Goal: Task Accomplishment & Management: Use online tool/utility

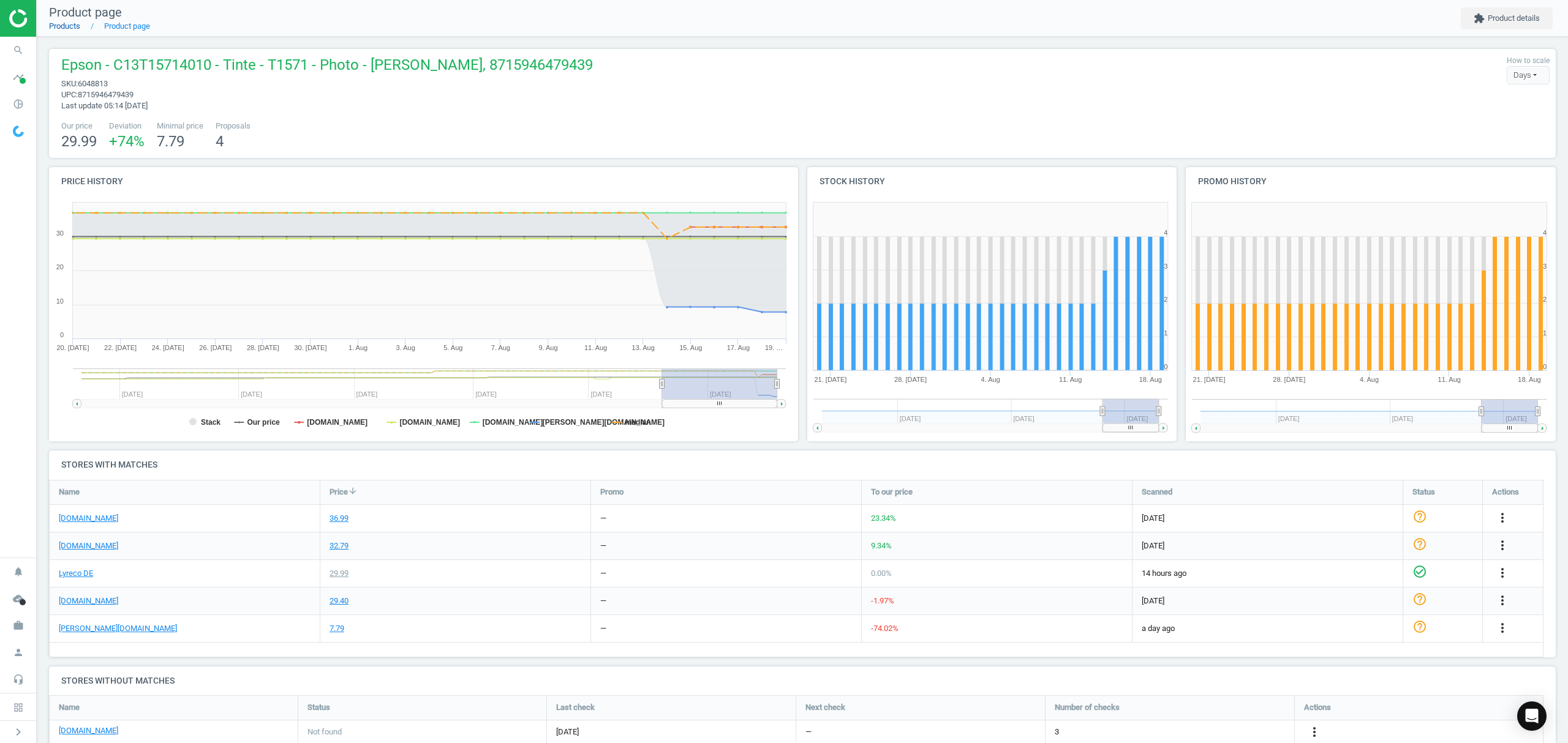
click at [64, 26] on link "Products" at bounding box center [65, 26] width 31 height 9
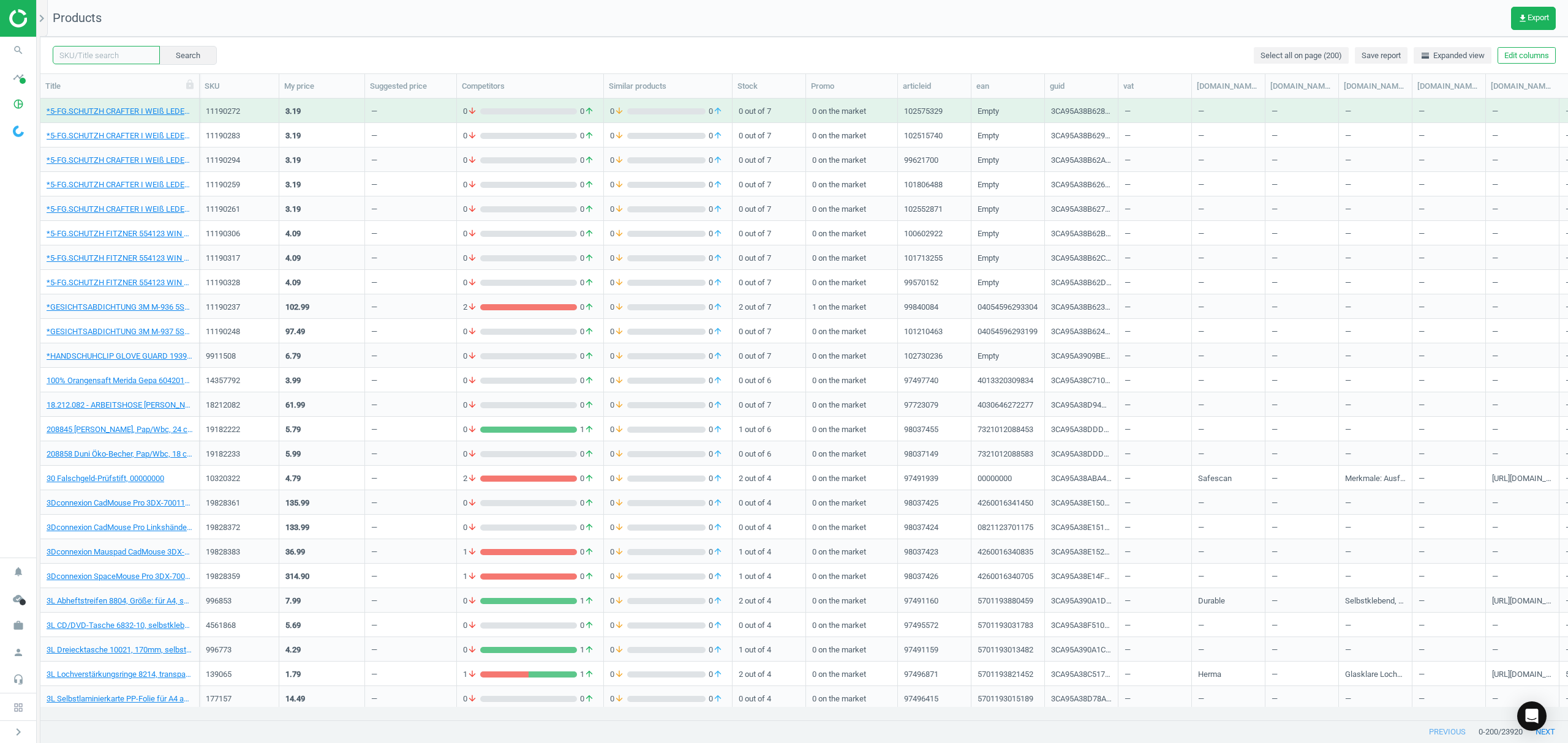
click at [105, 52] on input "text" at bounding box center [107, 55] width 107 height 18
paste input "18250469"
type input "18250469"
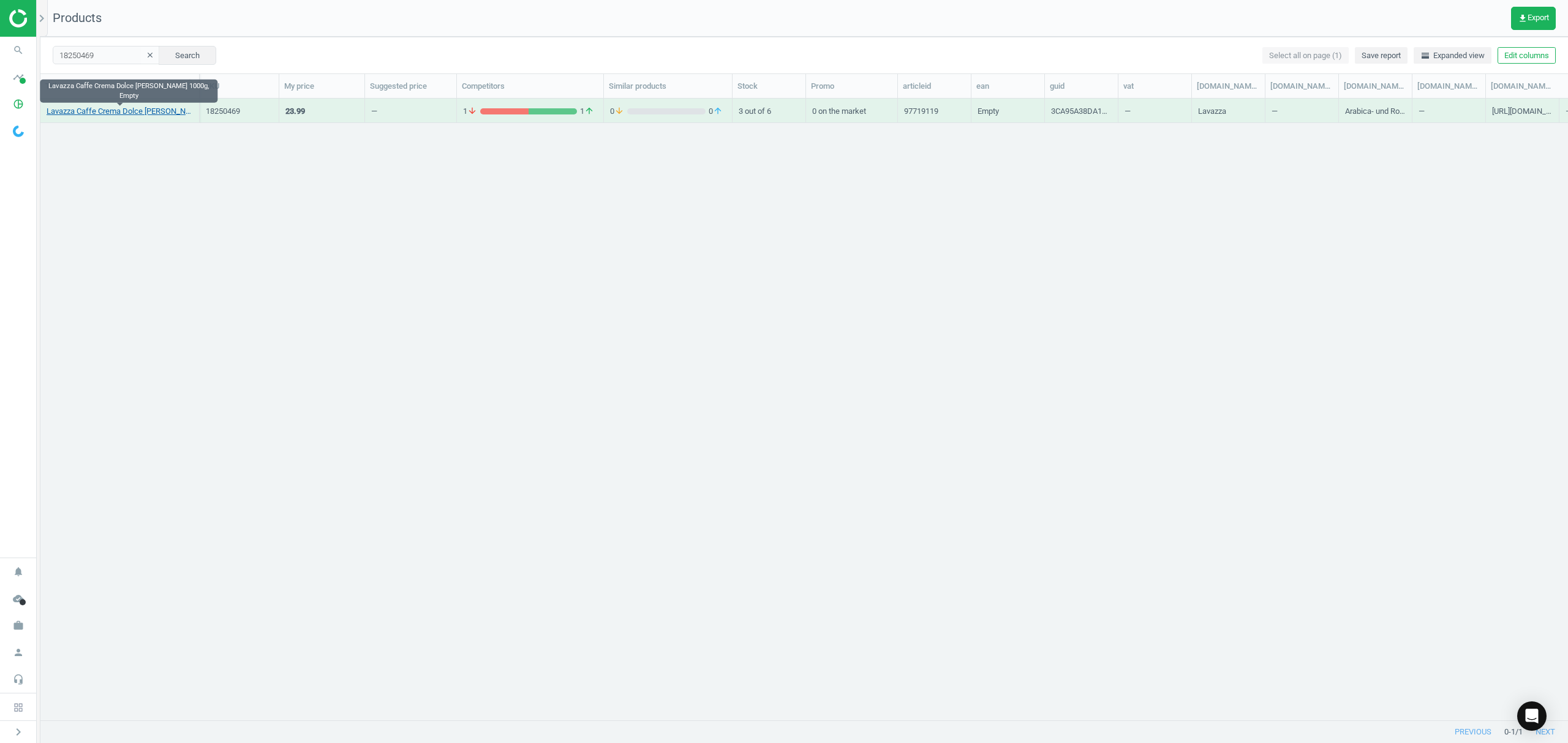
click at [118, 113] on link "Lavazza Caffe Crema Dolce [PERSON_NAME] 1000g, Empty" at bounding box center [120, 111] width 146 height 11
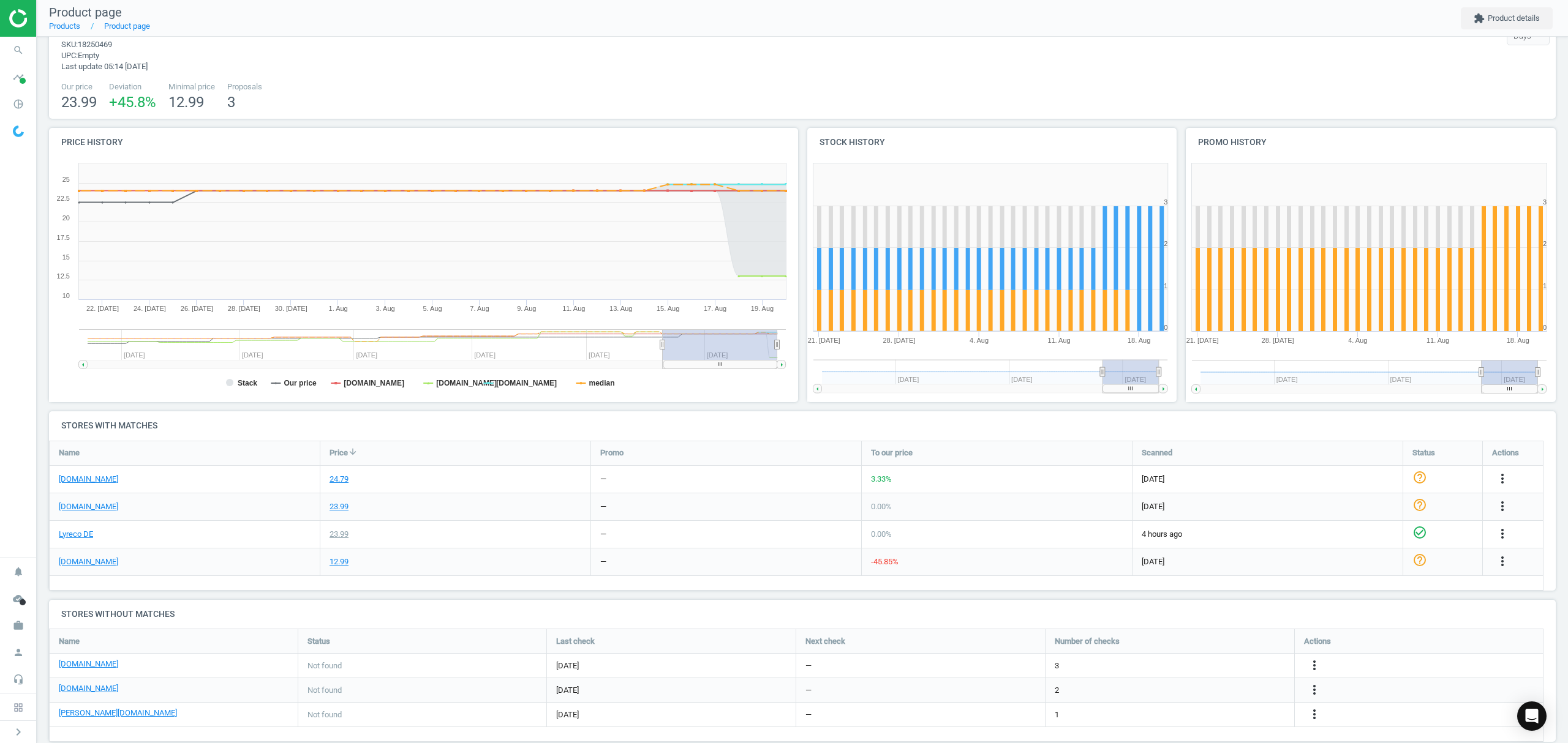
scroll to position [59, 0]
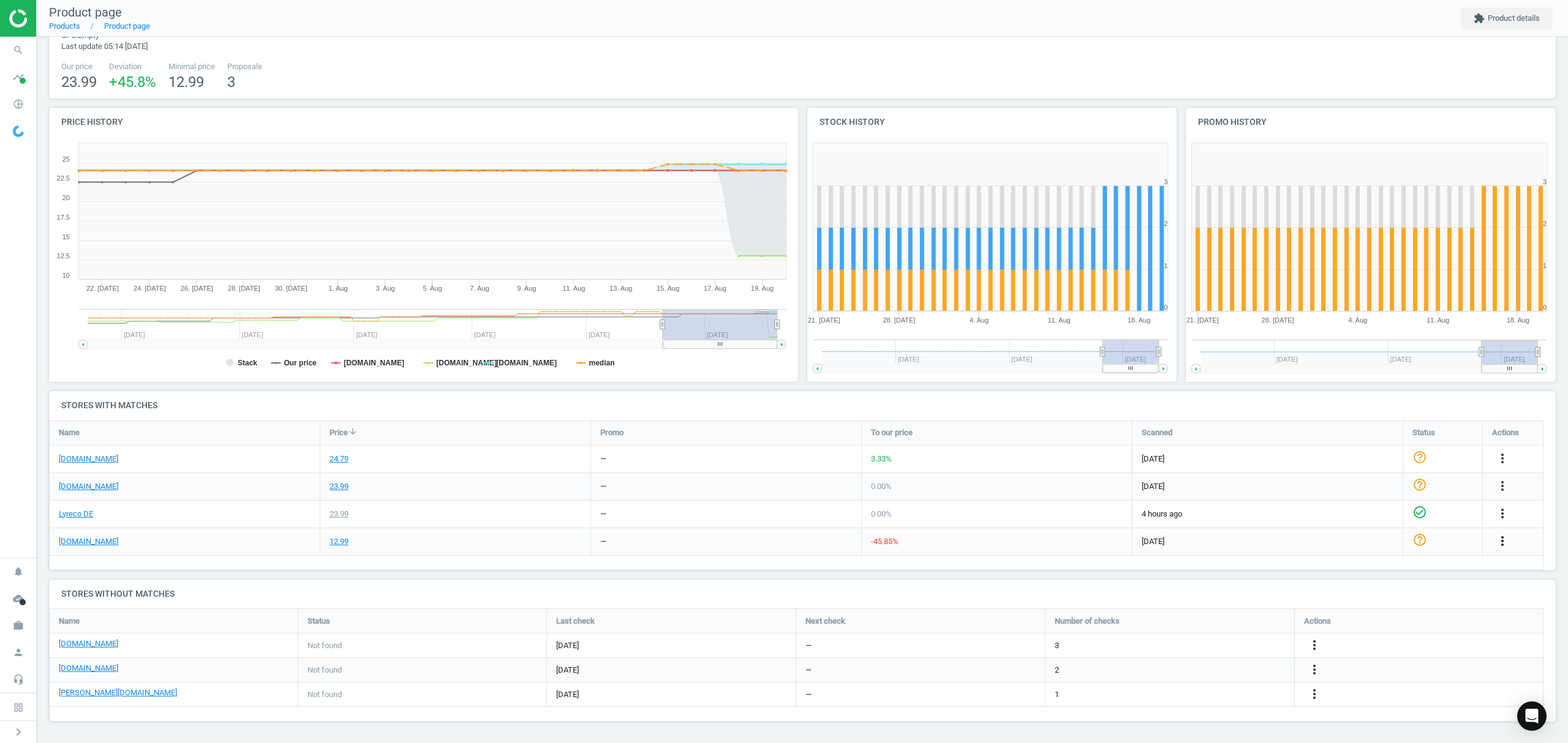
click at [1500, 537] on icon "more_vert" at bounding box center [1503, 541] width 15 height 15
click at [1351, 569] on link "Edit URL/product option" at bounding box center [1406, 570] width 168 height 19
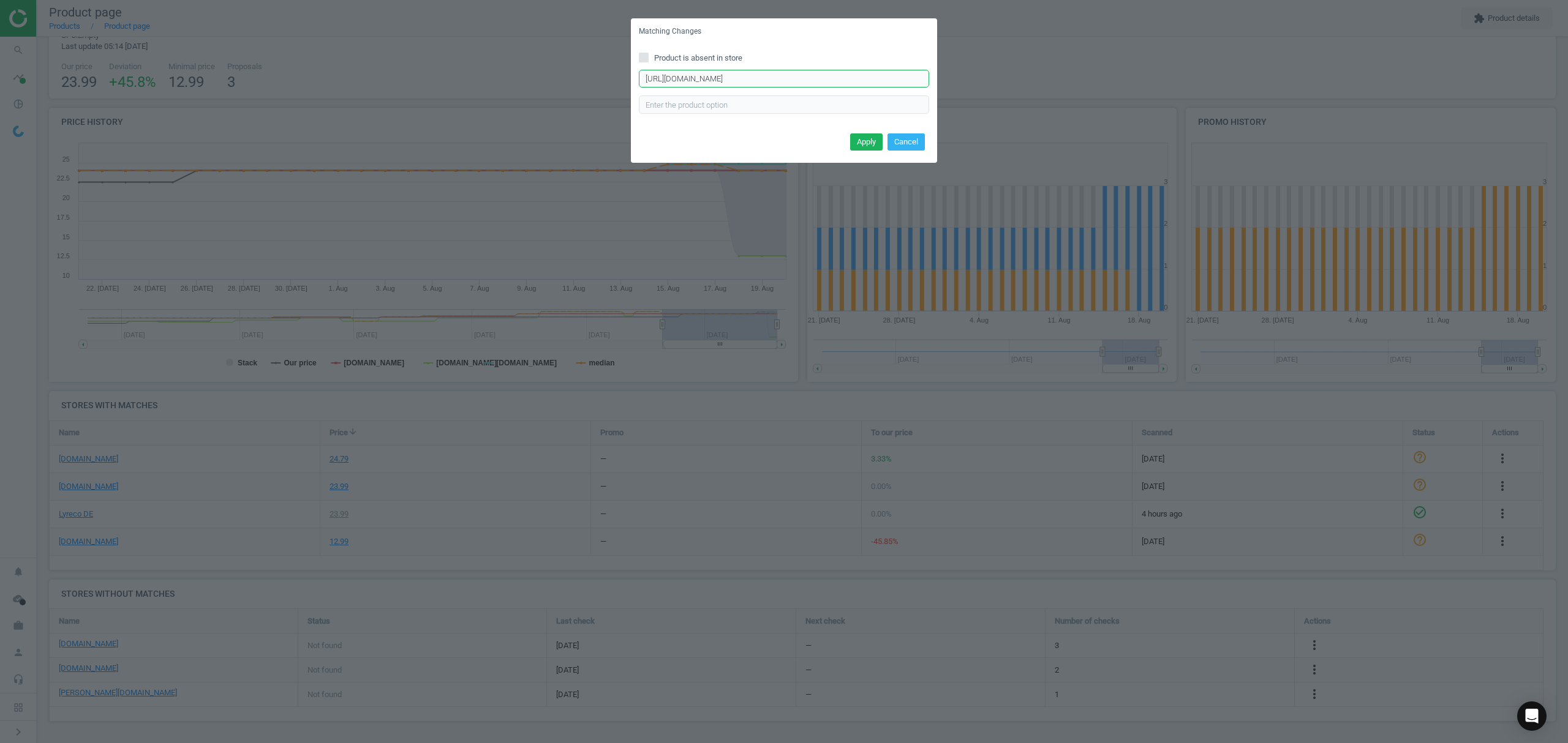
click at [777, 78] on input "[URL][DOMAIN_NAME]" at bounding box center [784, 78] width 290 height 18
paste input "rema-e-aroma-1000-g-p-6145821"
type input "[URL][DOMAIN_NAME]"
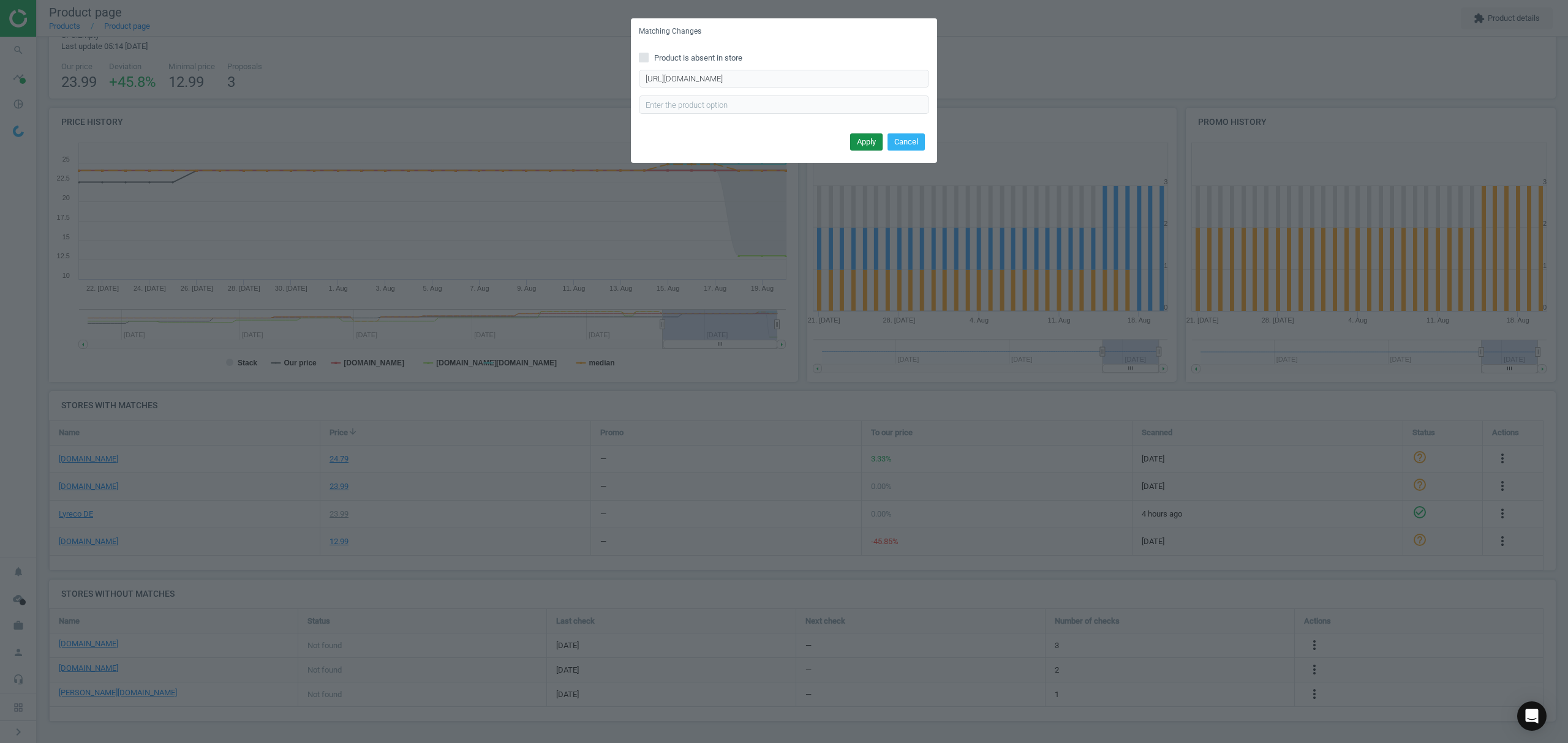
click at [865, 144] on button "Apply" at bounding box center [866, 142] width 32 height 17
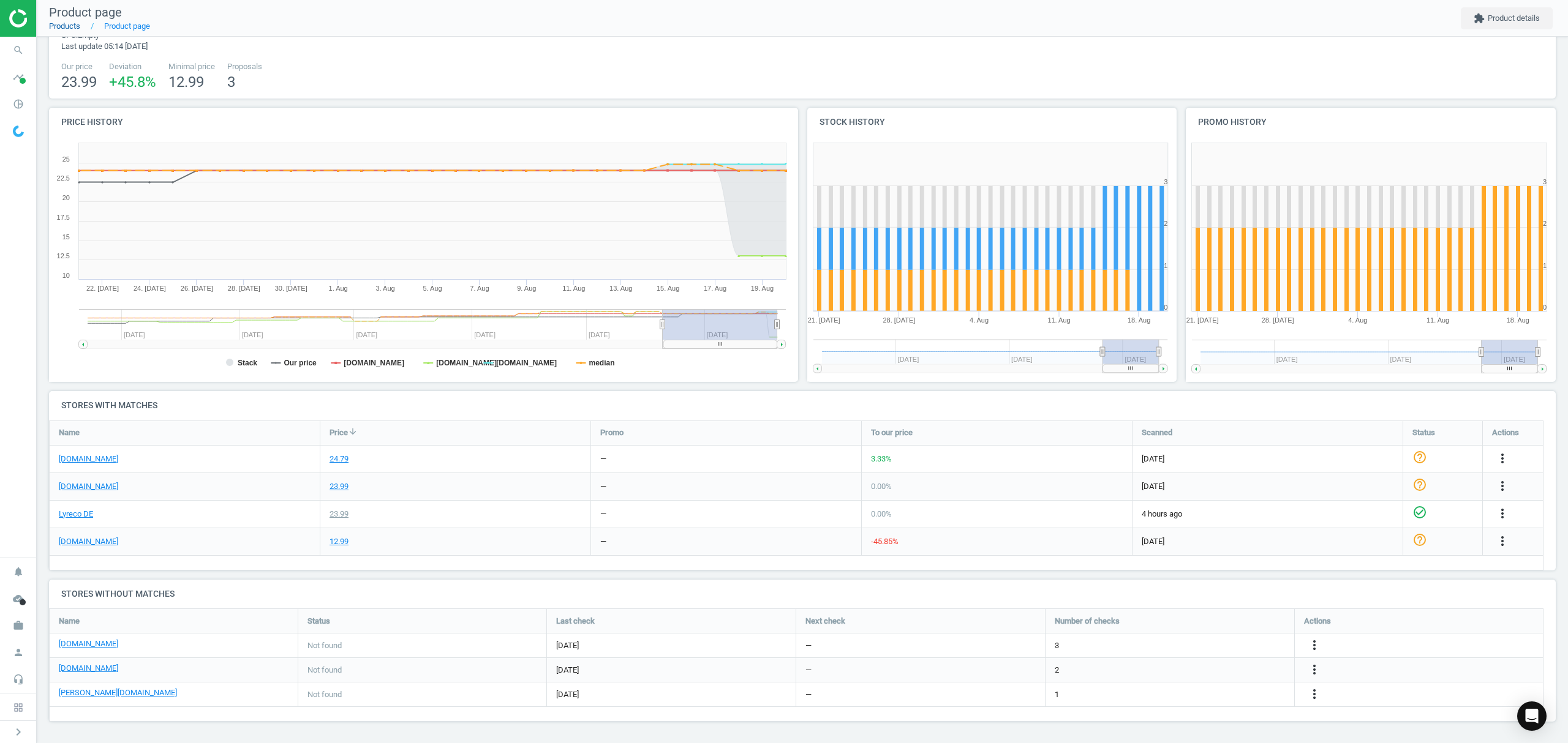
click at [67, 26] on link "Products" at bounding box center [65, 26] width 31 height 9
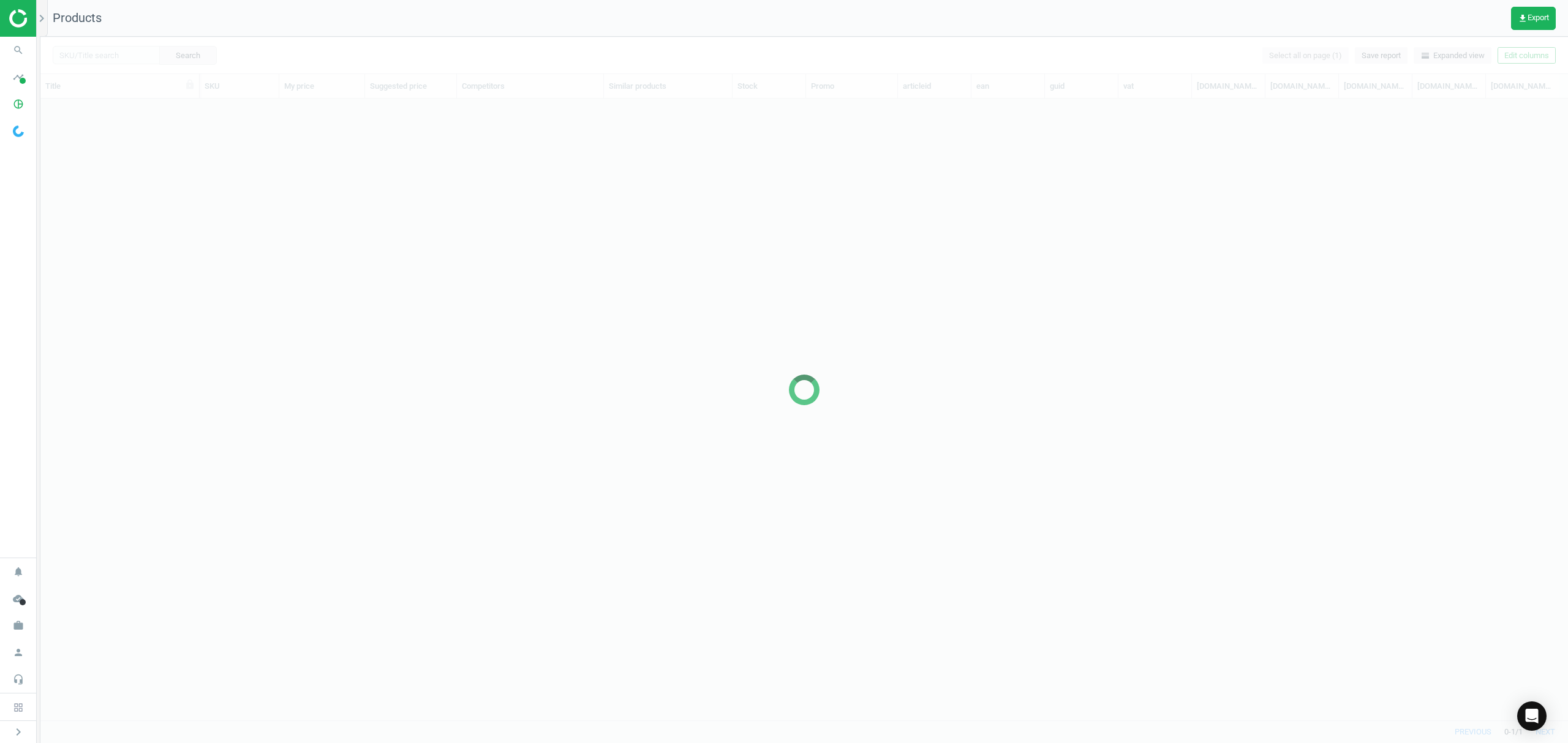
scroll to position [596, 1514]
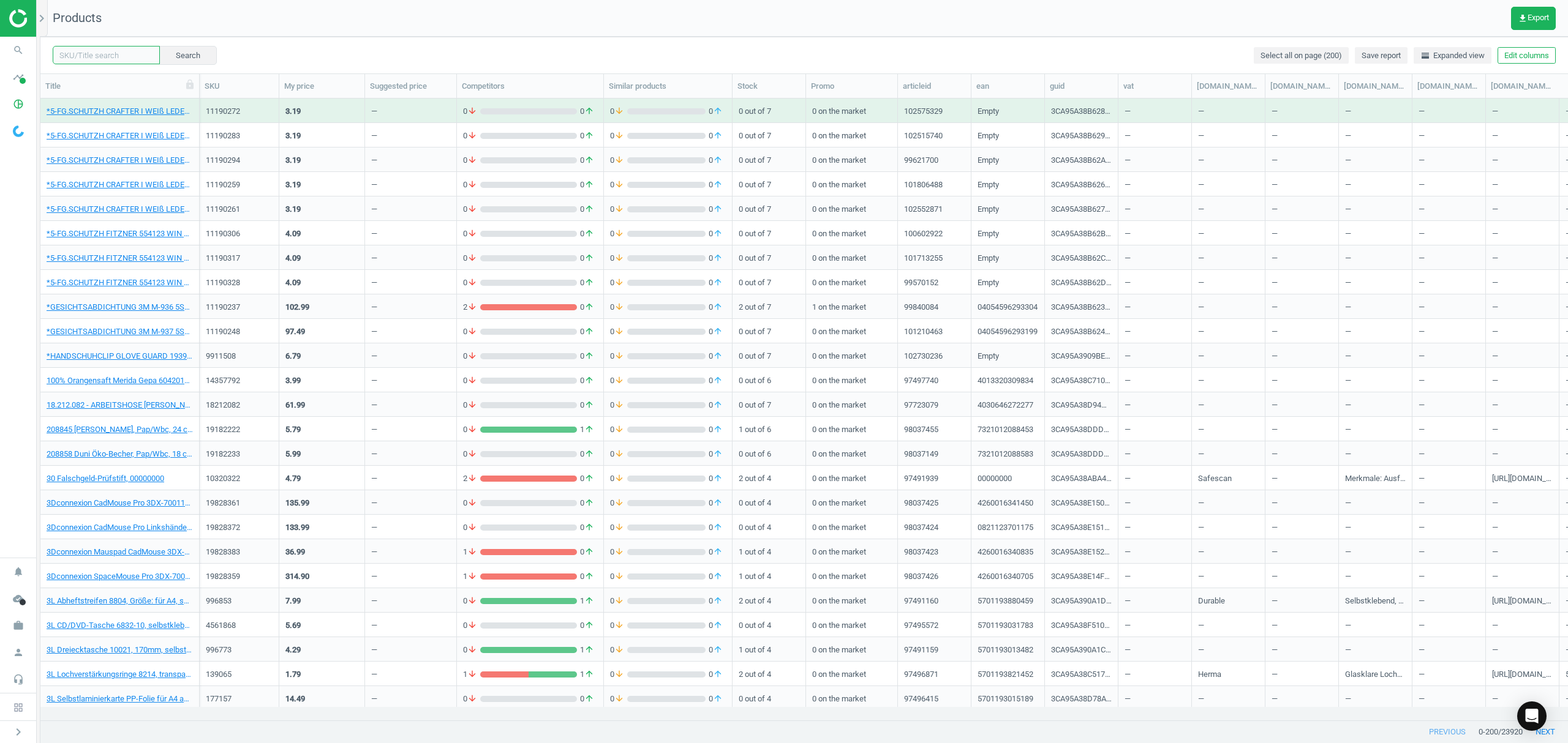
click at [109, 56] on input "text" at bounding box center [107, 55] width 107 height 18
paste input "11087344"
type input "11087344"
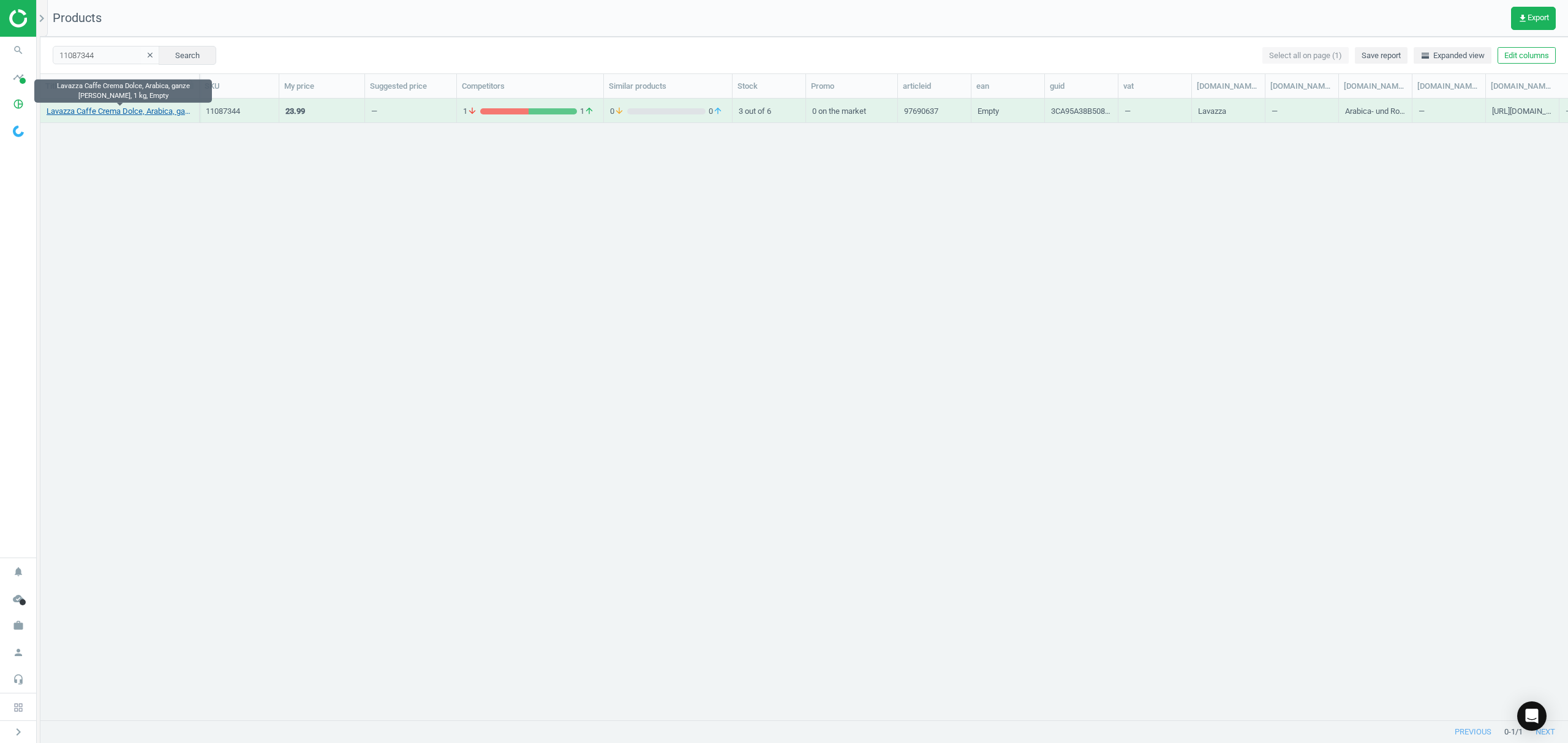
click at [90, 109] on link "Lavazza Caffe Crema Dolce, Arabica, ganze [PERSON_NAME], 1 kg, Empty" at bounding box center [120, 111] width 146 height 11
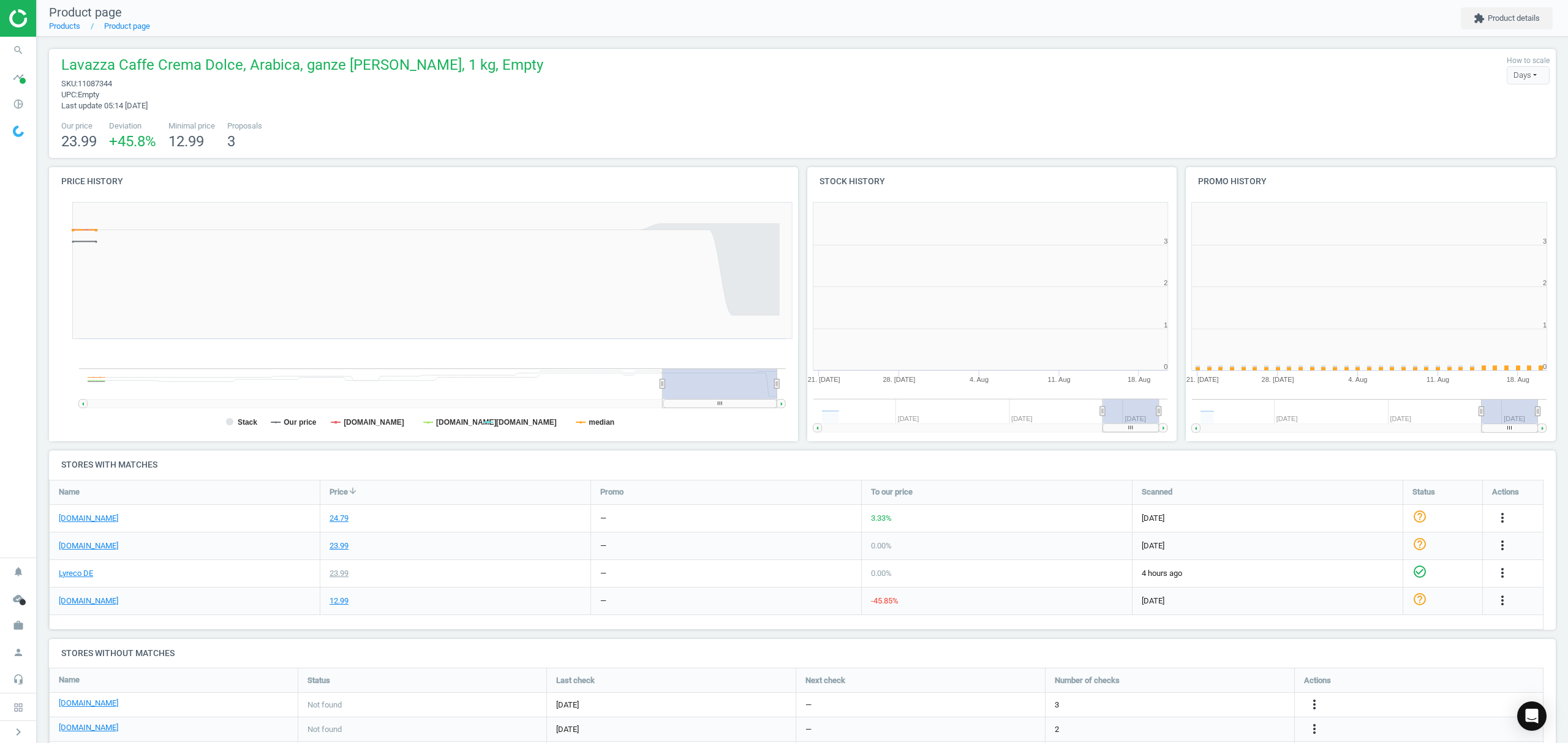
scroll to position [270, 392]
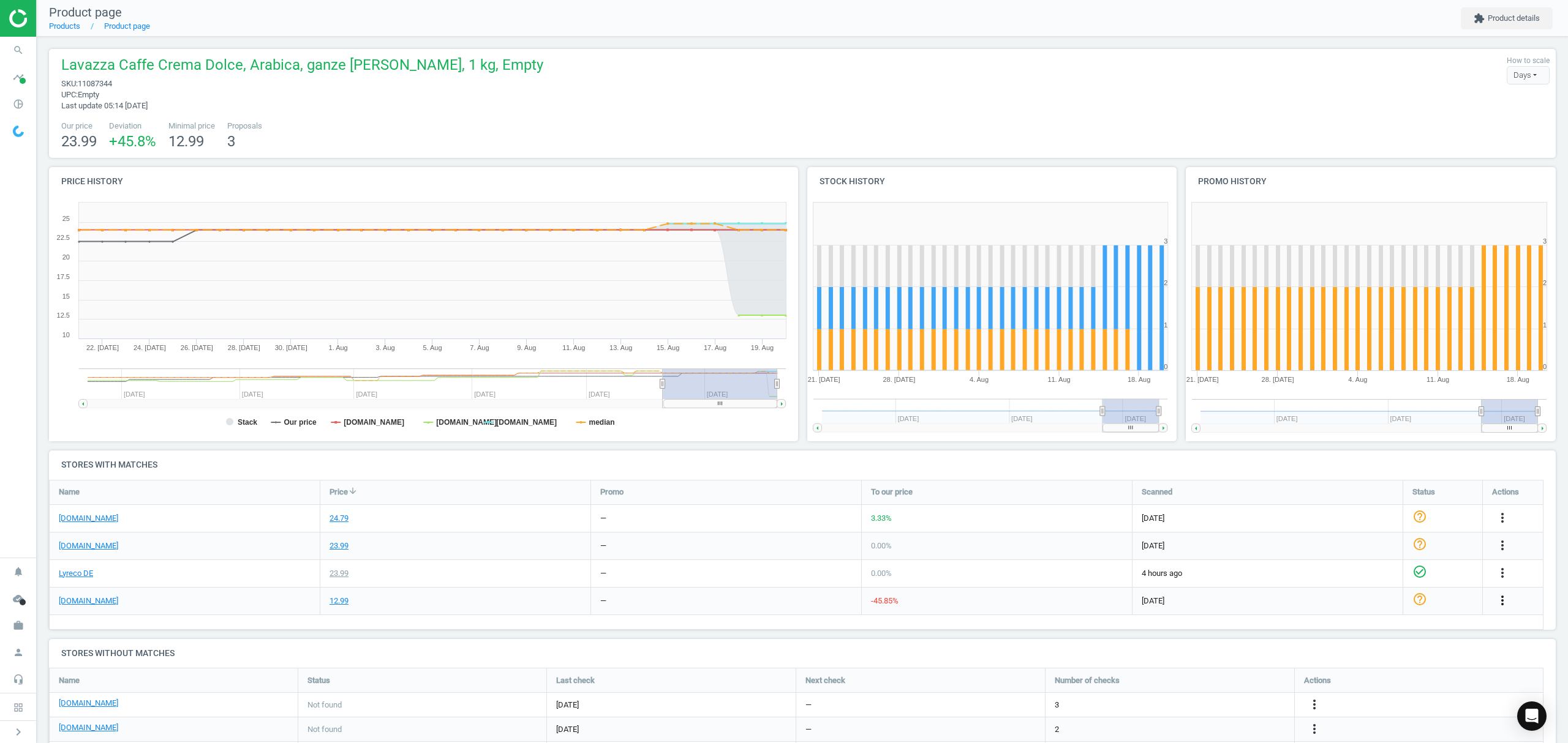
click at [1501, 597] on icon "more_vert" at bounding box center [1503, 601] width 15 height 15
click at [1350, 630] on link "Edit URL/product option" at bounding box center [1406, 630] width 168 height 19
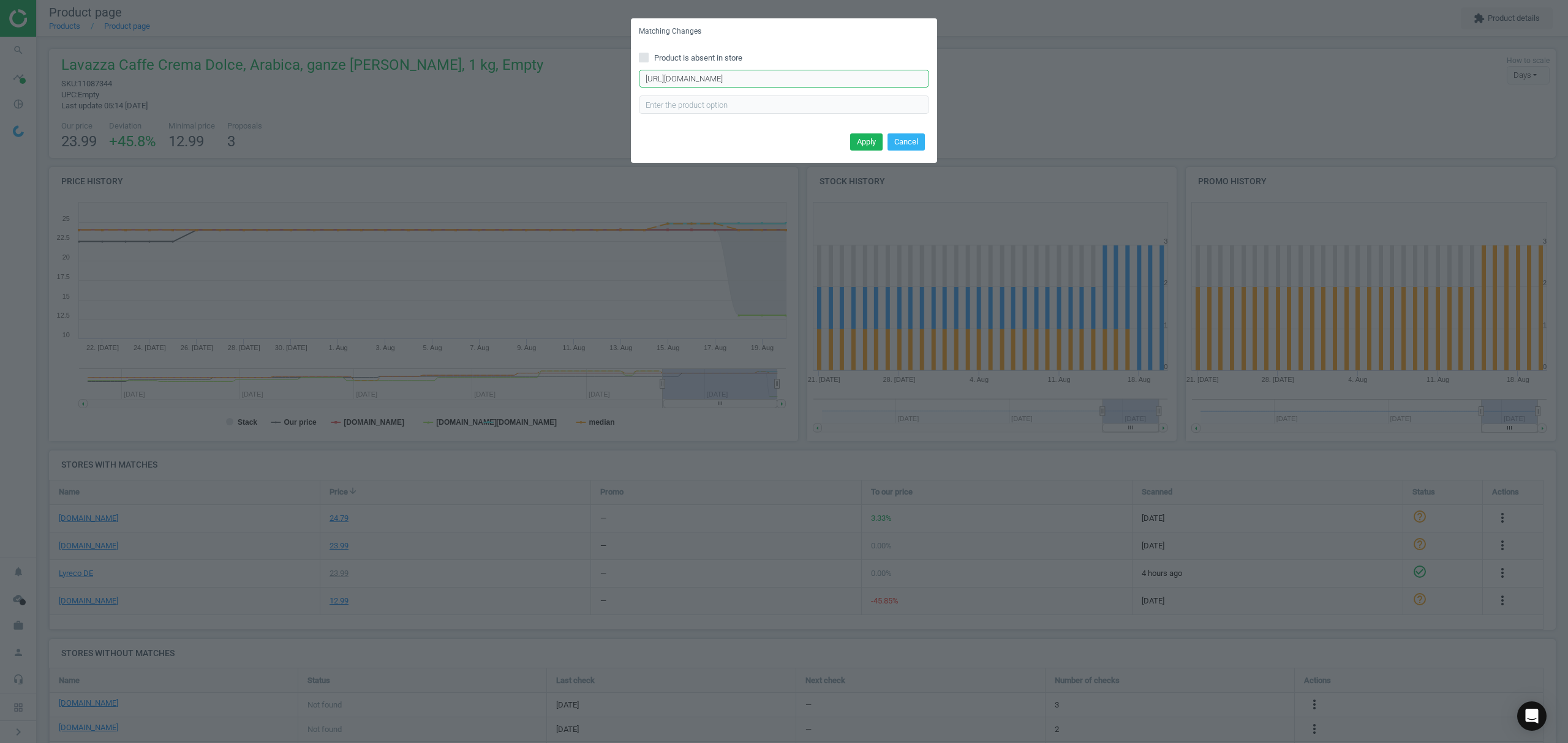
click at [723, 75] on input "[URL][DOMAIN_NAME]" at bounding box center [784, 78] width 290 height 18
paste input "rema-e-aroma-1000-g-p-6145821"
type input "[URL][DOMAIN_NAME]"
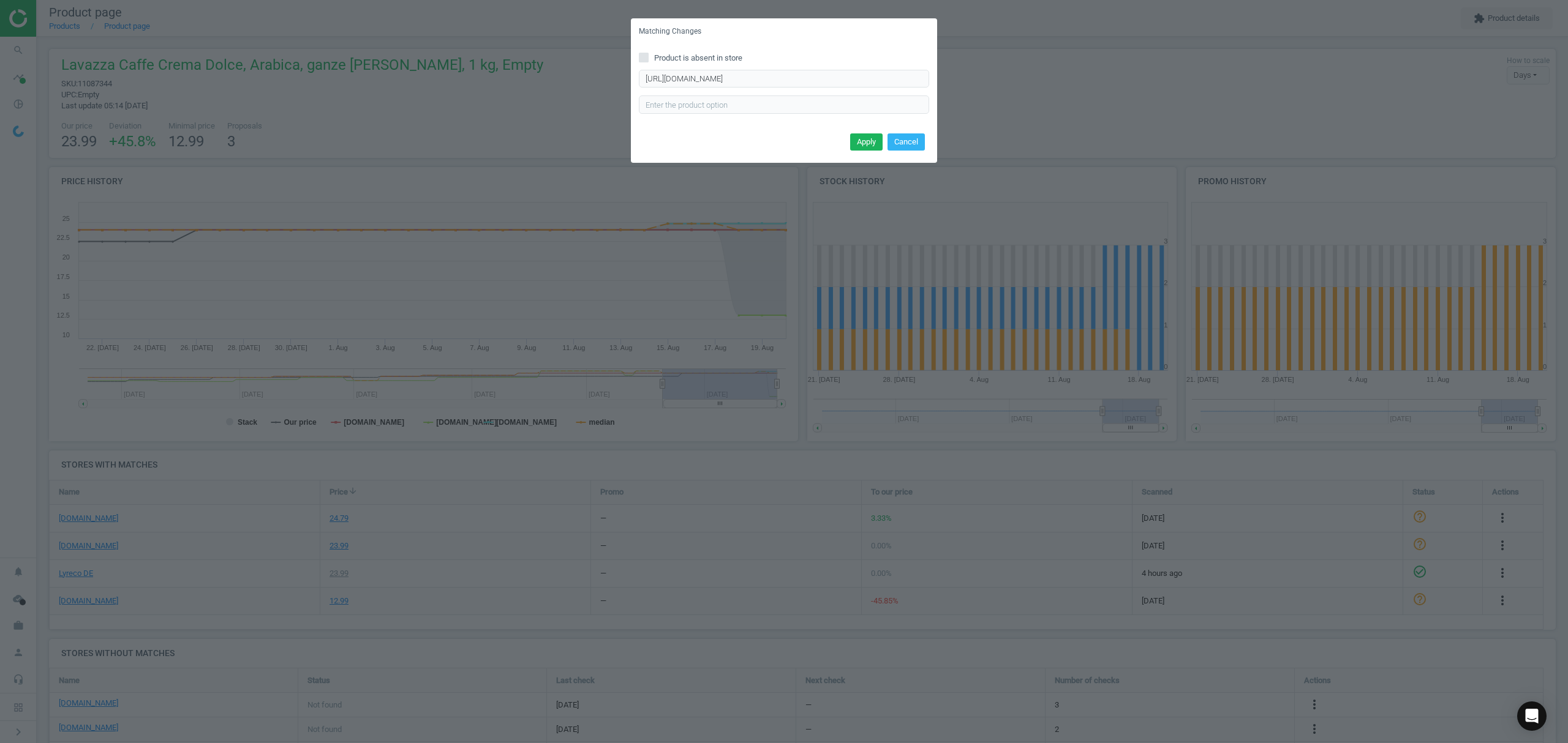
click at [870, 138] on button "Apply" at bounding box center [866, 142] width 32 height 17
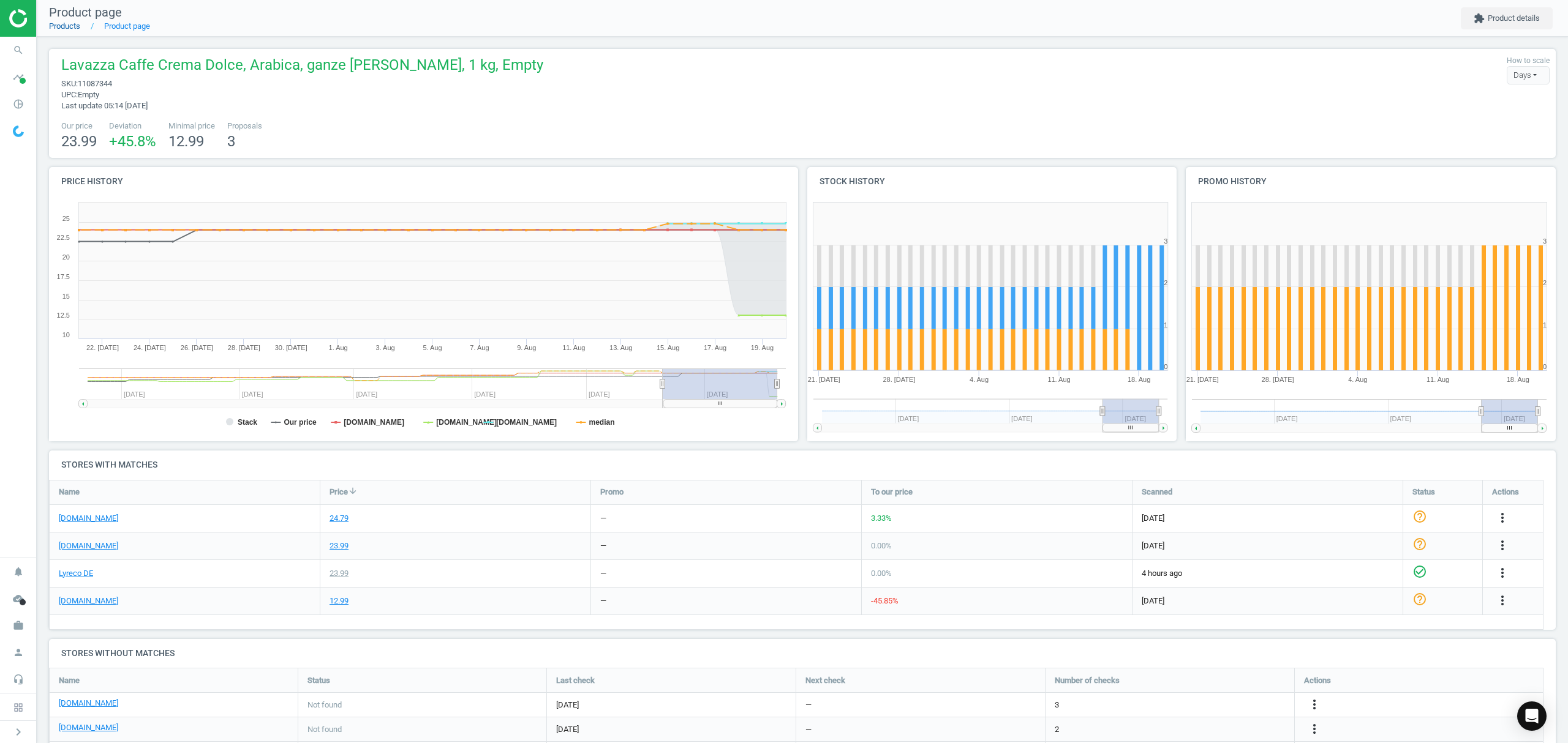
click at [67, 30] on link "Products" at bounding box center [65, 26] width 31 height 9
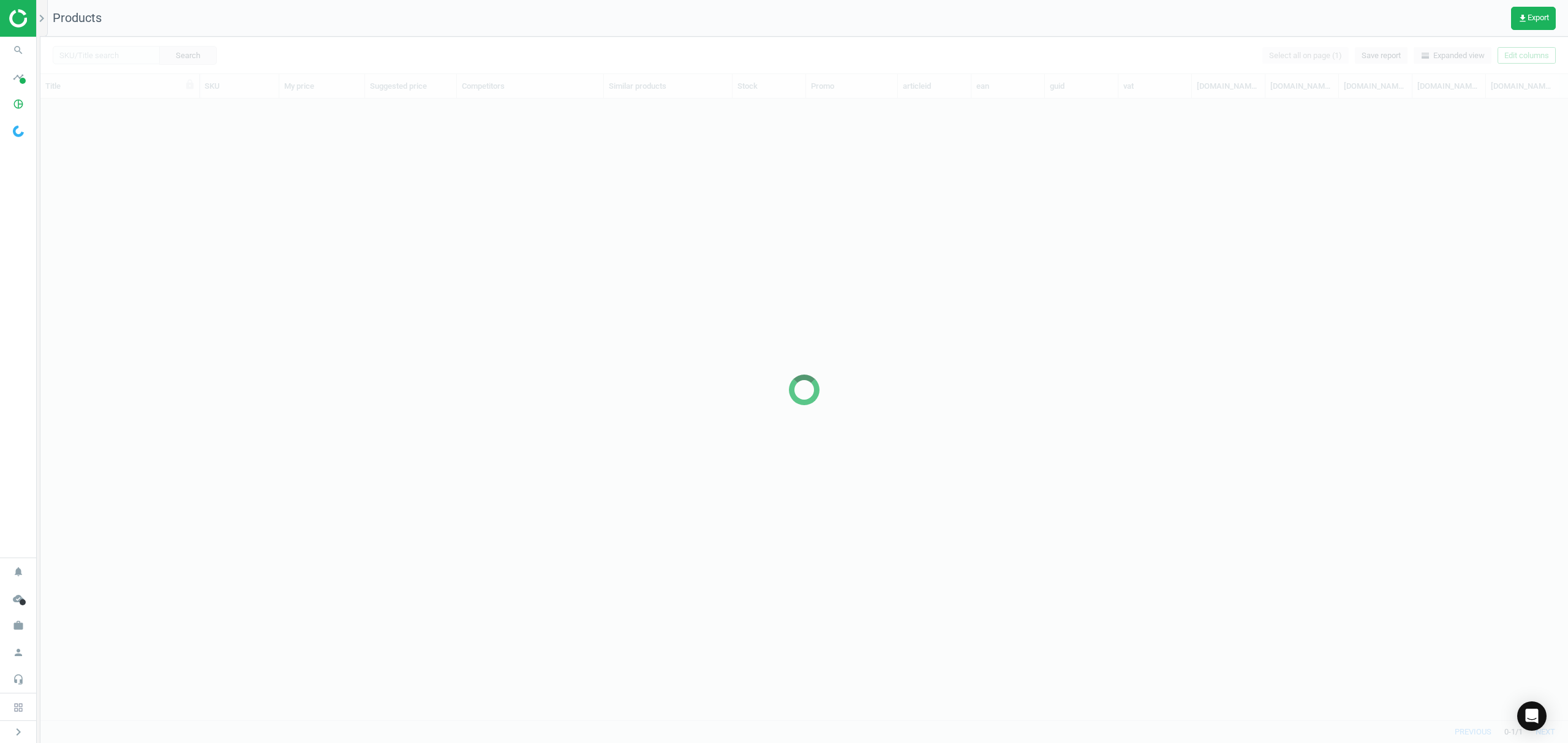
scroll to position [596, 1514]
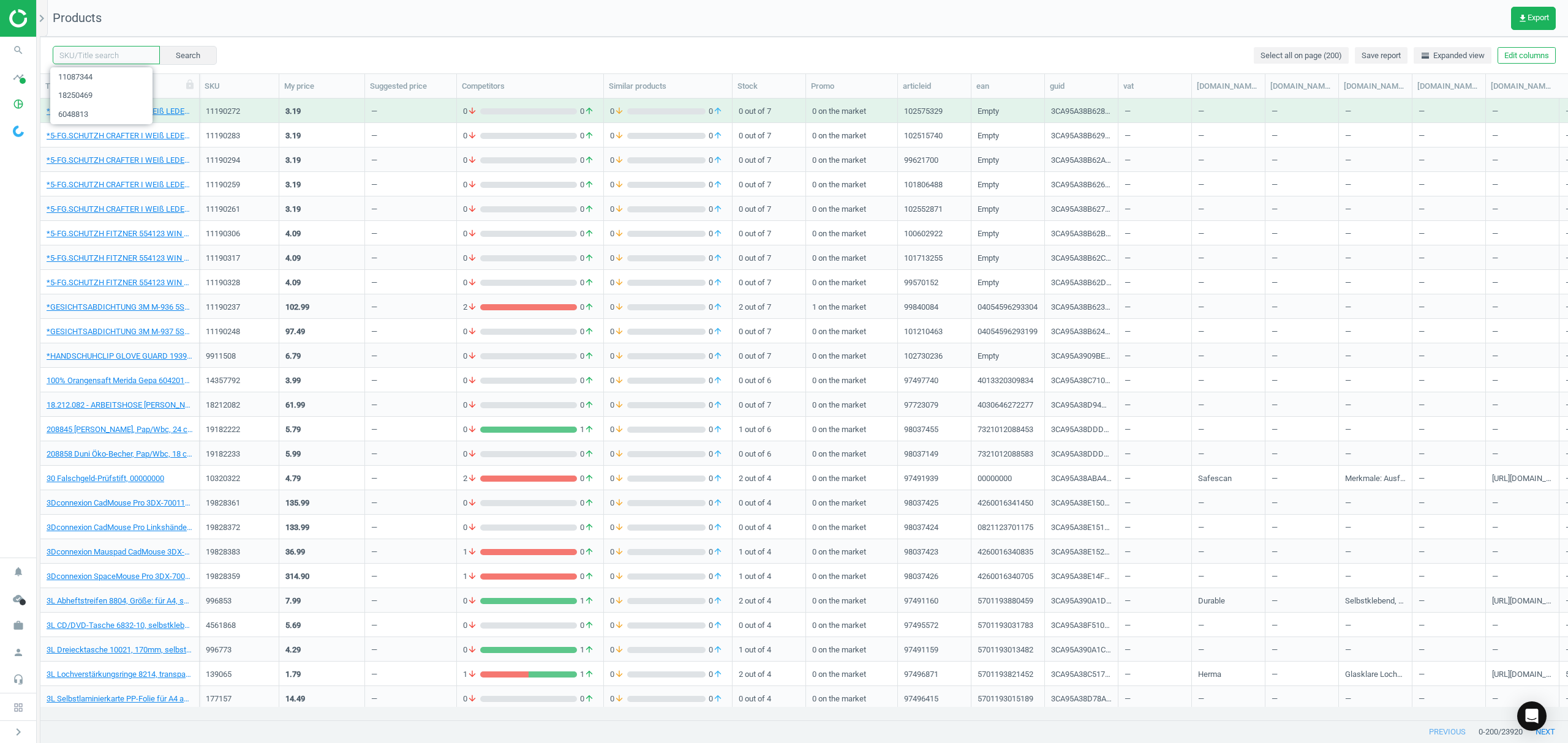
click at [80, 54] on input "text" at bounding box center [107, 55] width 107 height 18
paste input "5853831"
type input "5853831"
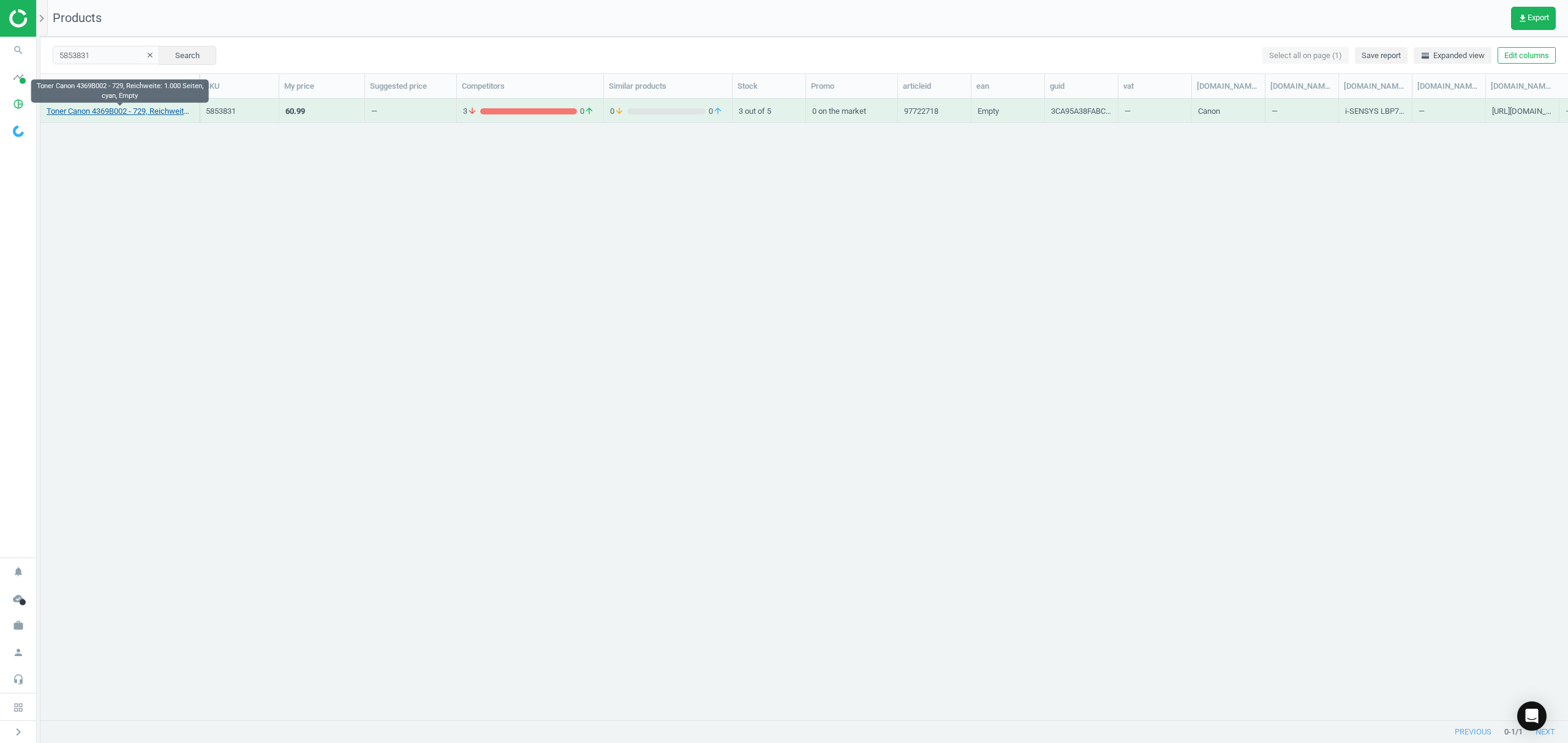
click at [98, 111] on link "Toner Canon 4369B002 - 729, Reichweite: 1.000 Seiten, cyan, Empty" at bounding box center [120, 111] width 146 height 11
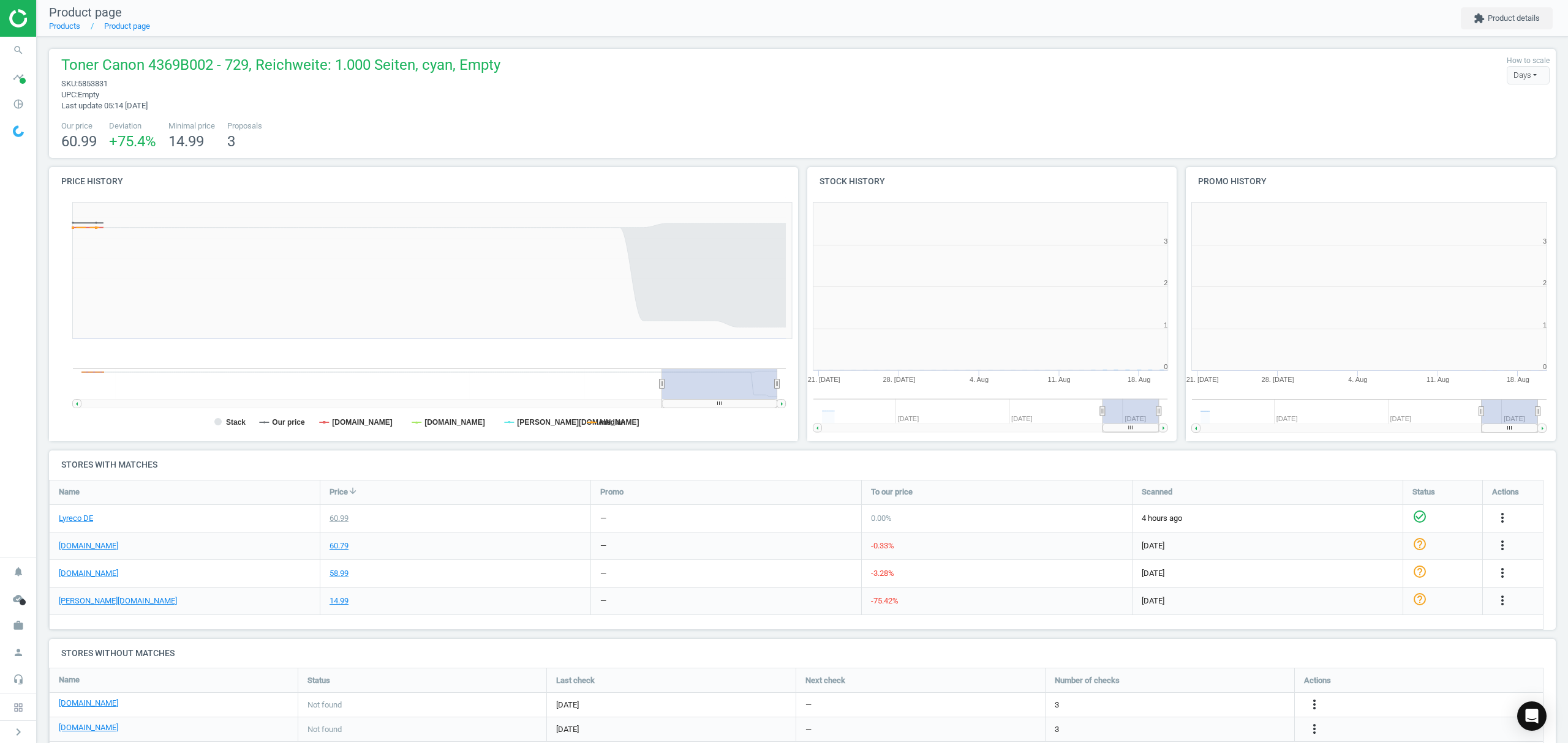
scroll to position [6, 6]
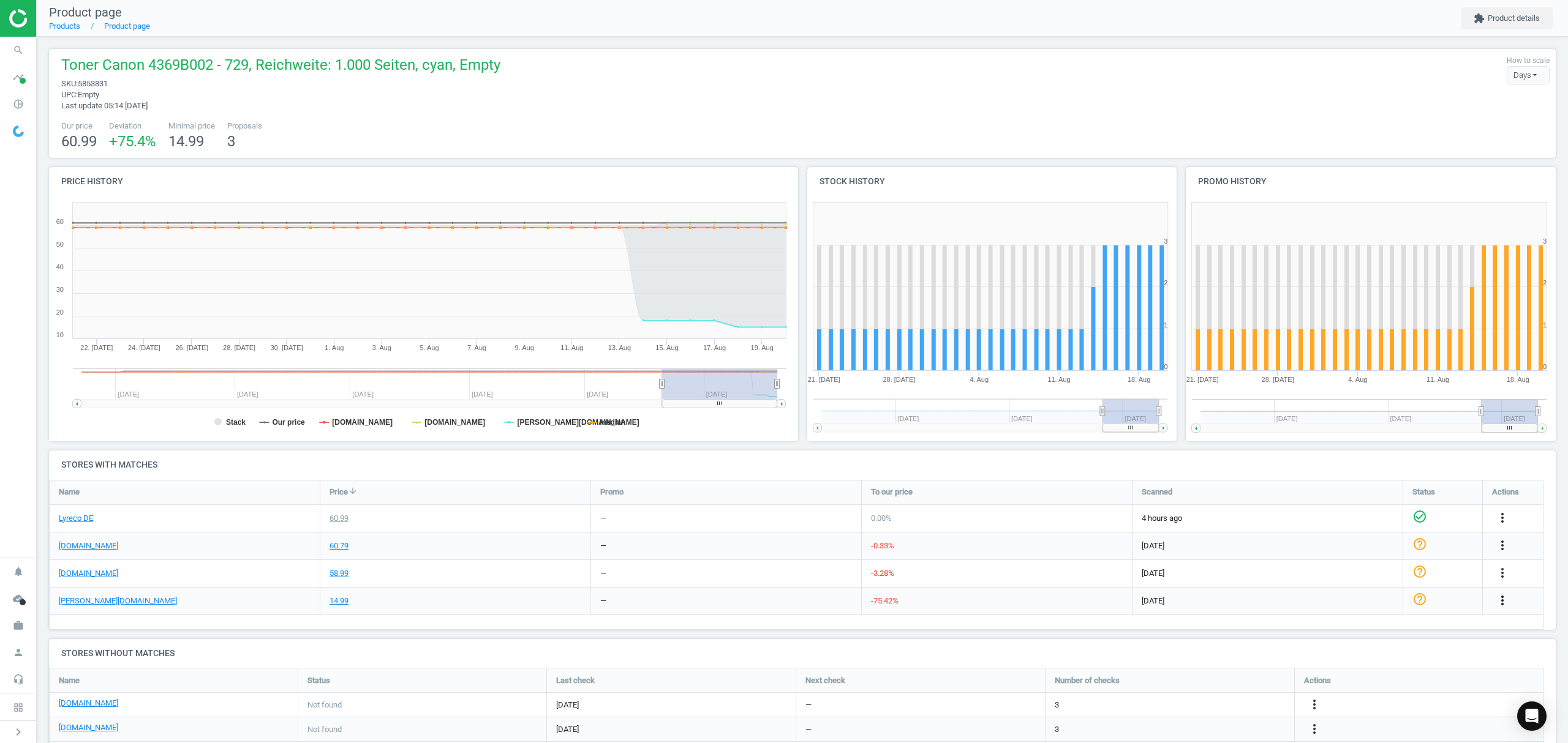
click at [1500, 601] on icon "more_vert" at bounding box center [1503, 601] width 15 height 15
click at [1365, 627] on link "Edit URL/product option" at bounding box center [1406, 630] width 168 height 19
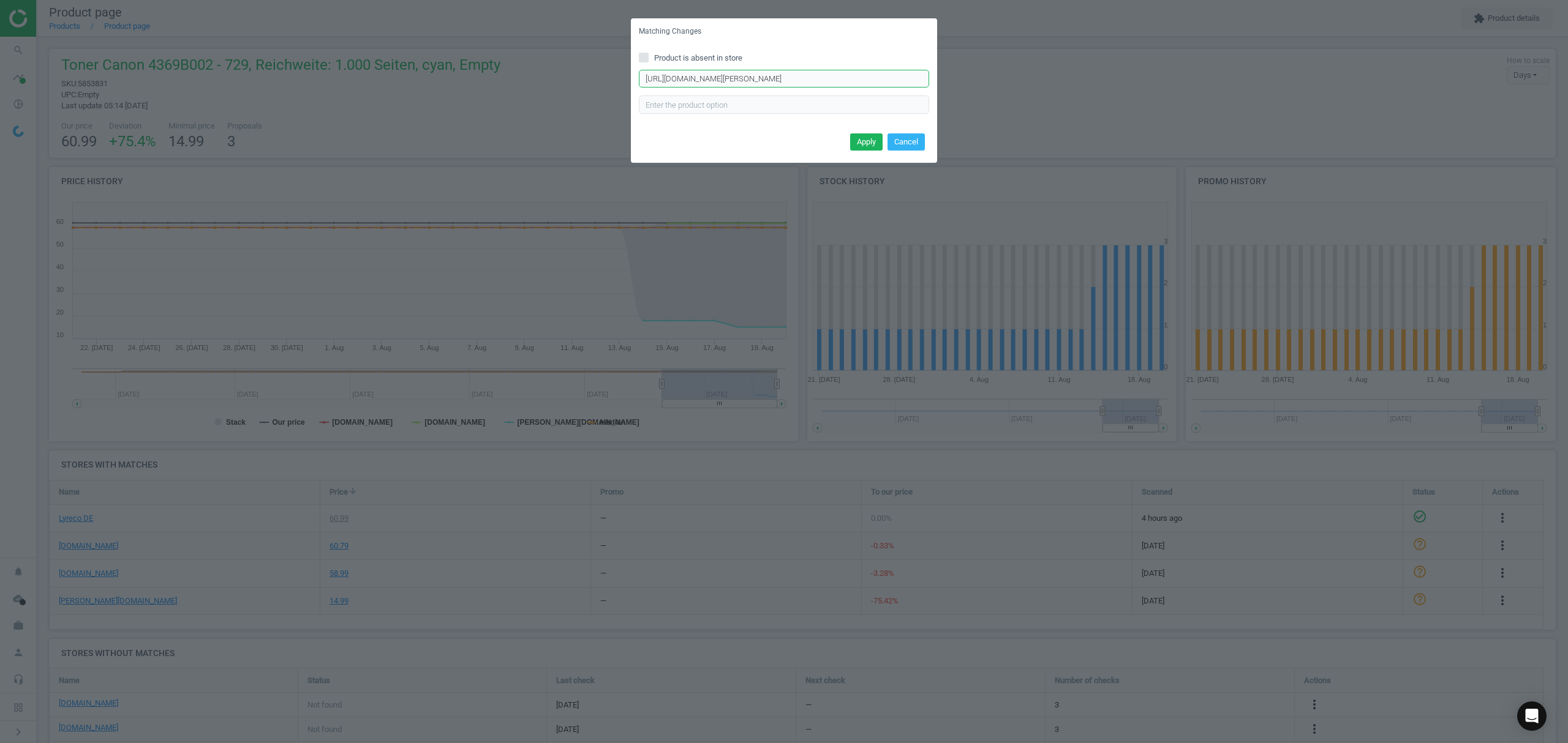
click at [799, 81] on input "[URL][DOMAIN_NAME][PERSON_NAME]" at bounding box center [784, 78] width 290 height 18
paste input "Toner-729-C-cyan/385541/p"
type input "[URL][DOMAIN_NAME][PERSON_NAME]"
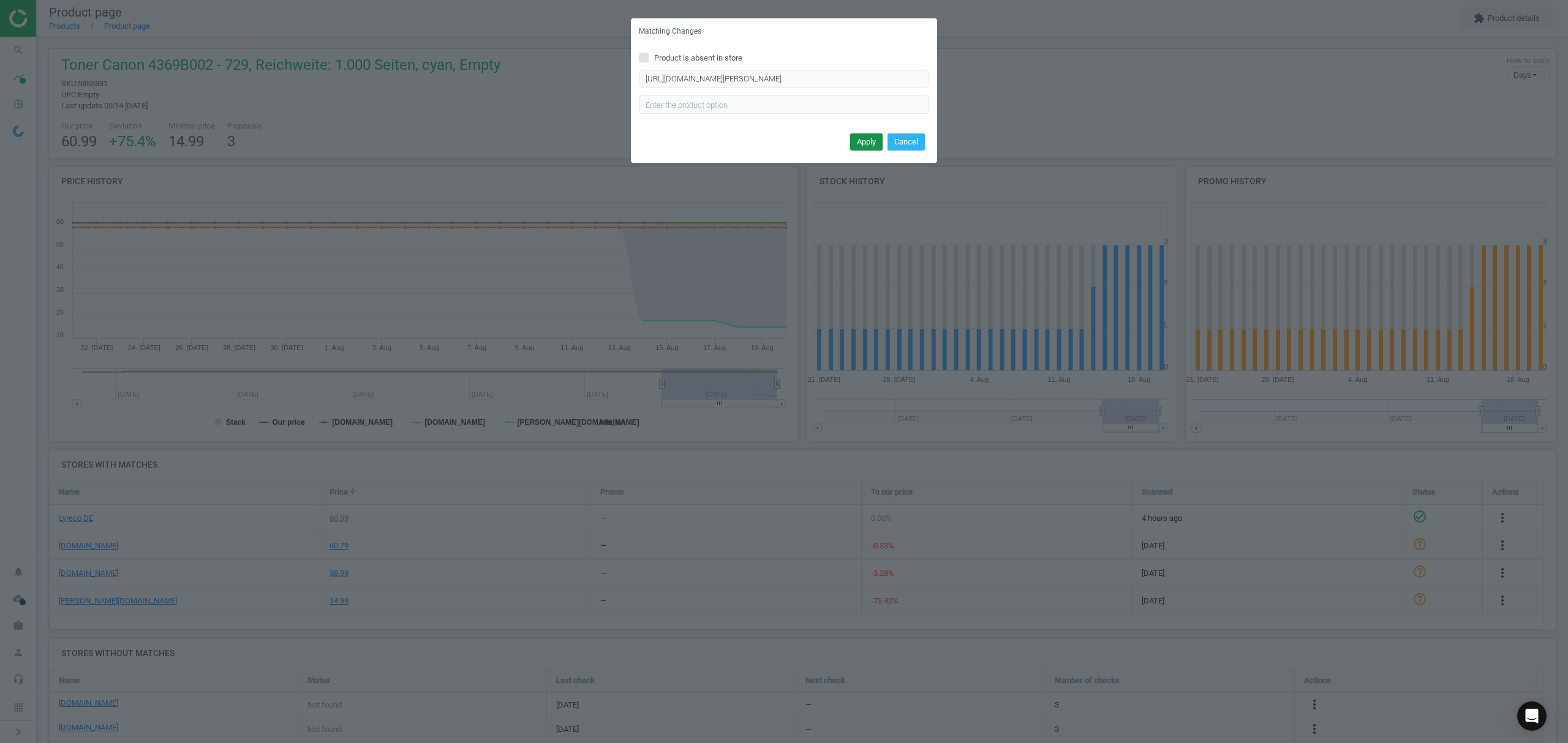
click at [863, 138] on button "Apply" at bounding box center [866, 142] width 32 height 17
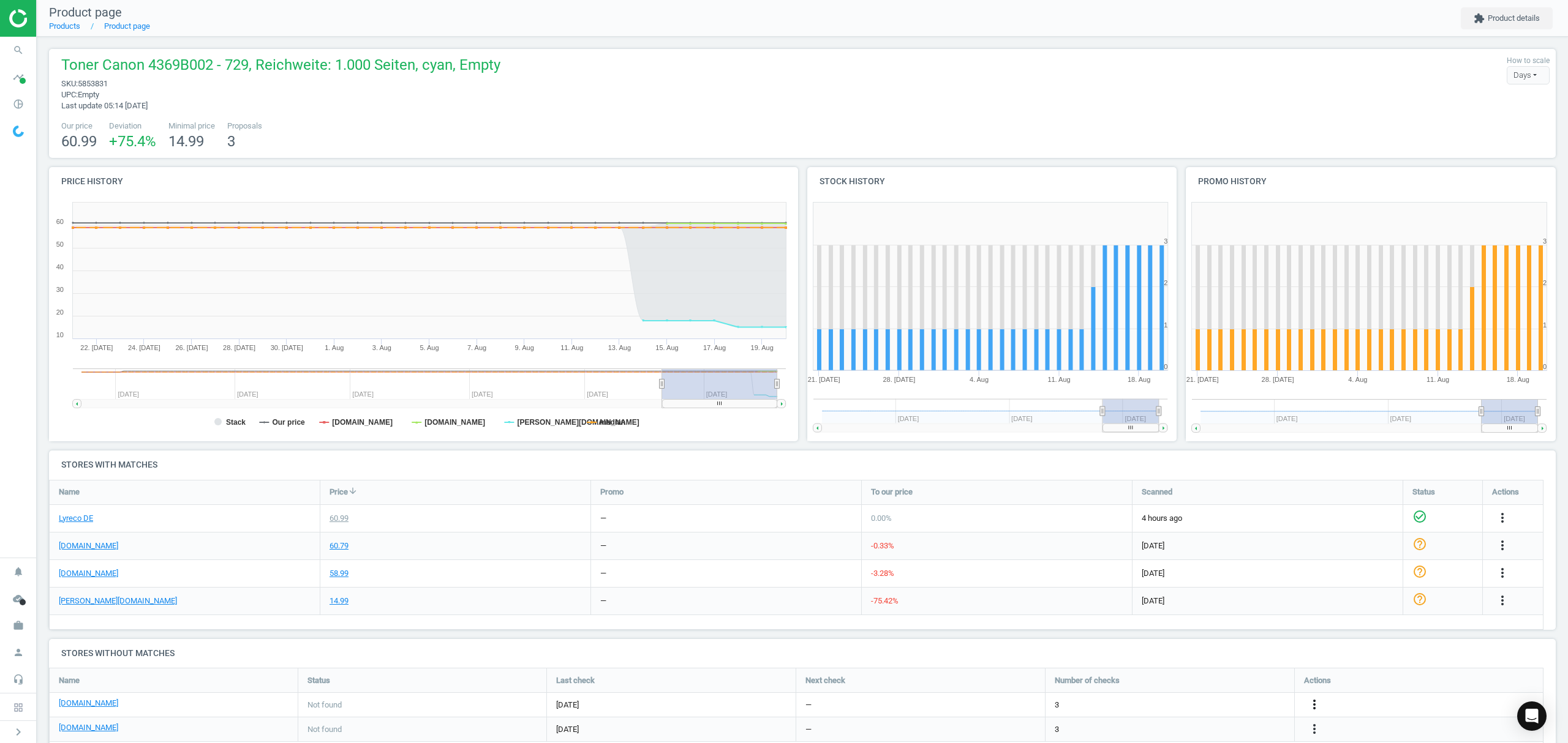
click at [1495, 525] on icon "more_vert" at bounding box center [1503, 518] width 15 height 15
click at [1195, 708] on link "Edit URL/product option" at bounding box center [1219, 706] width 168 height 19
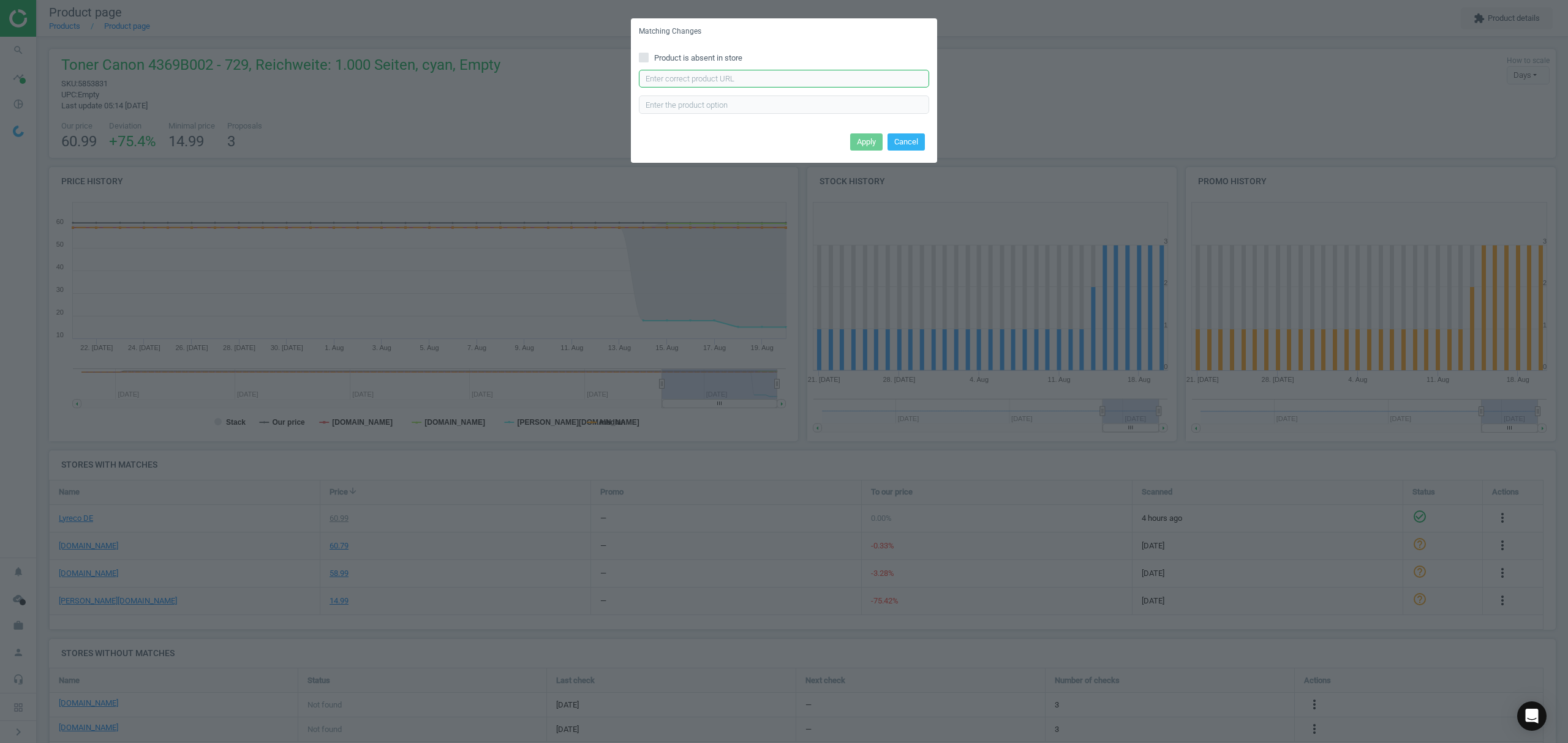
click at [689, 82] on input "text" at bounding box center [784, 78] width 290 height 18
paste input "[URL][DOMAIN_NAME]"
type input "[URL][DOMAIN_NAME]"
click at [855, 140] on button "Apply" at bounding box center [866, 142] width 32 height 17
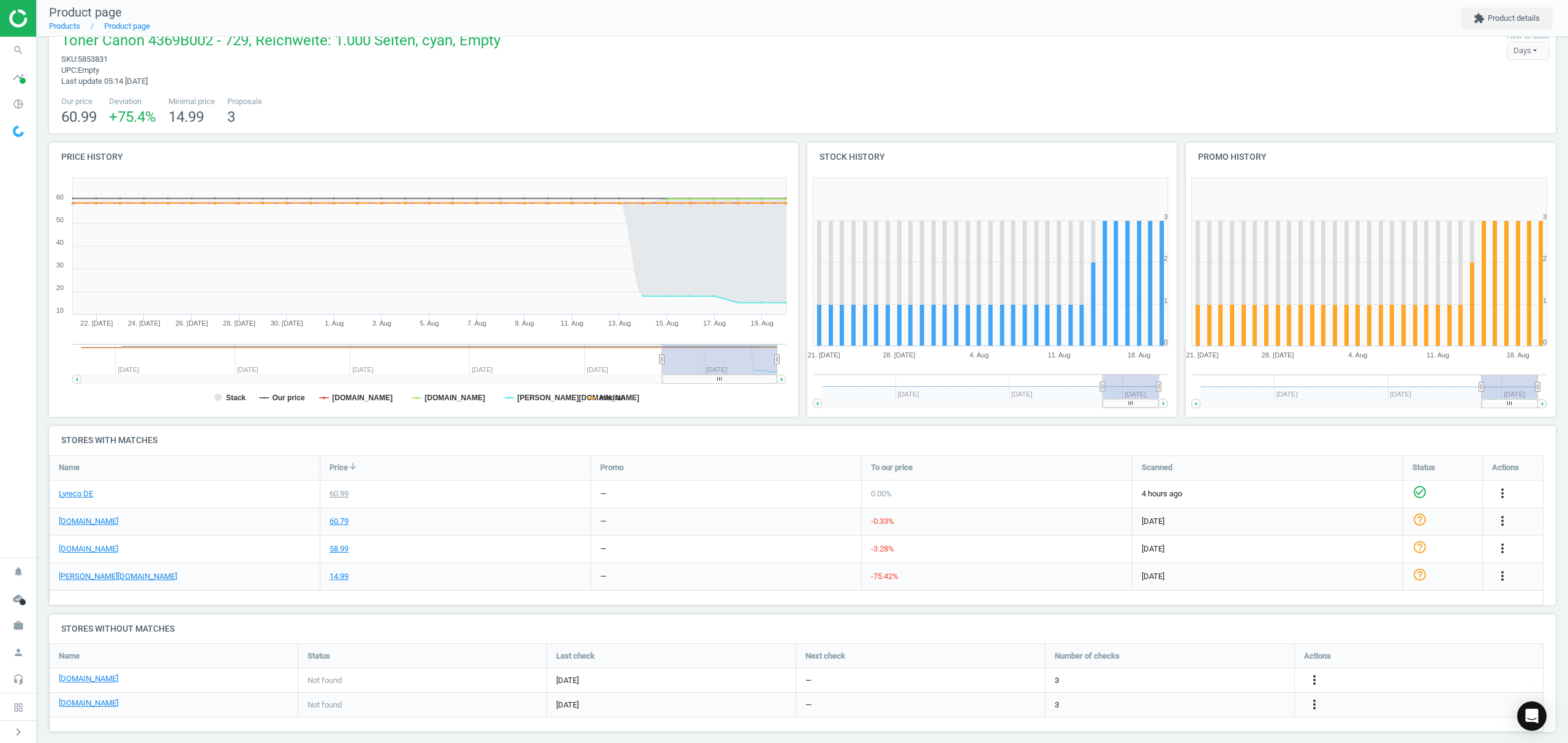
scroll to position [35, 0]
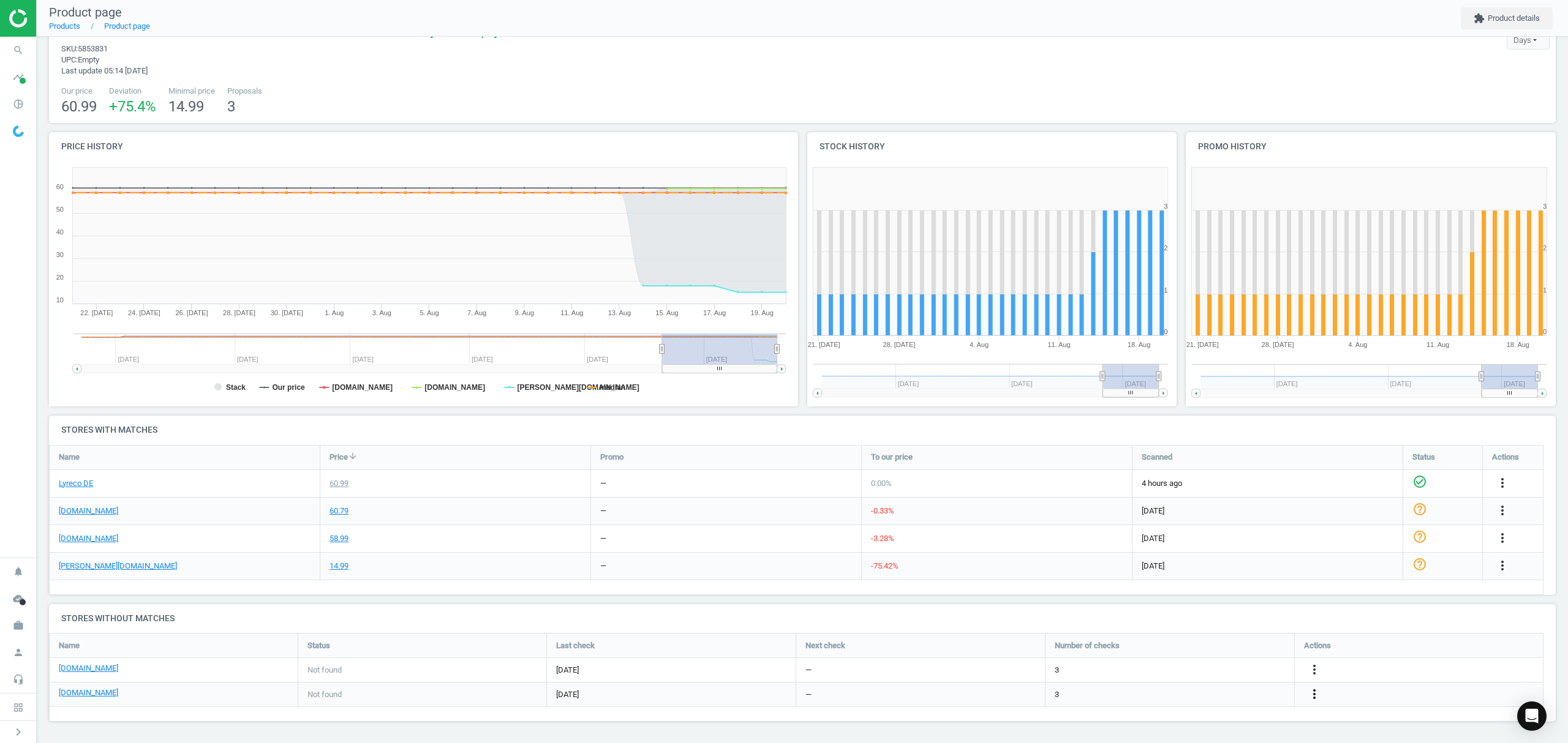
click at [1313, 694] on icon "more_vert" at bounding box center [1314, 694] width 15 height 15
click at [1183, 694] on link "Edit URL/product option" at bounding box center [1219, 695] width 168 height 19
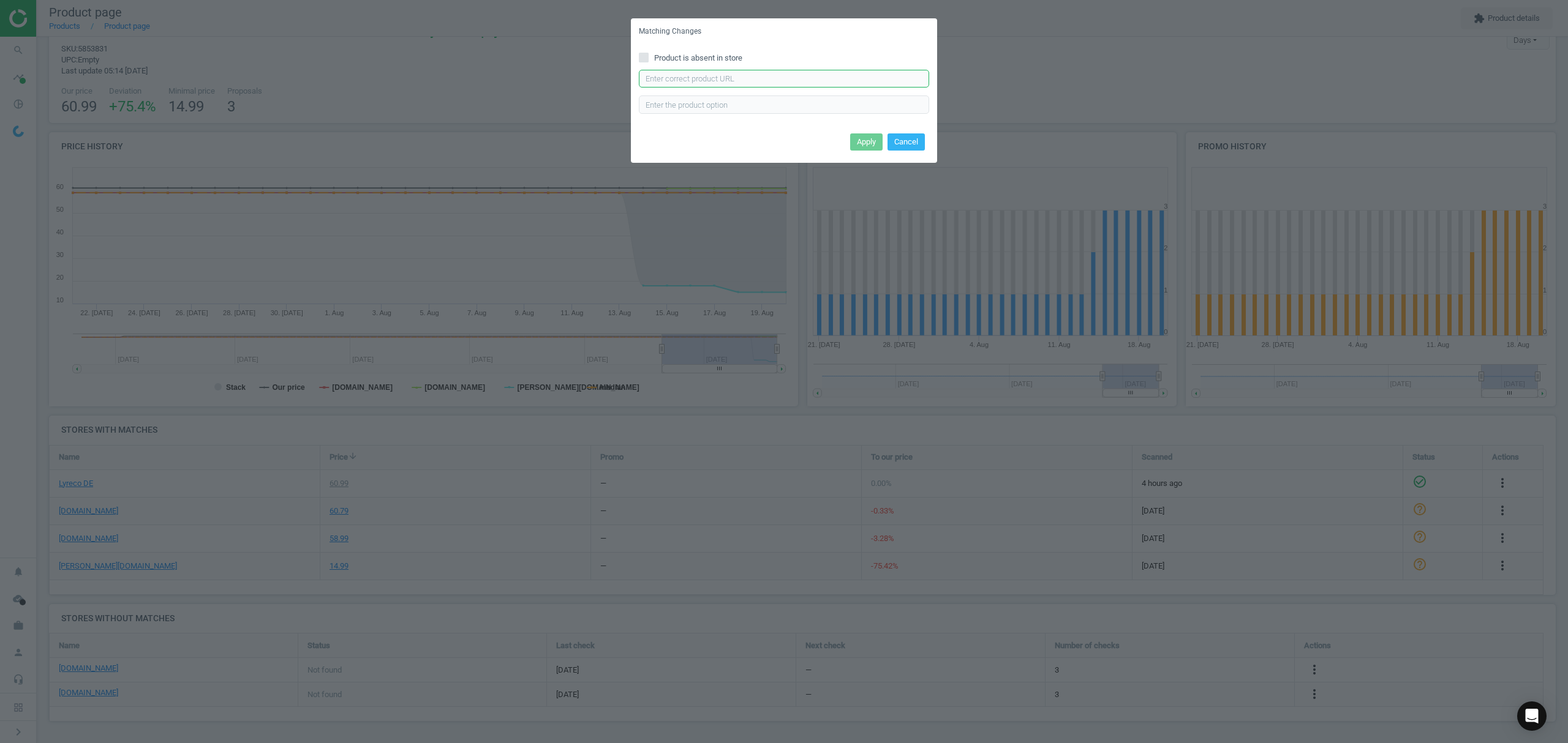
click at [687, 82] on input "text" at bounding box center [784, 78] width 290 height 18
paste input "[URL][DOMAIN_NAME]"
type input "[URL][DOMAIN_NAME]"
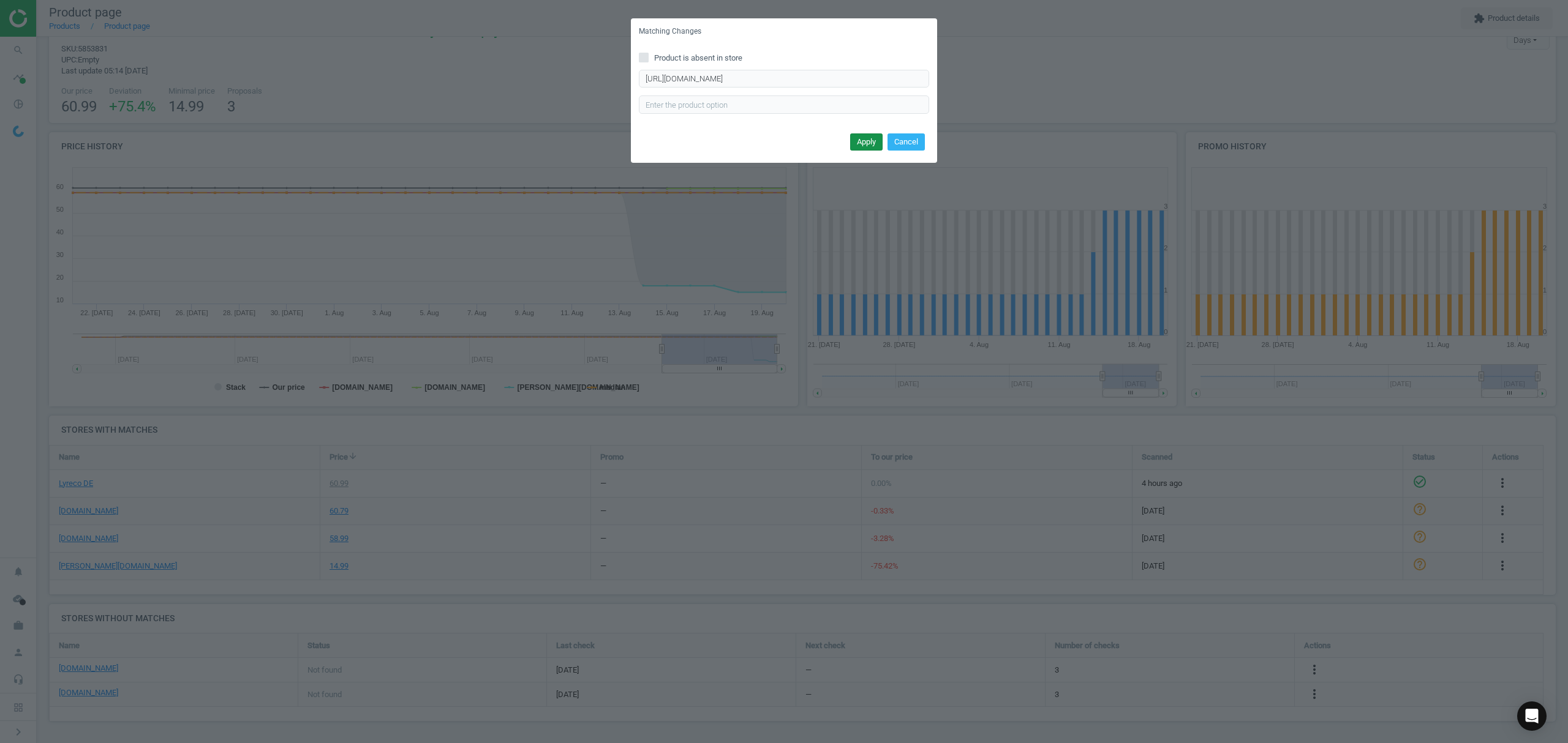
click at [857, 137] on button "Apply" at bounding box center [866, 142] width 32 height 17
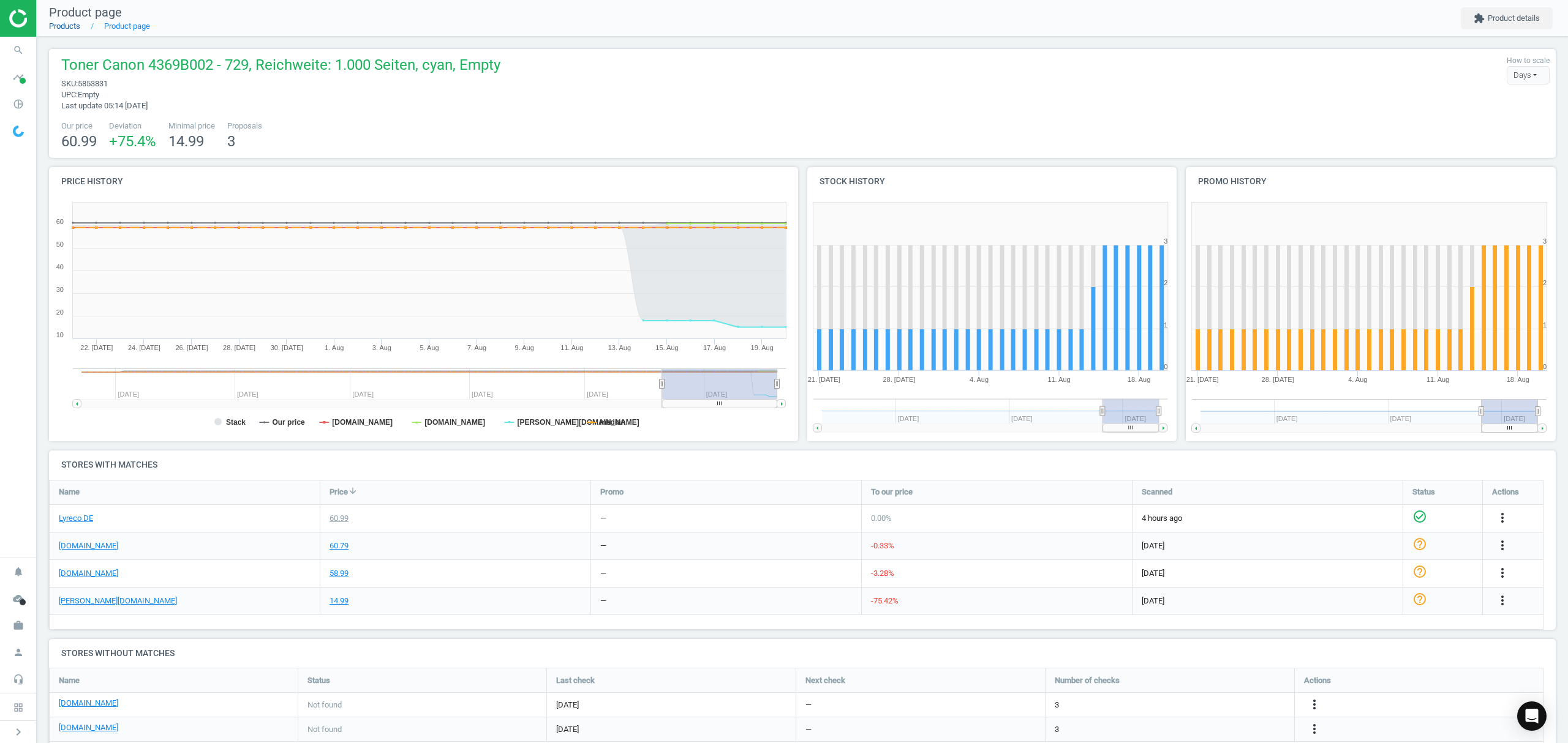
click at [55, 27] on link "Products" at bounding box center [65, 26] width 31 height 9
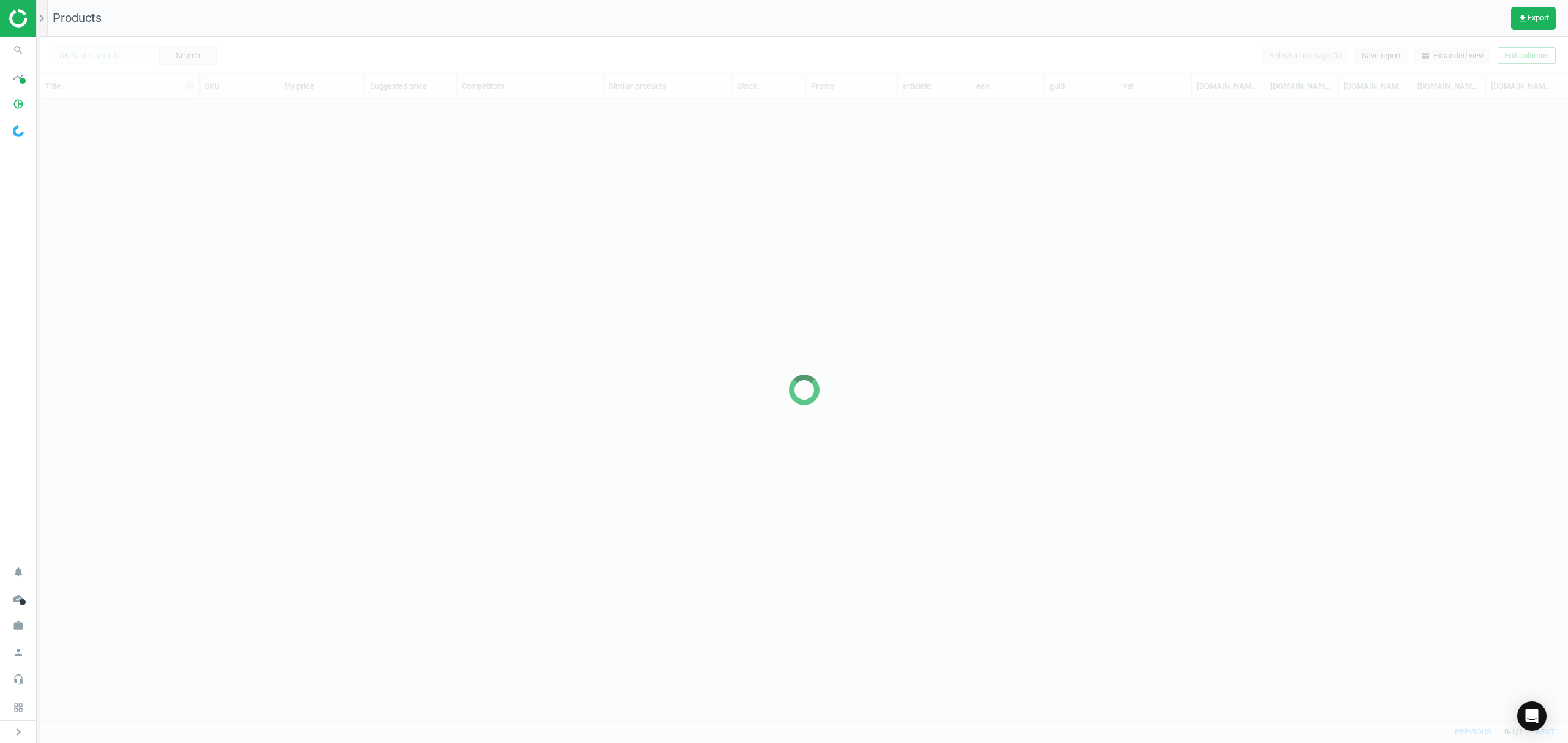
scroll to position [596, 1514]
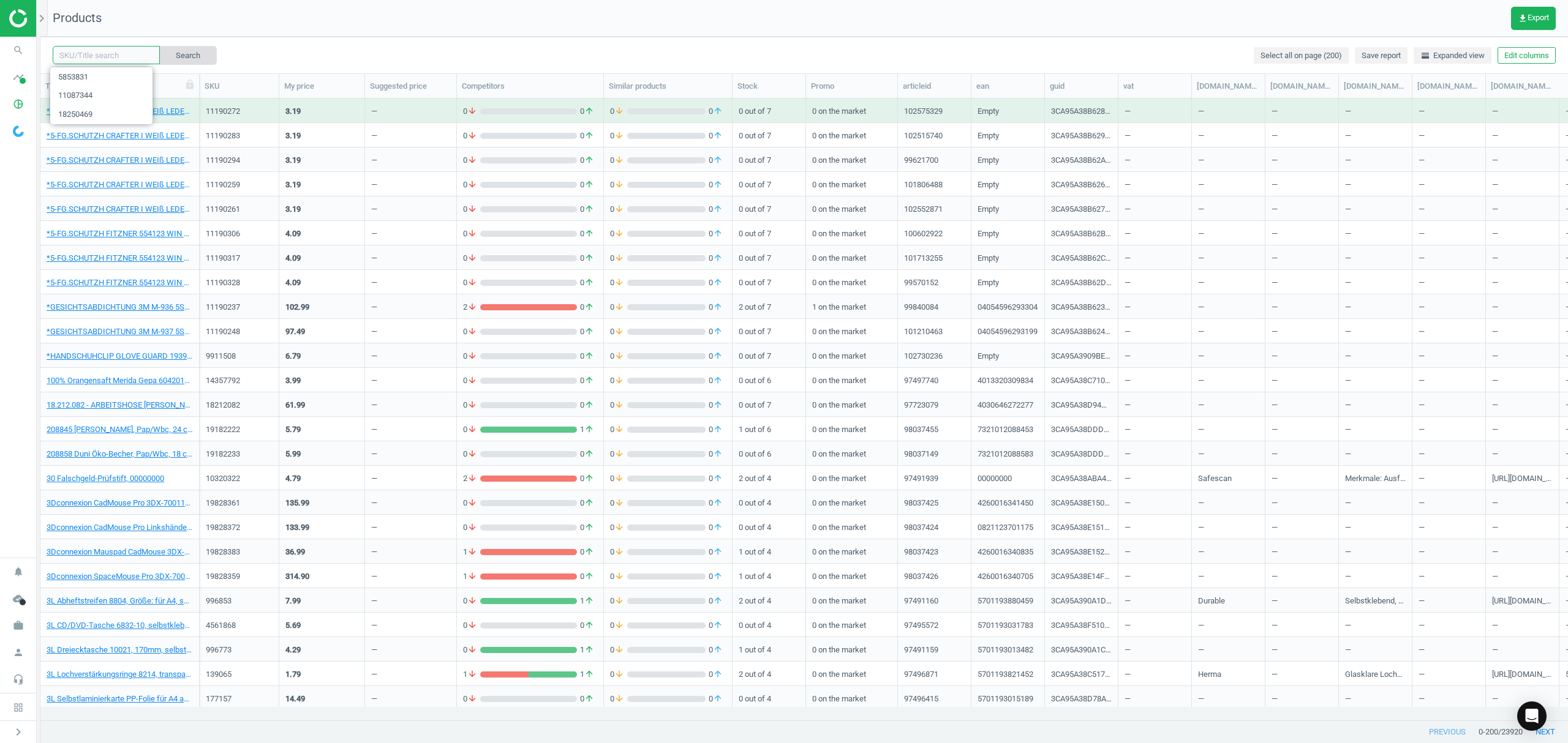
drag, startPoint x: 108, startPoint y: 59, endPoint x: 176, endPoint y: 64, distance: 68.2
click at [108, 57] on input "text" at bounding box center [107, 55] width 107 height 18
paste input "5853842"
type input "5853842"
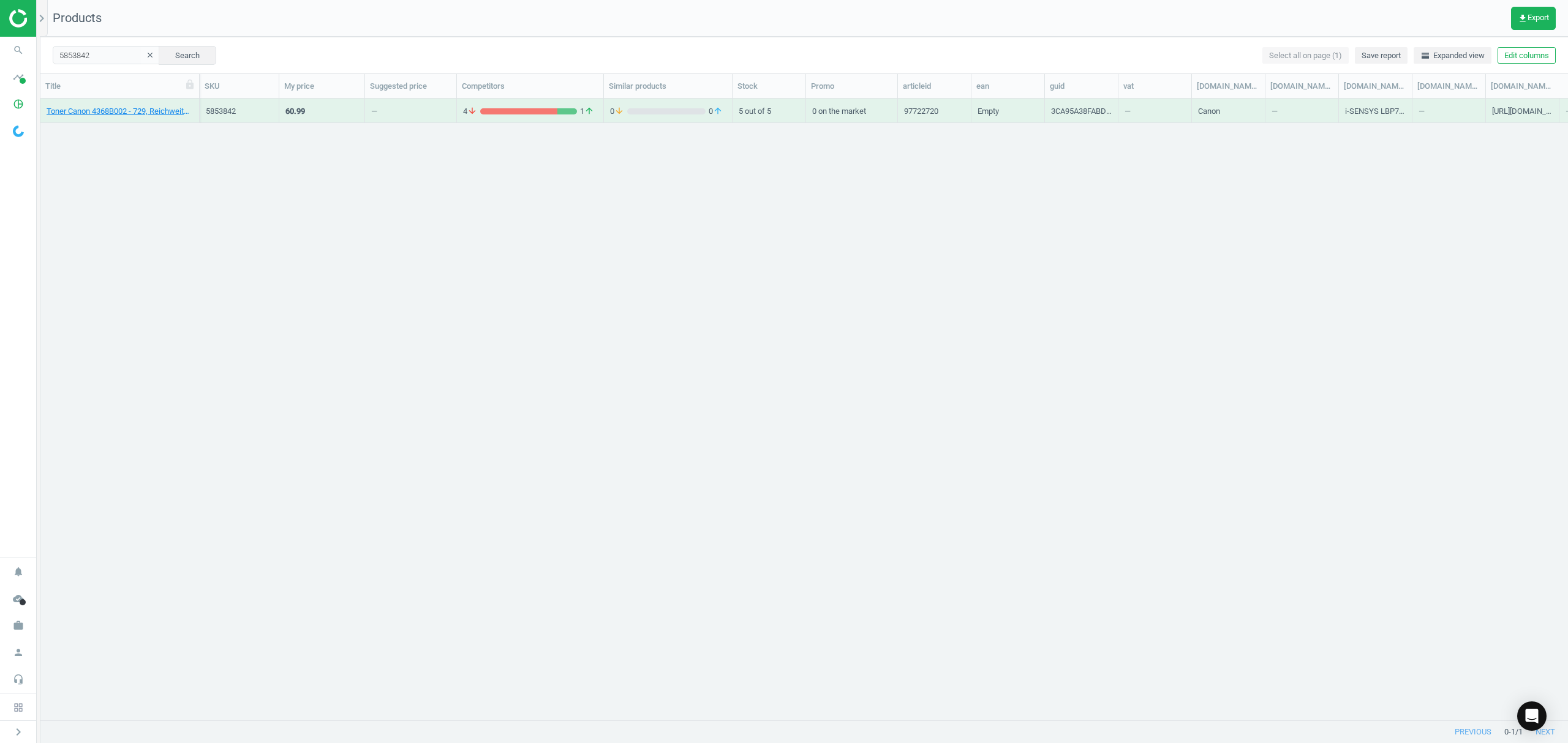
click at [87, 124] on div "Toner Canon 4368B002 - 729, Reichweite: 1.000 Seiten, magenta, Empty 5853842 60…" at bounding box center [804, 402] width 1528 height 608
click at [92, 115] on link "Toner Canon 4368B002 - 729, Reichweite: 1.000 Seiten, magenta, Empty" at bounding box center [120, 111] width 146 height 11
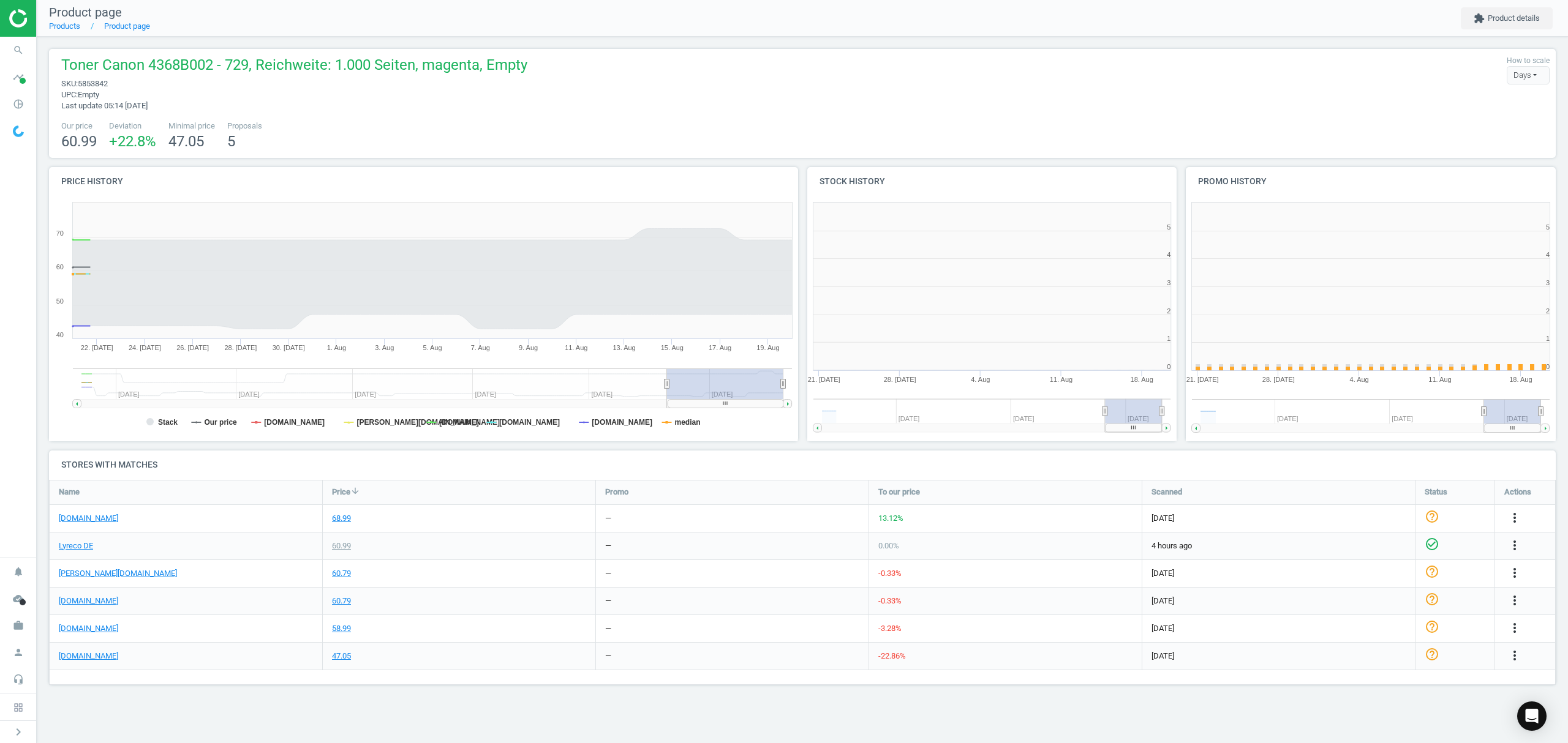
scroll to position [270, 394]
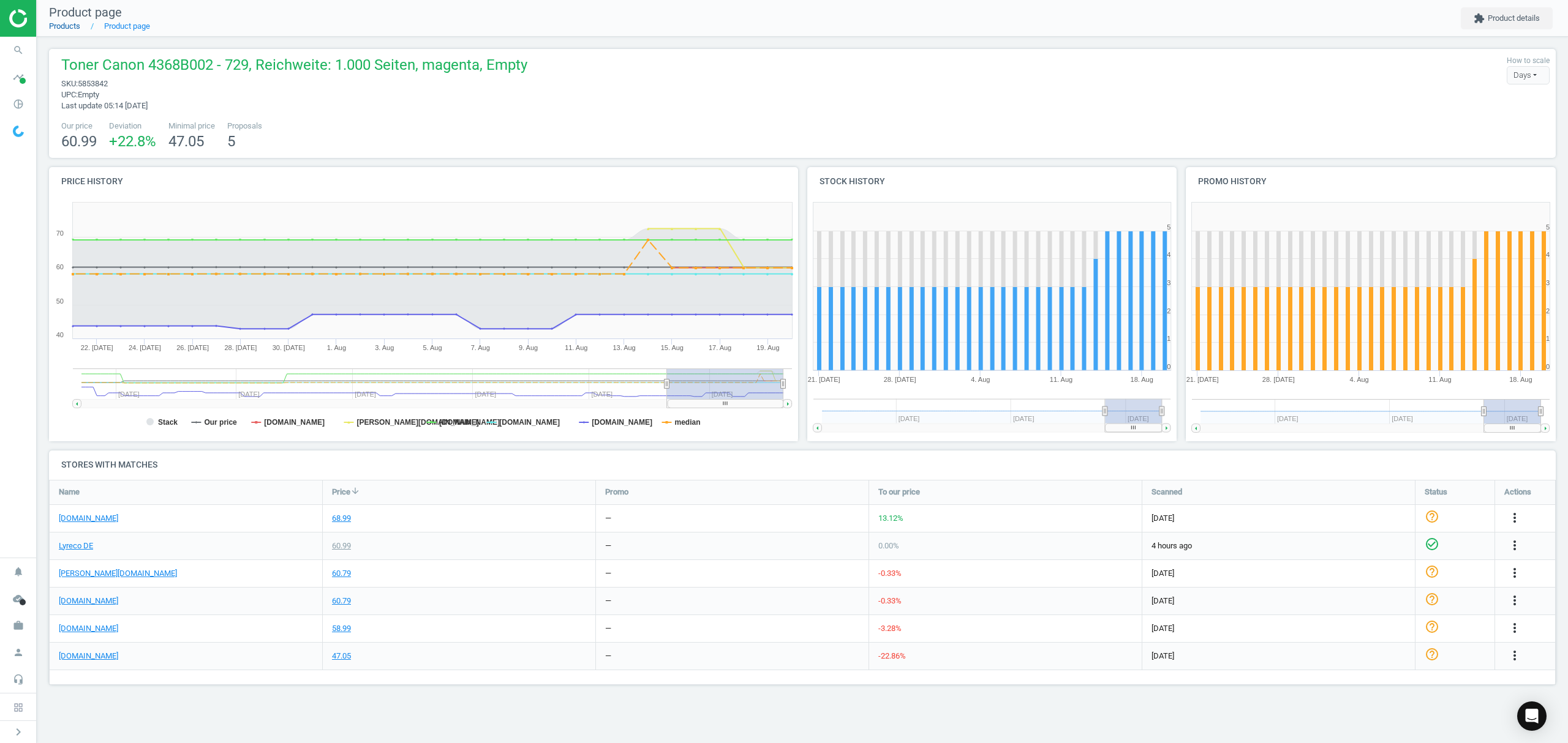
click at [64, 23] on link "Products" at bounding box center [65, 26] width 31 height 9
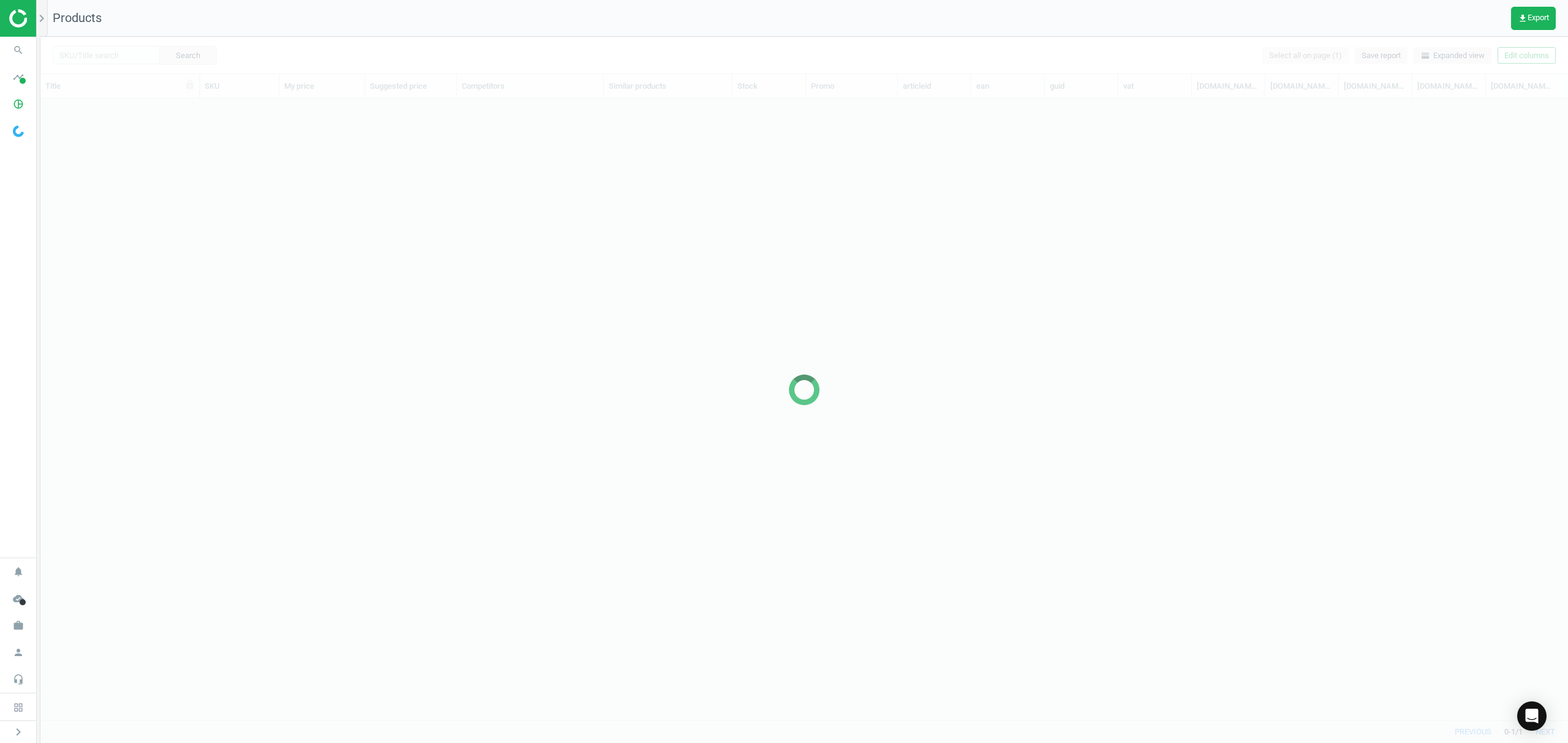
scroll to position [596, 1514]
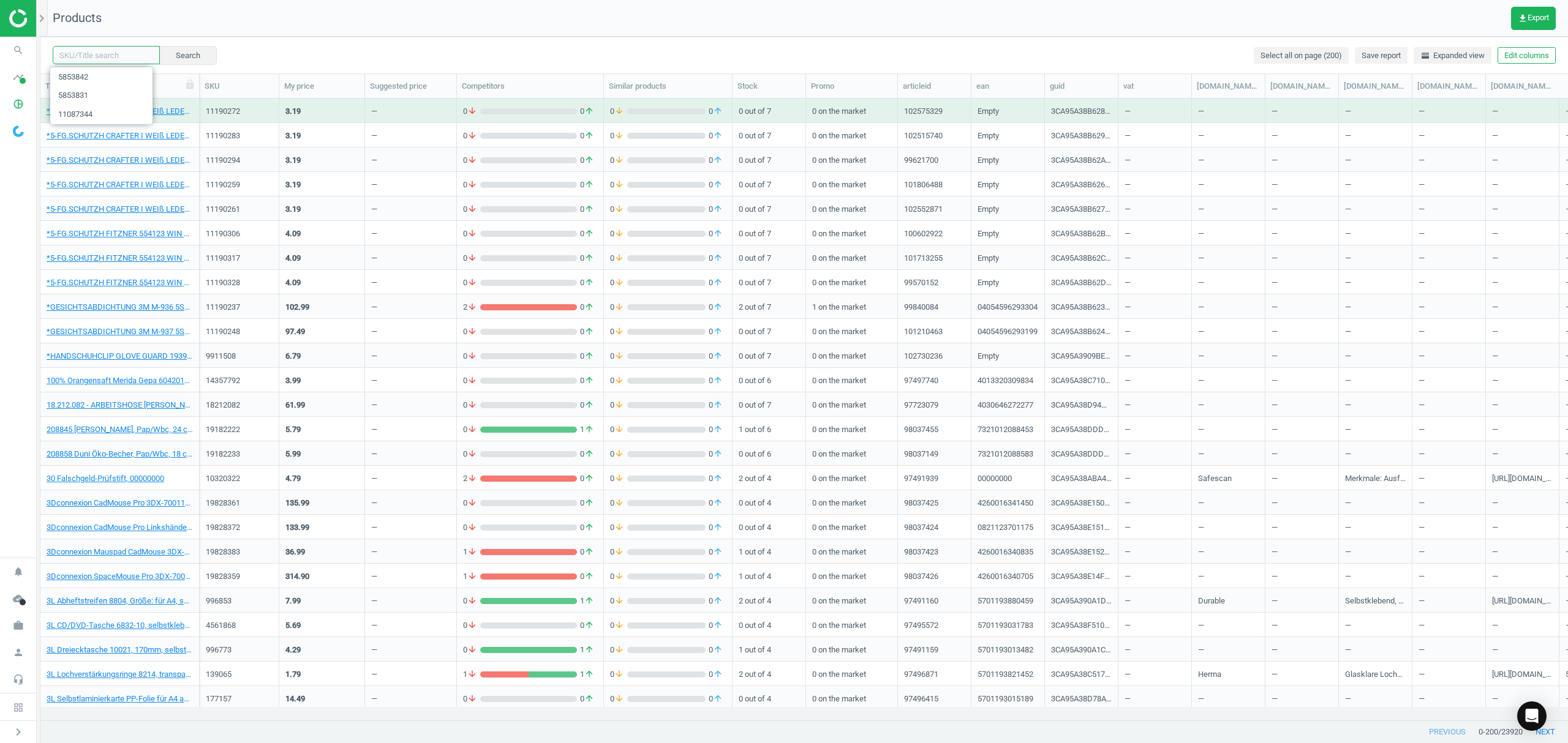
click at [104, 56] on input "text" at bounding box center [107, 55] width 107 height 18
paste input "5853853"
type input "5853853"
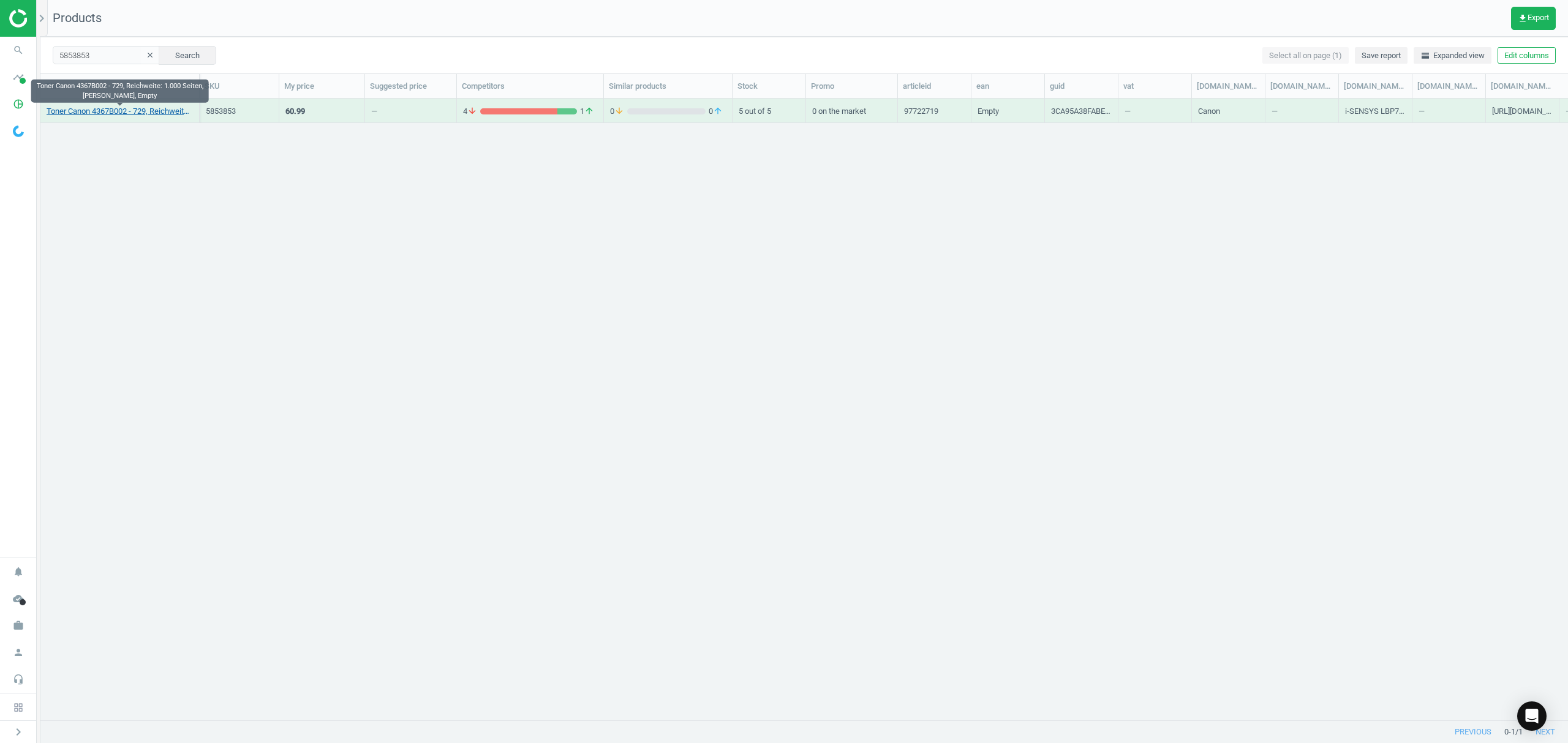
click at [90, 113] on link "Toner Canon 4367B002 - 729, Reichweite: 1.000 Seiten, [PERSON_NAME], Empty" at bounding box center [120, 111] width 146 height 11
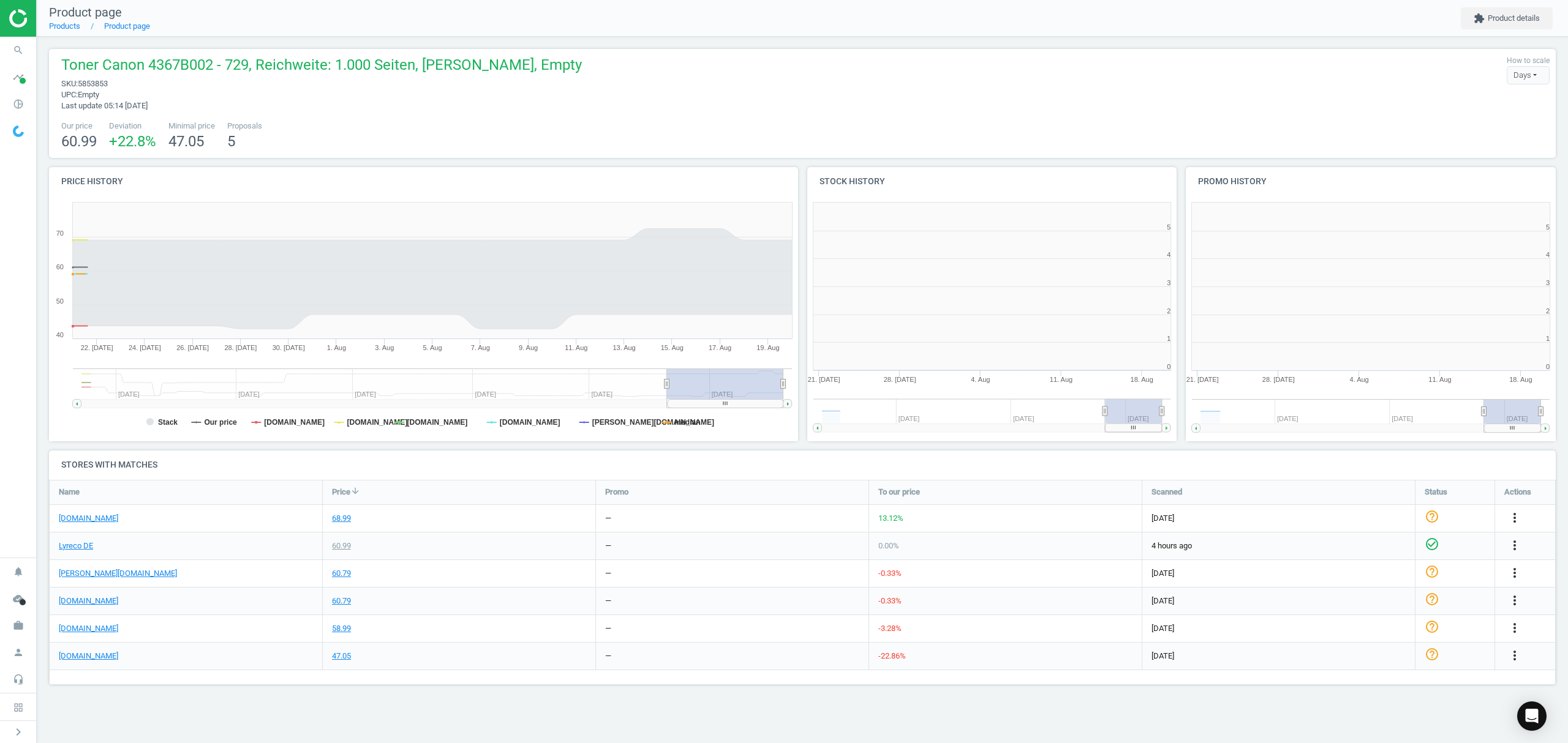
scroll to position [270, 394]
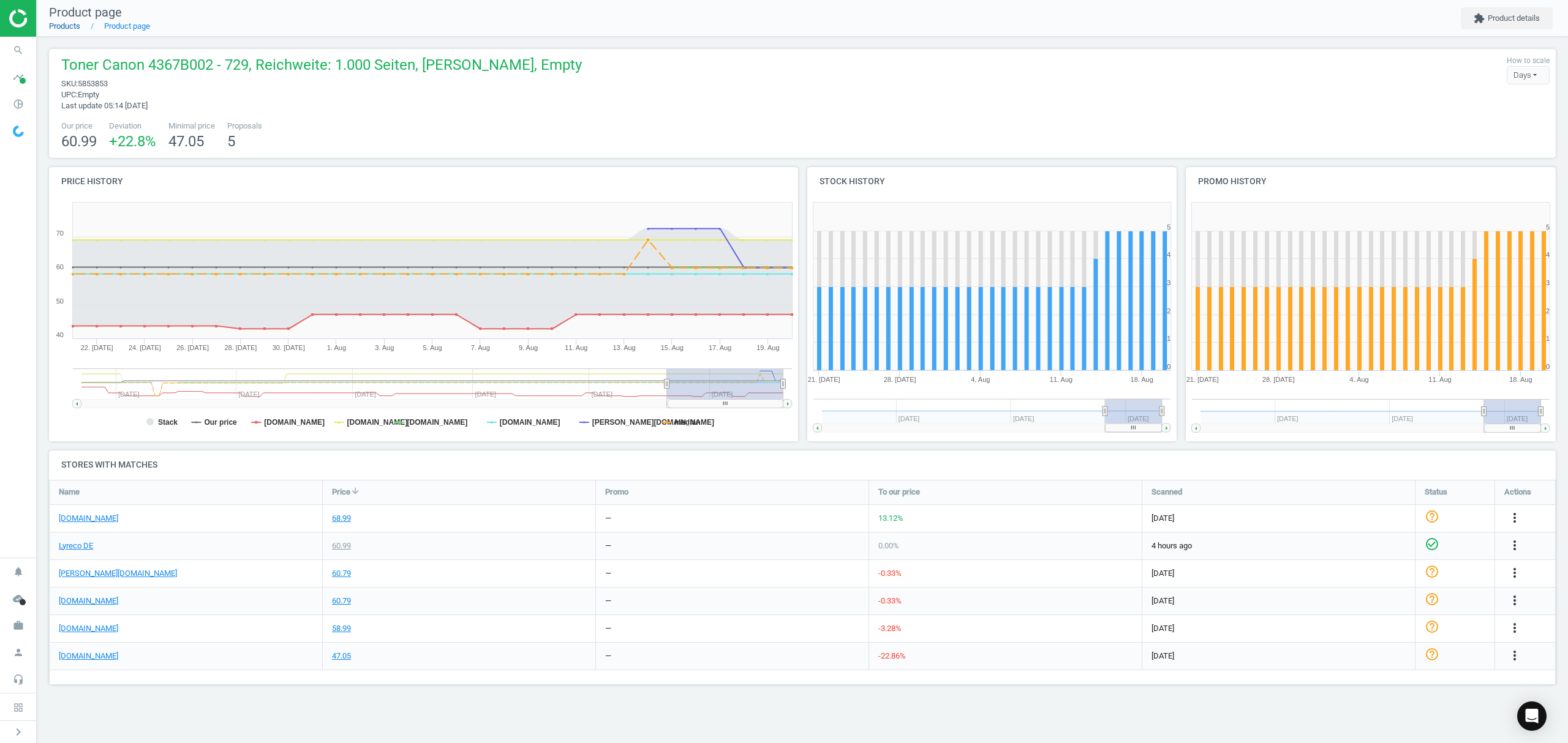
click at [66, 24] on link "Products" at bounding box center [65, 26] width 31 height 9
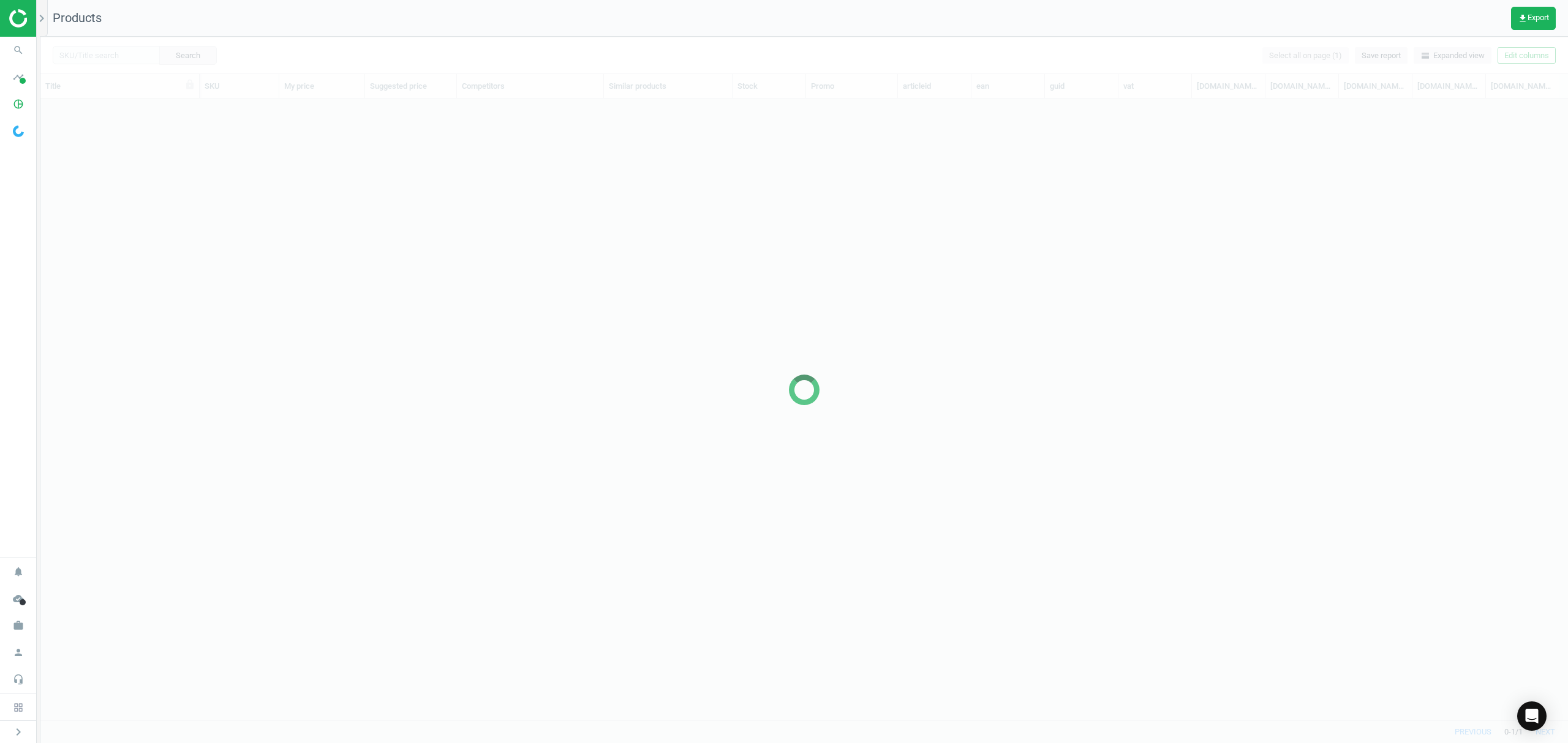
scroll to position [596, 1514]
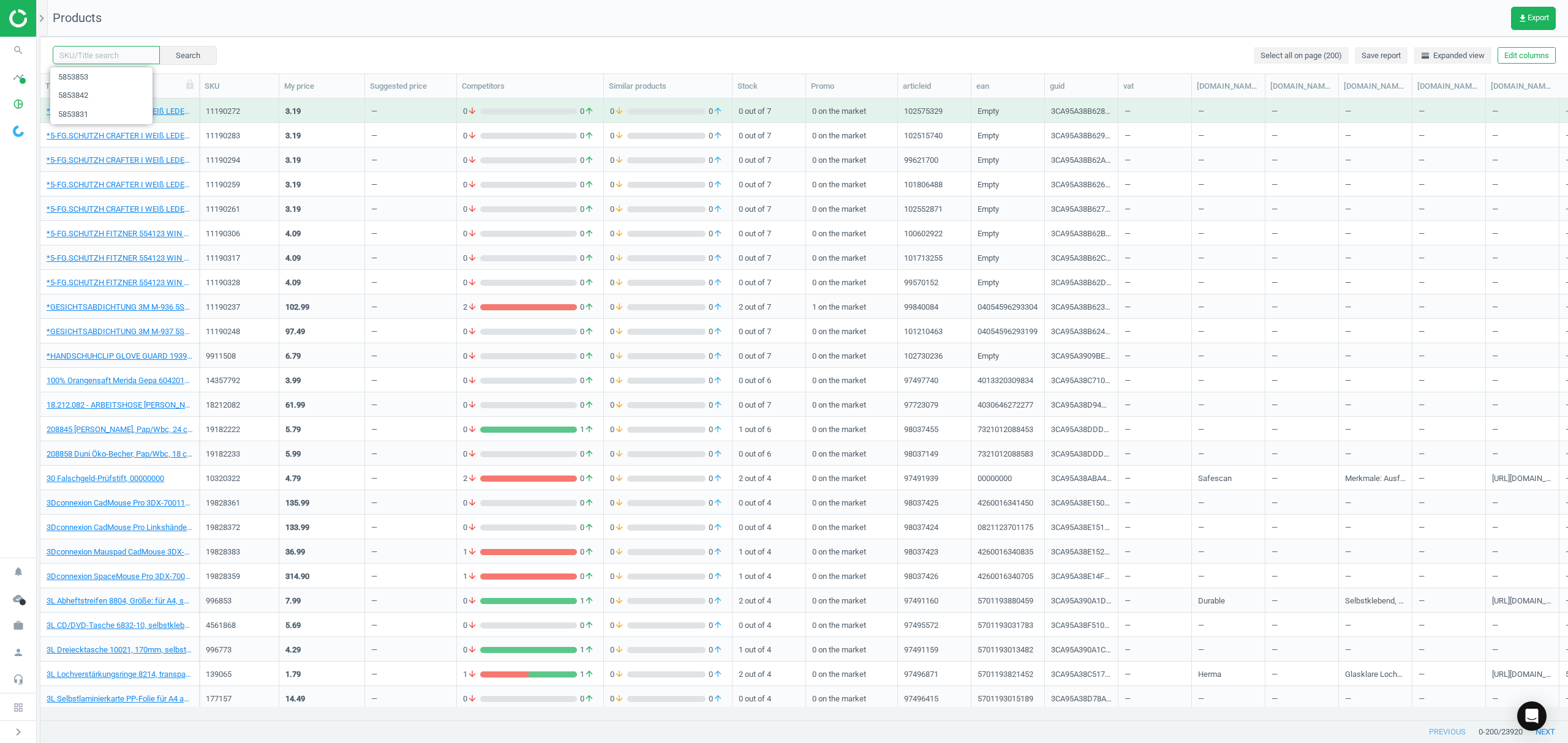
click at [105, 57] on input "text" at bounding box center [107, 55] width 107 height 18
paste input "5853818"
type input "5853818"
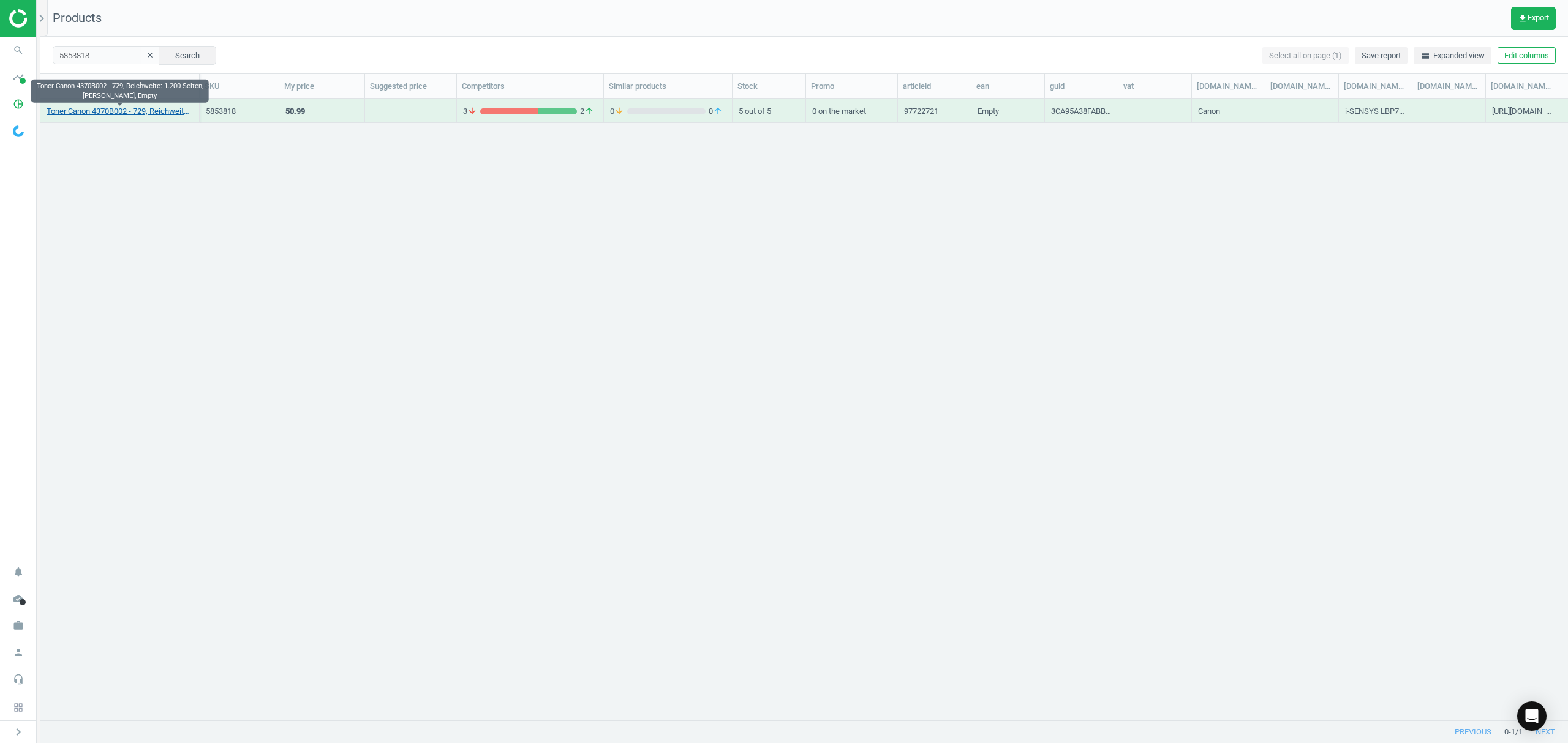
click at [97, 116] on link "Toner Canon 4370B002 - 729, Reichweite: 1.200 Seiten, [PERSON_NAME], Empty" at bounding box center [120, 111] width 146 height 11
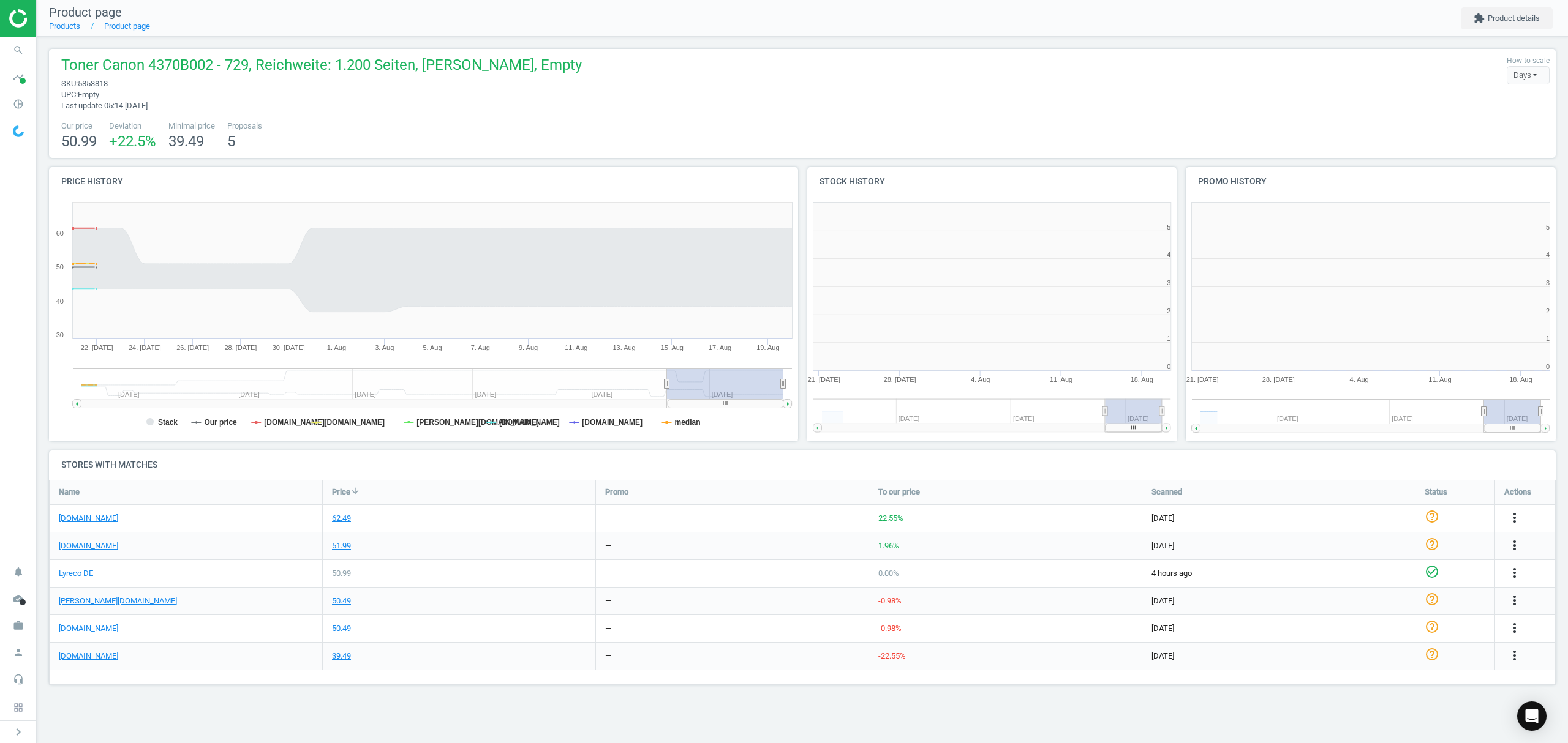
scroll to position [270, 773]
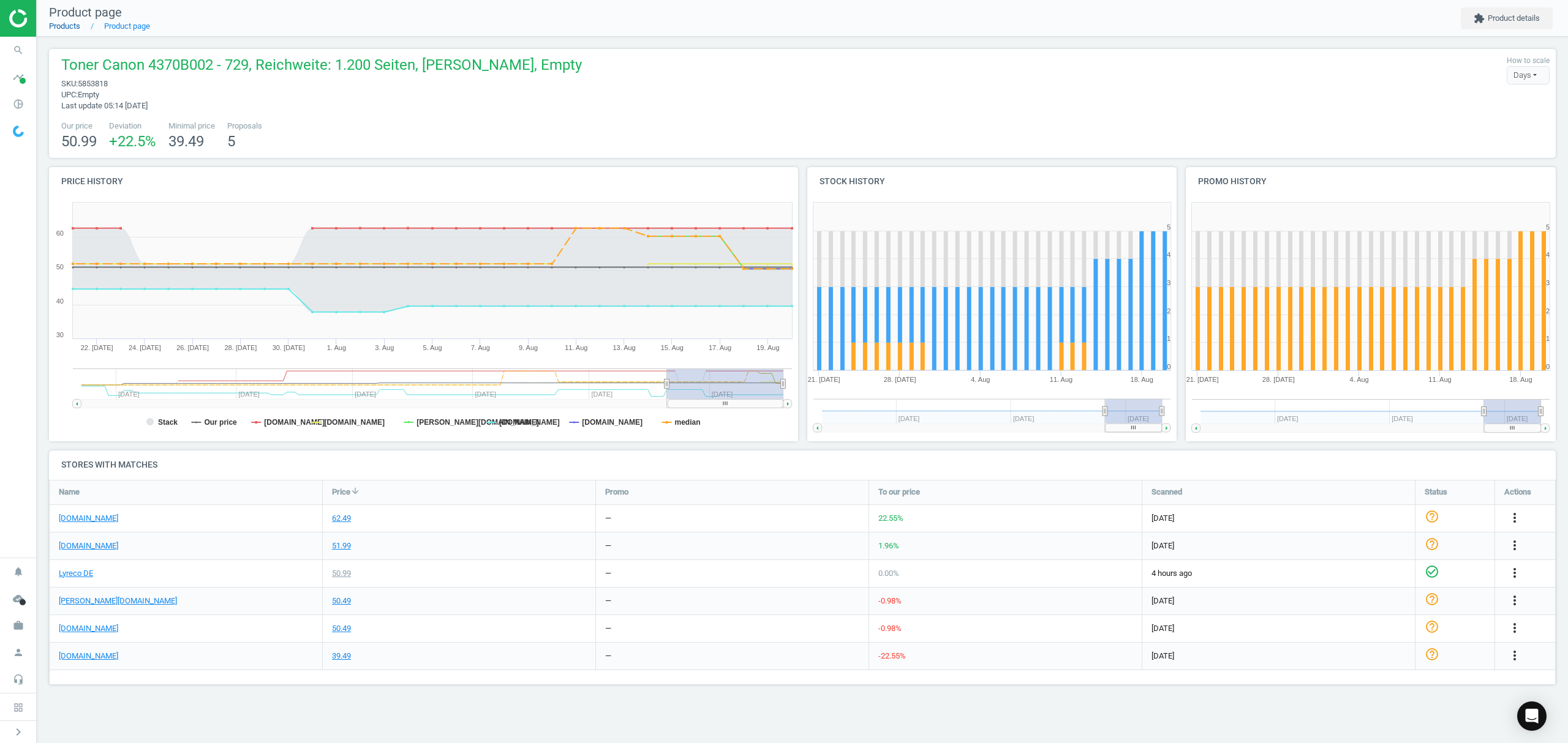
click at [69, 26] on link "Products" at bounding box center [65, 26] width 31 height 9
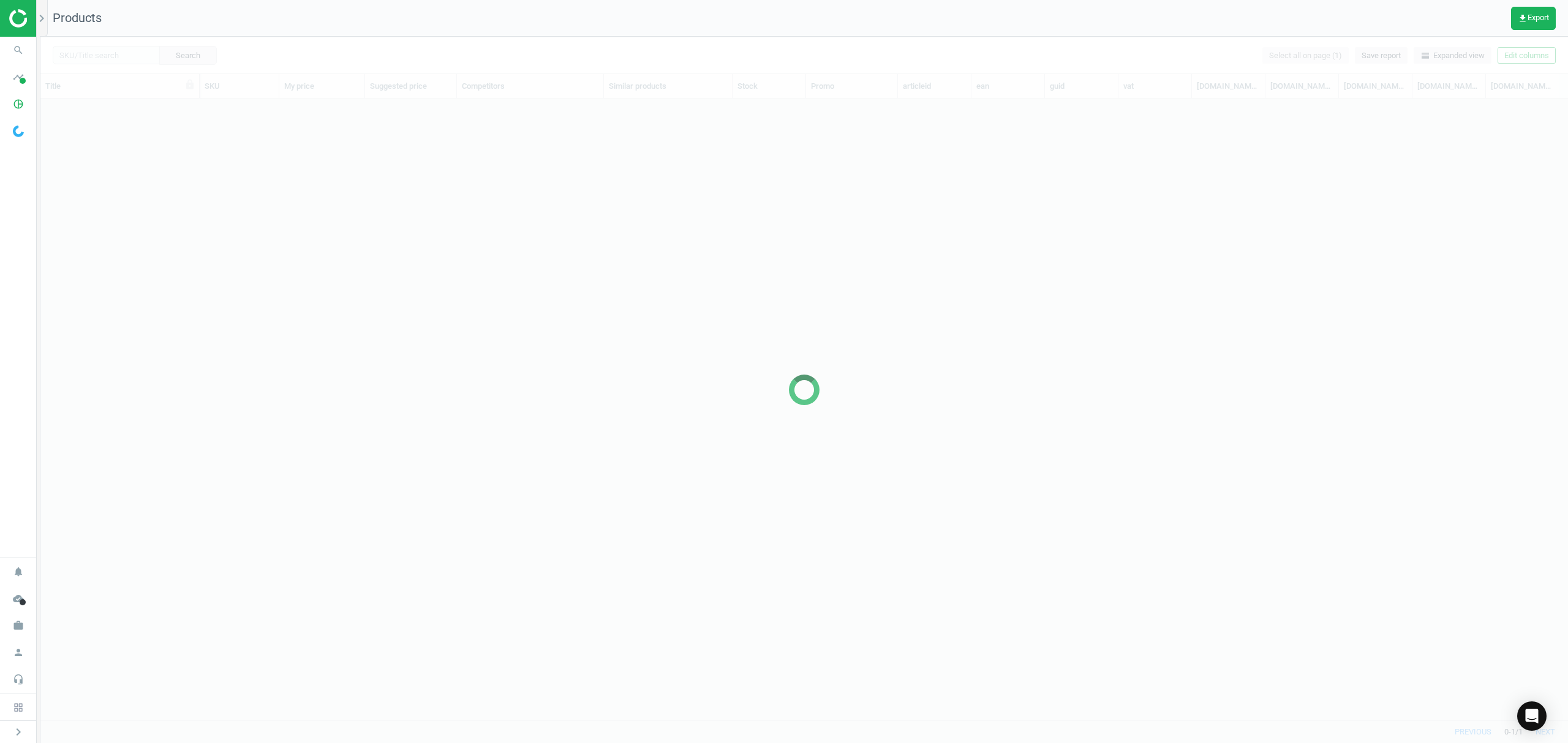
scroll to position [596, 1514]
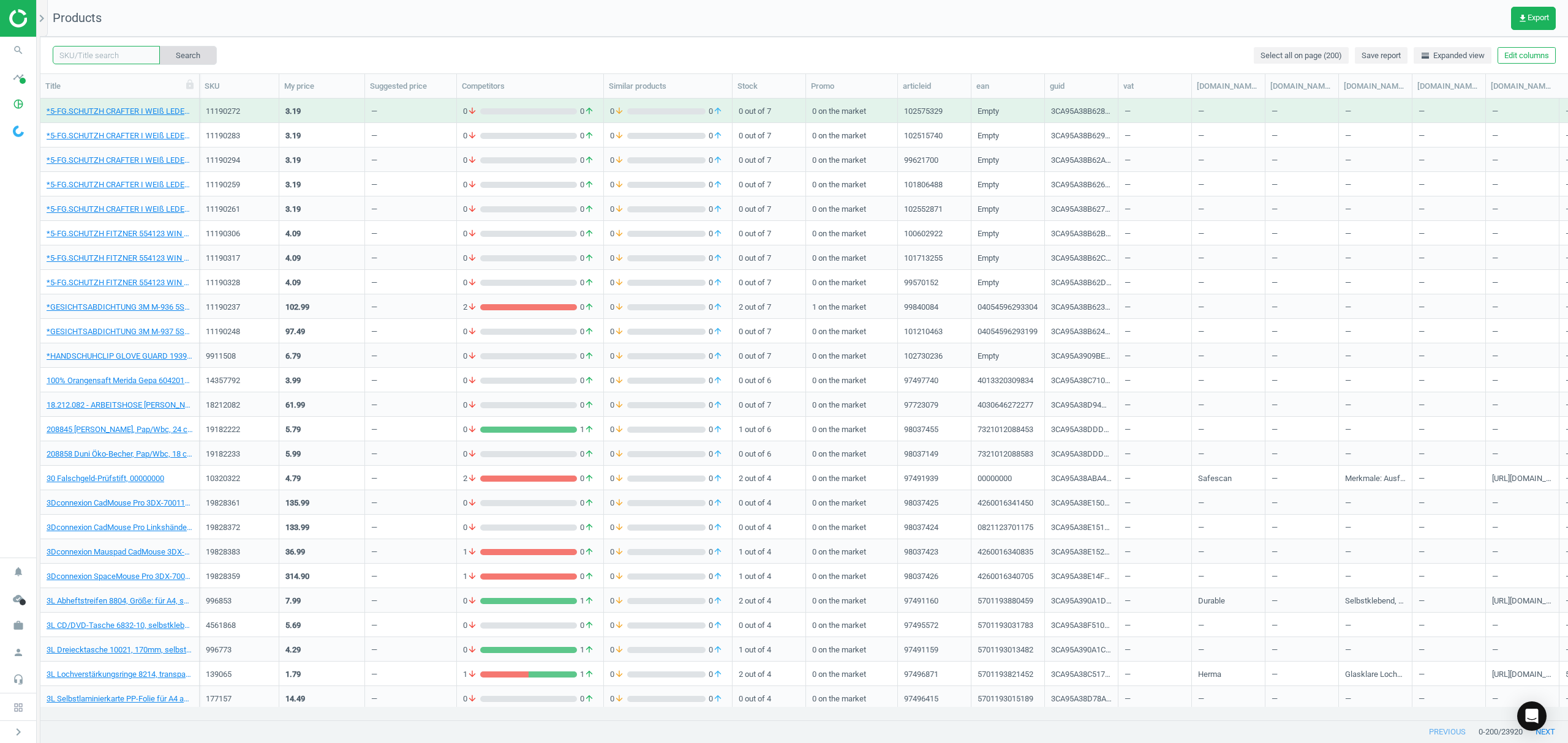
drag, startPoint x: 90, startPoint y: 52, endPoint x: 162, endPoint y: 53, distance: 72.0
click at [90, 52] on input "text" at bounding box center [107, 55] width 107 height 18
paste input "1092311"
type input "1092311"
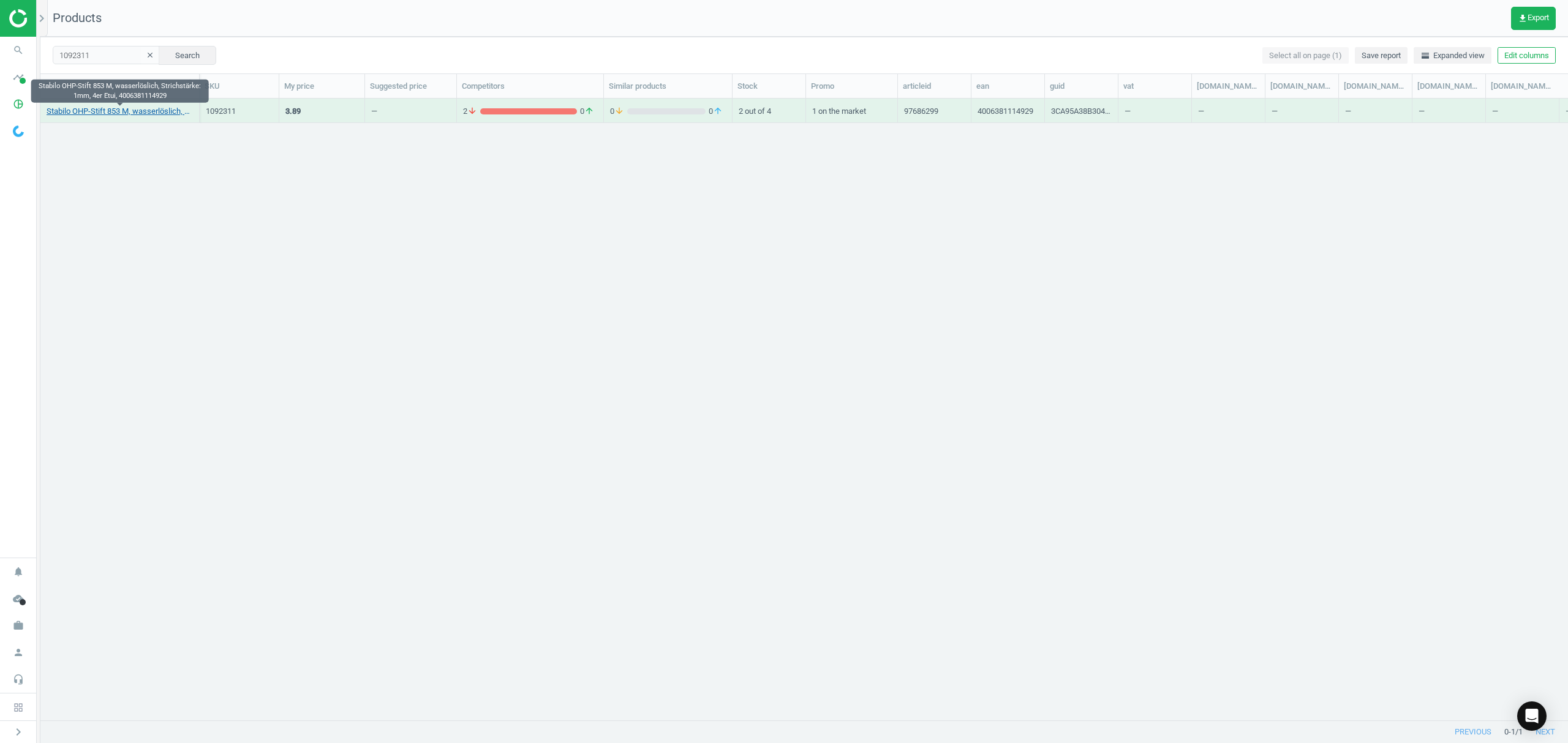
click at [96, 111] on link "Stabilo OHP-Stift 853 M, wasserlöslich, Strichstärke: 1mm, 4er Etui, 4006381114…" at bounding box center [120, 111] width 146 height 11
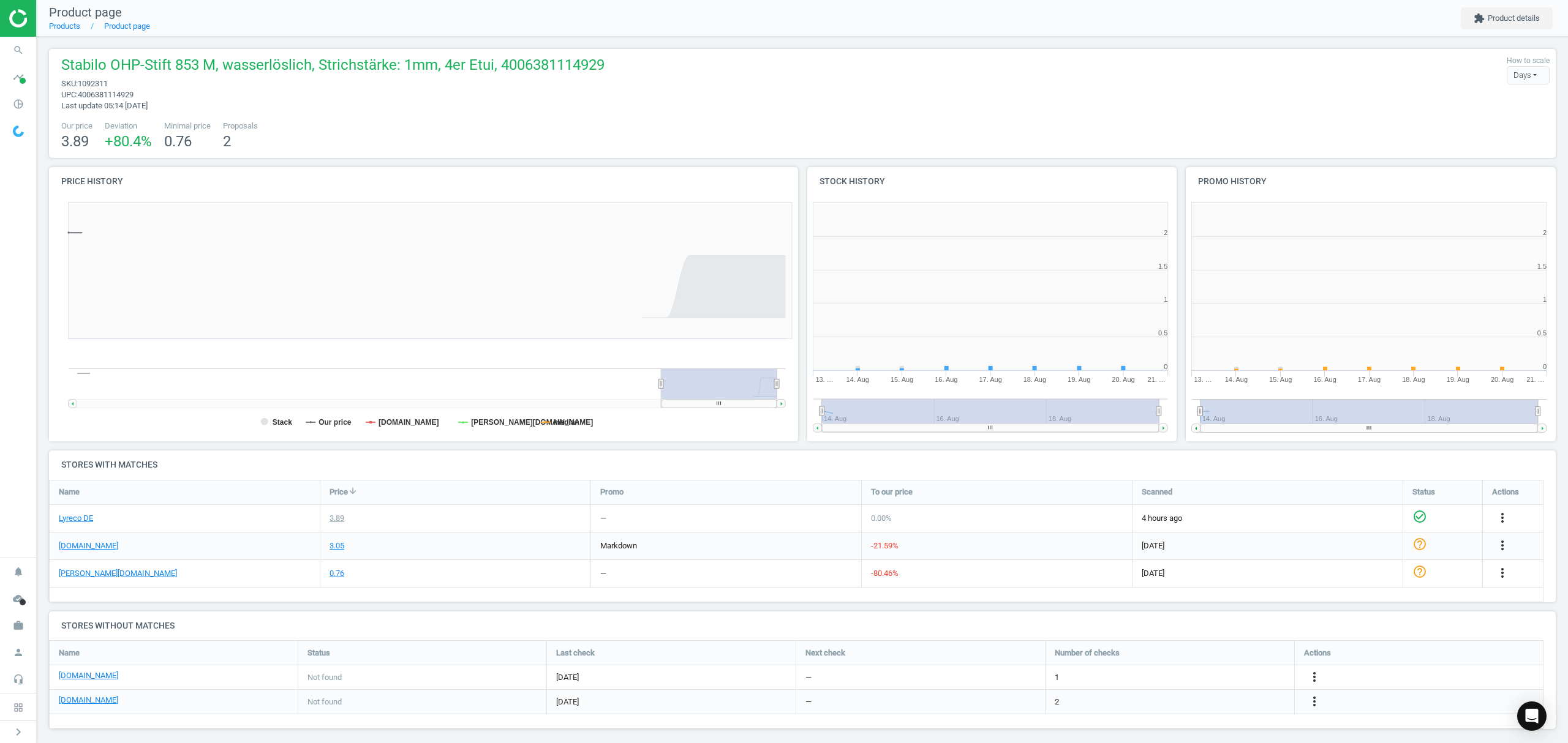
scroll to position [270, 392]
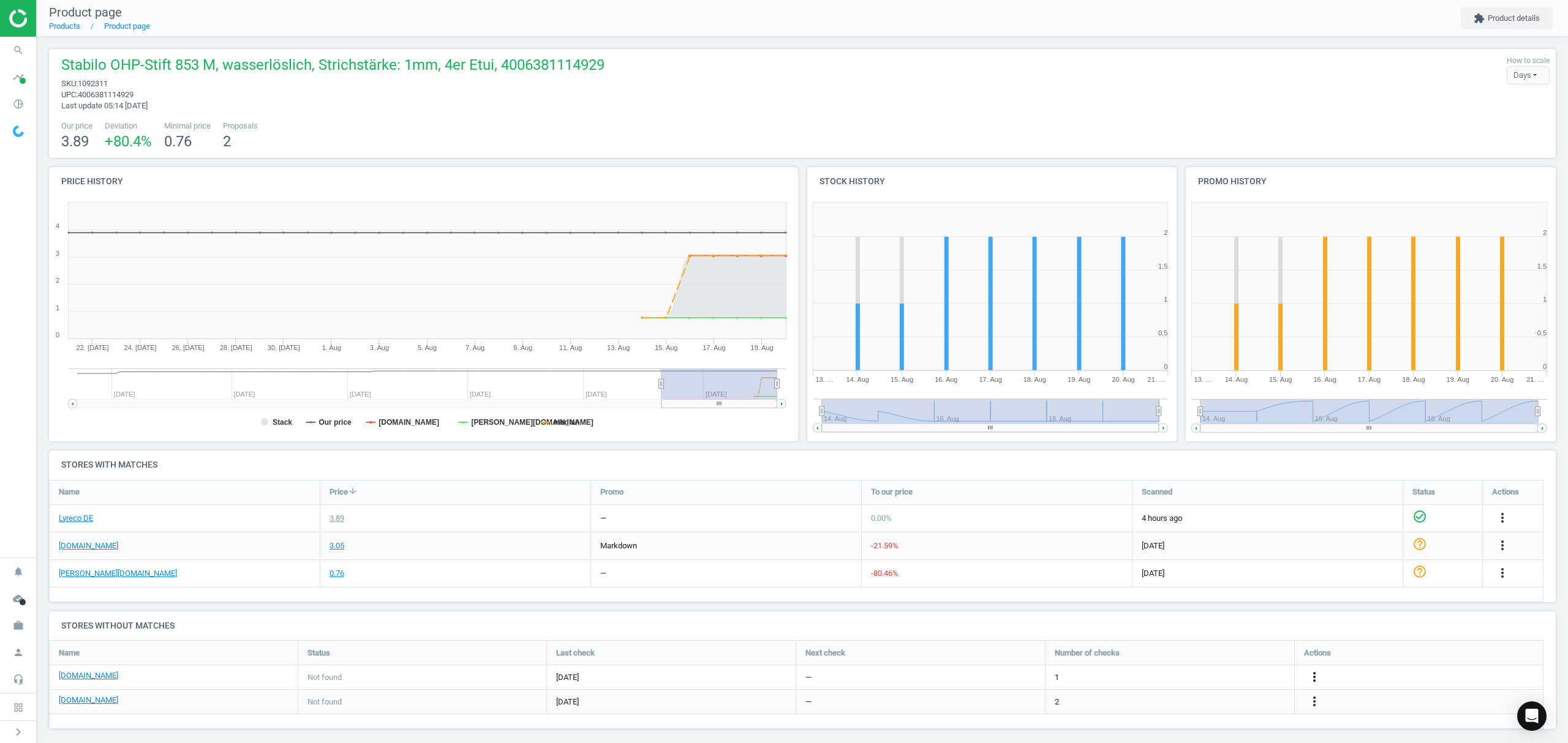
click at [1495, 525] on icon "more_vert" at bounding box center [1503, 518] width 15 height 15
click at [1204, 679] on link "Edit URL/product option" at bounding box center [1219, 678] width 168 height 19
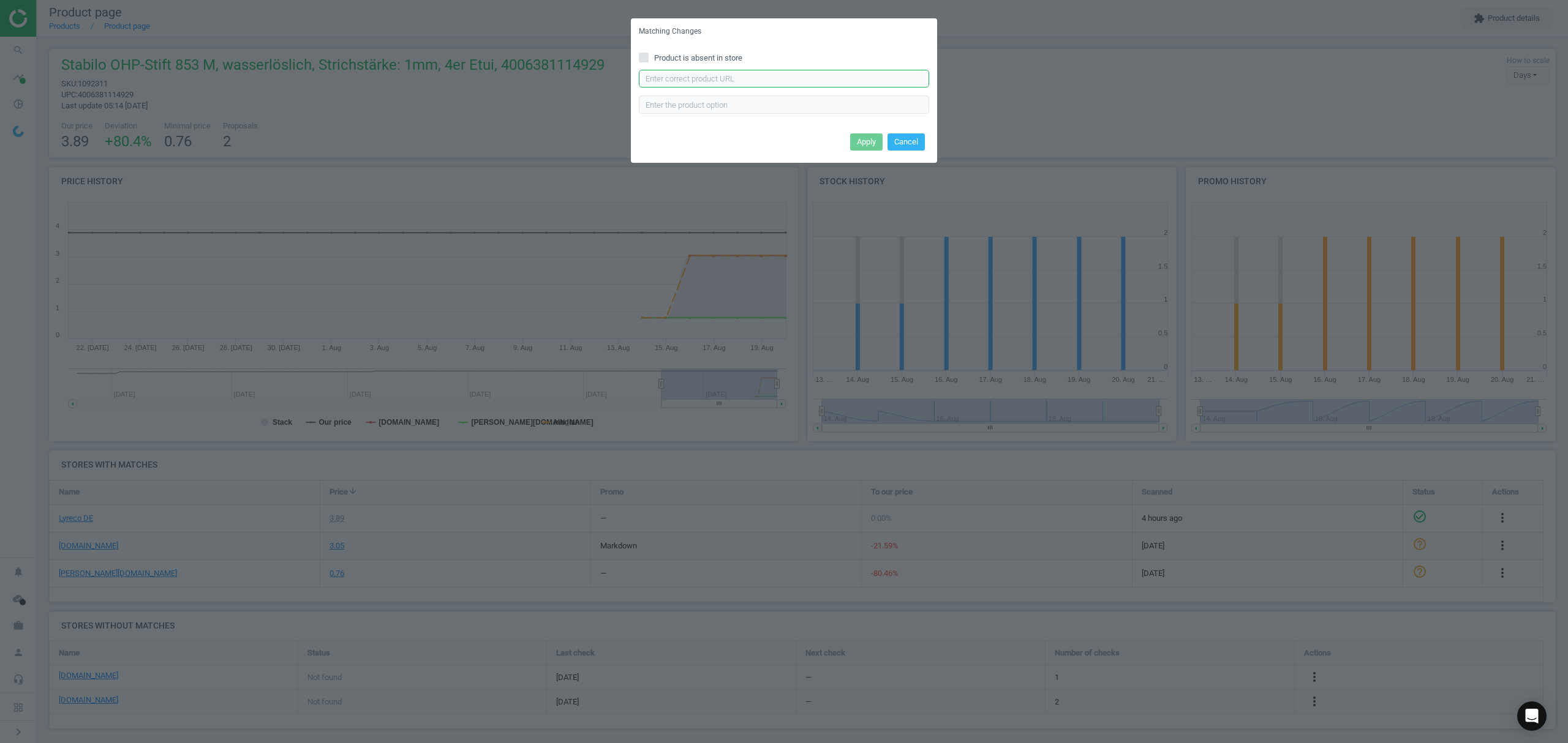
click at [760, 82] on input "text" at bounding box center [784, 78] width 290 height 18
paste input "[URL][DOMAIN_NAME]"
type input "[URL][DOMAIN_NAME]"
click at [861, 143] on button "Apply" at bounding box center [866, 142] width 32 height 17
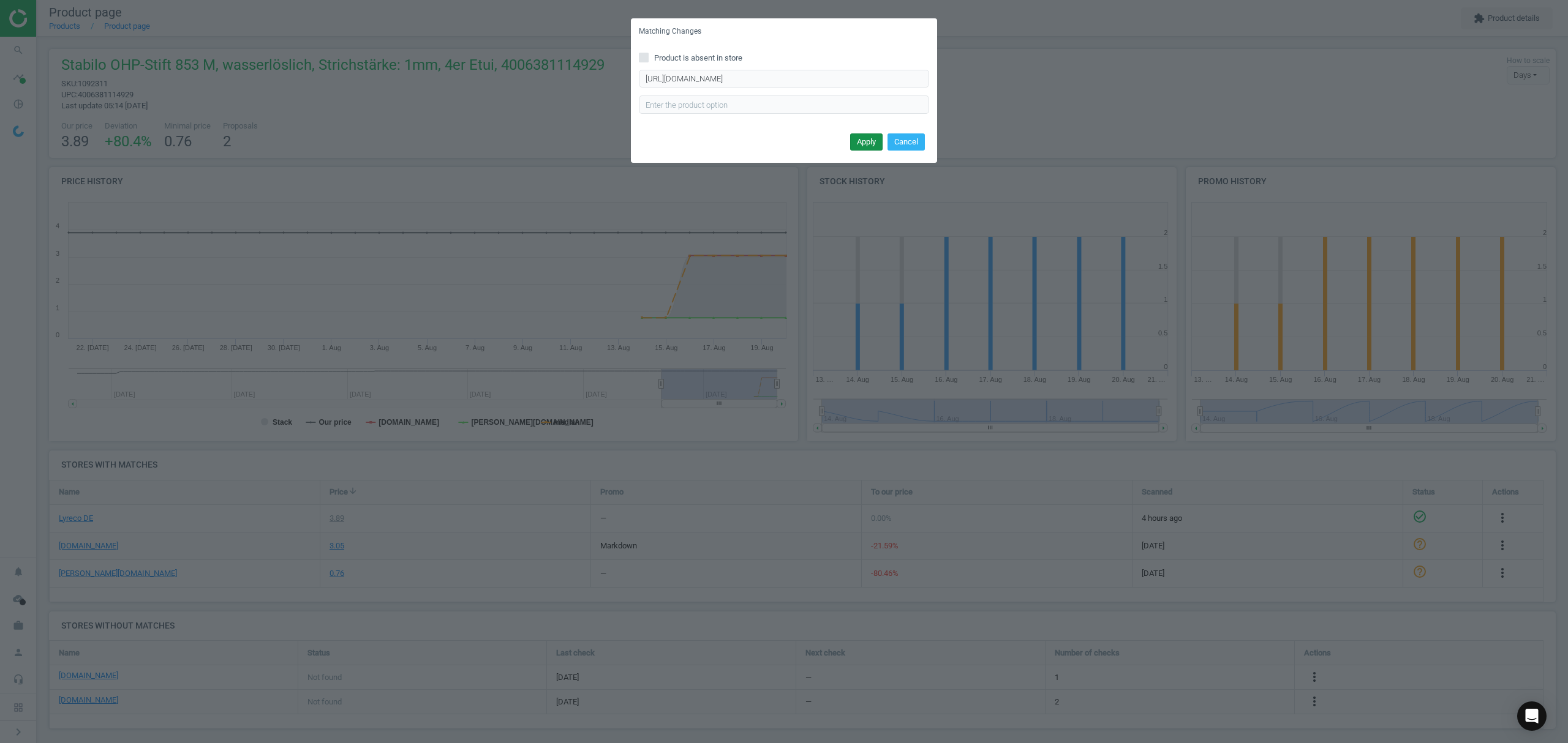
scroll to position [0, 0]
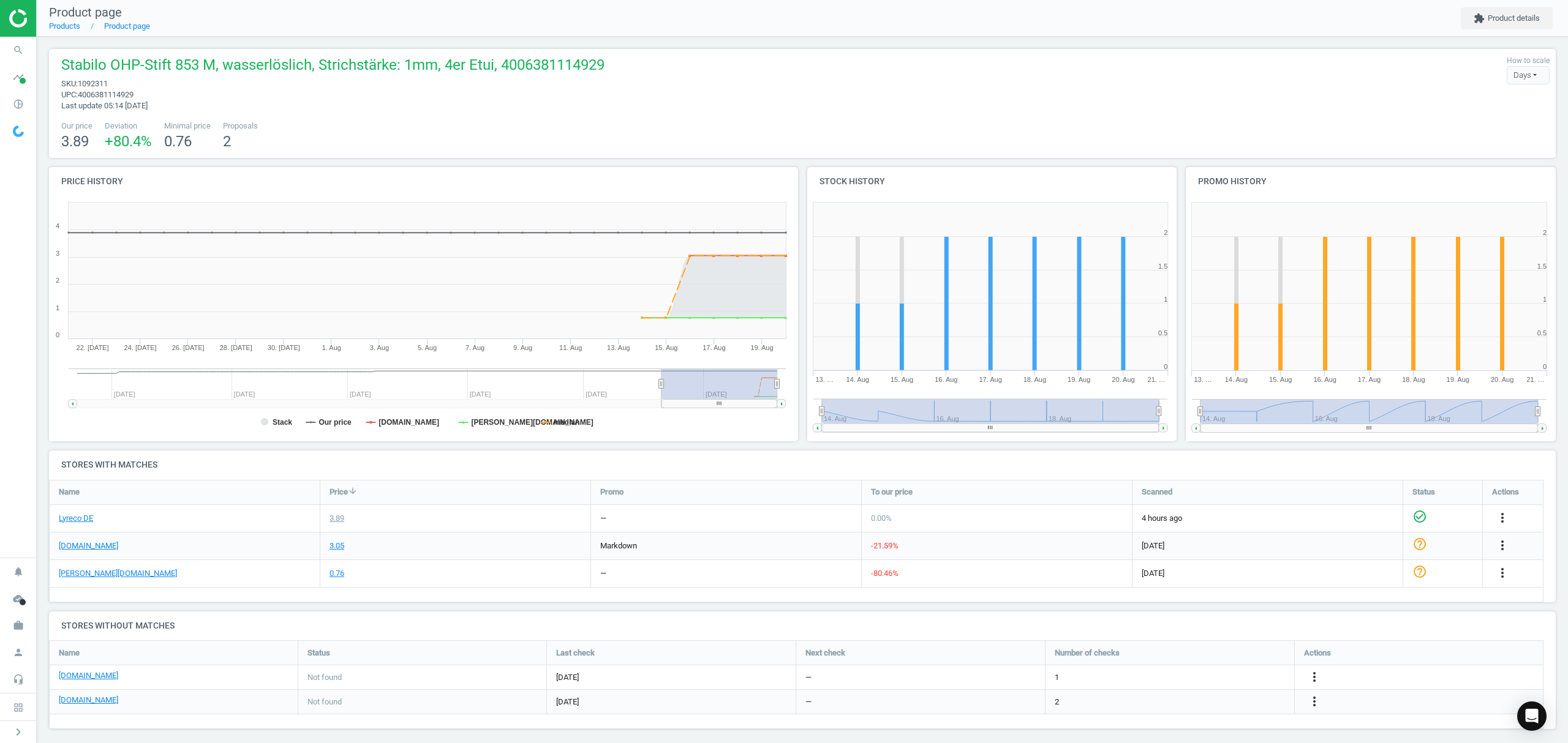
click at [95, 81] on span "1092311" at bounding box center [93, 83] width 30 height 9
copy span "1092311"
click at [61, 26] on link "Products" at bounding box center [65, 26] width 31 height 9
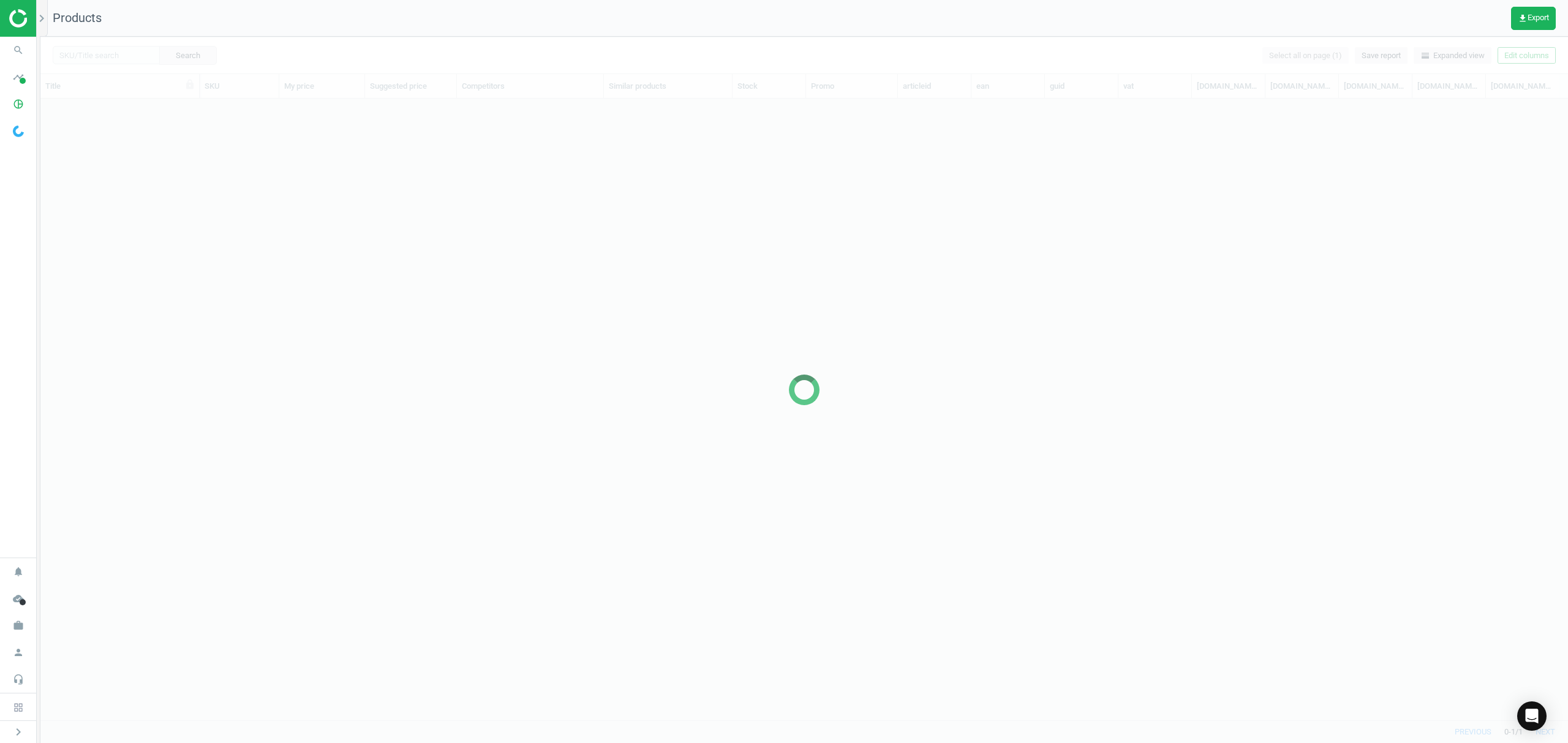
scroll to position [596, 1514]
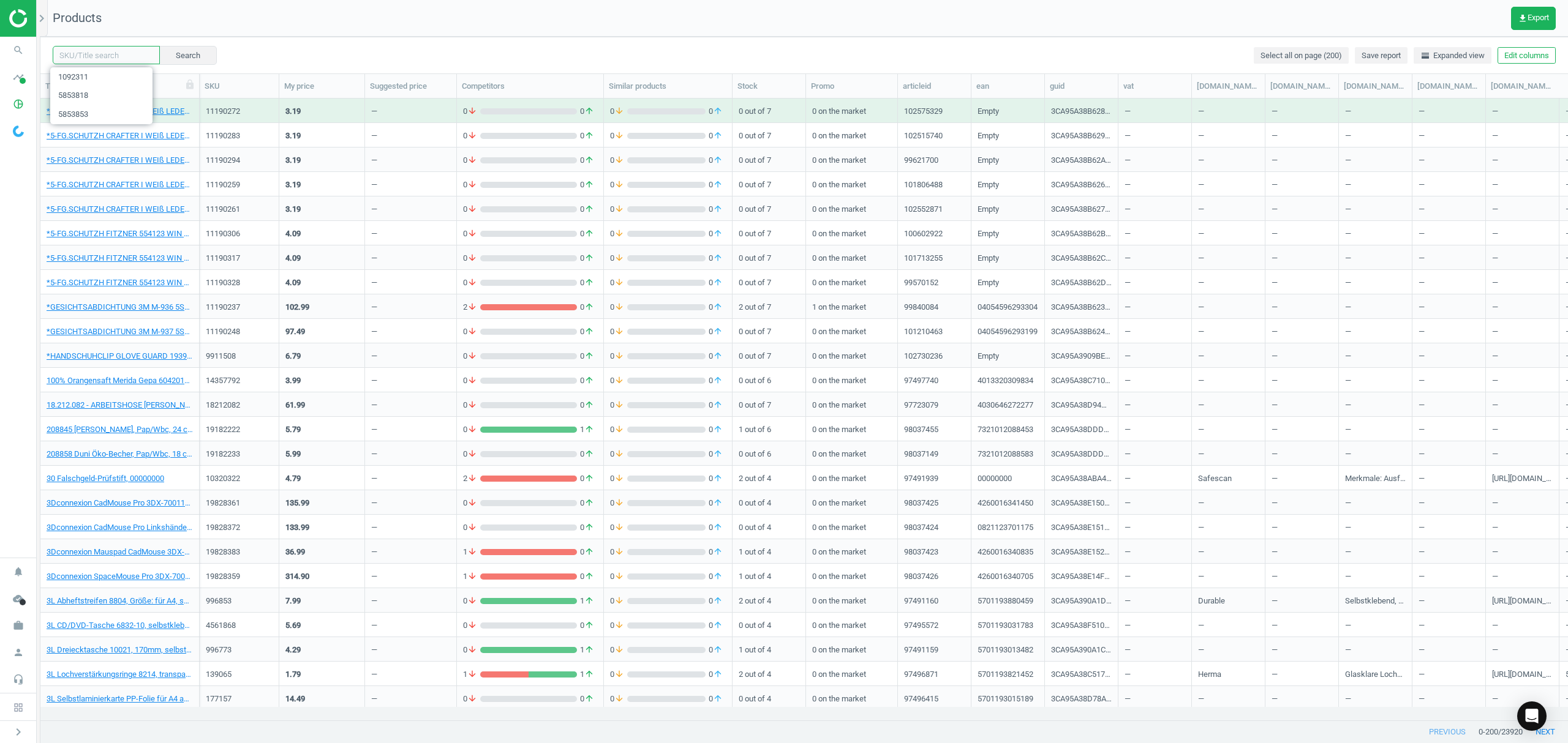
click at [87, 57] on input "text" at bounding box center [107, 55] width 107 height 18
paste input "236926"
type input "236926"
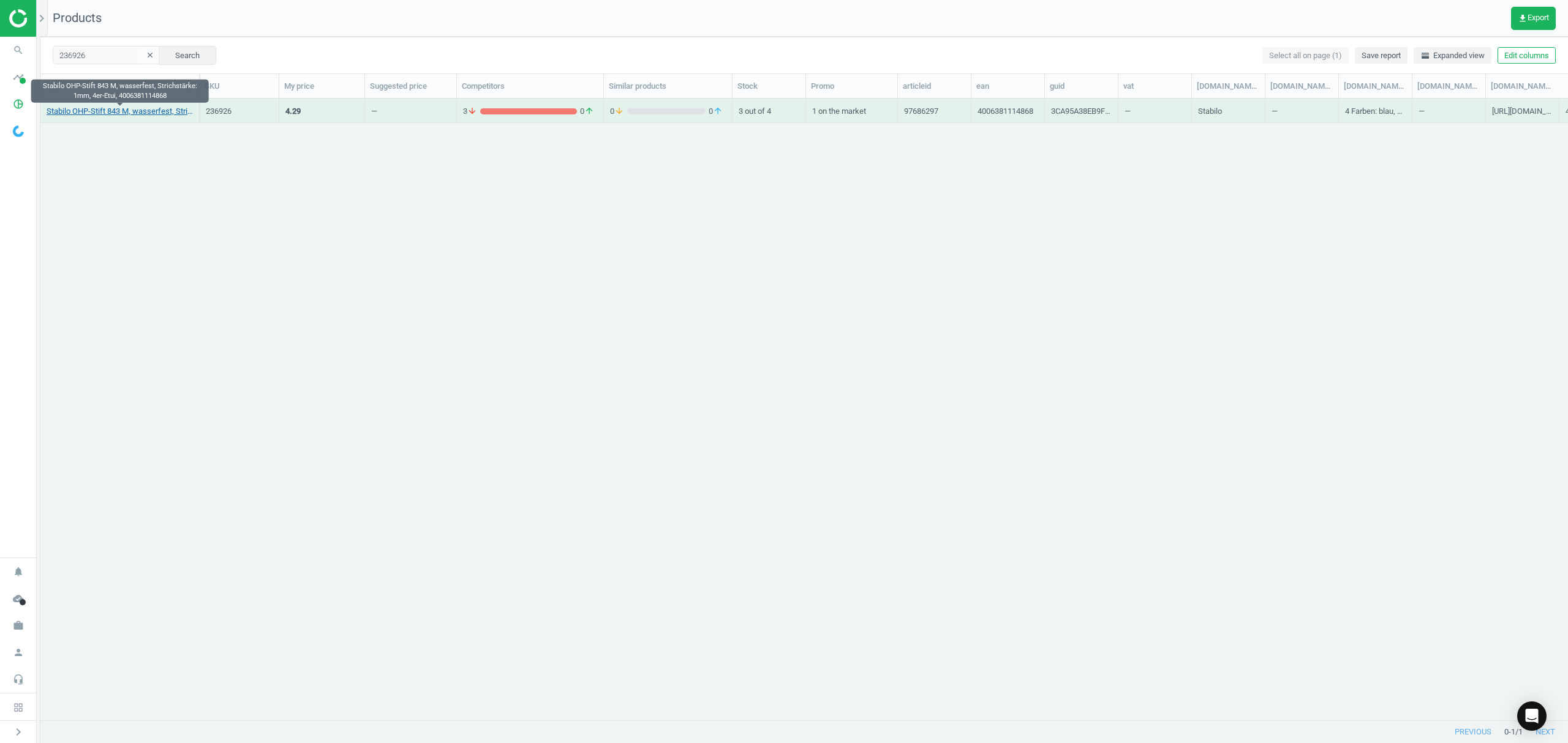
click at [108, 113] on link "Stabilo OHP-Stift 843 M, wasserfest, Strichstärke: 1mm, 4er-Etui, 4006381114868" at bounding box center [120, 111] width 146 height 11
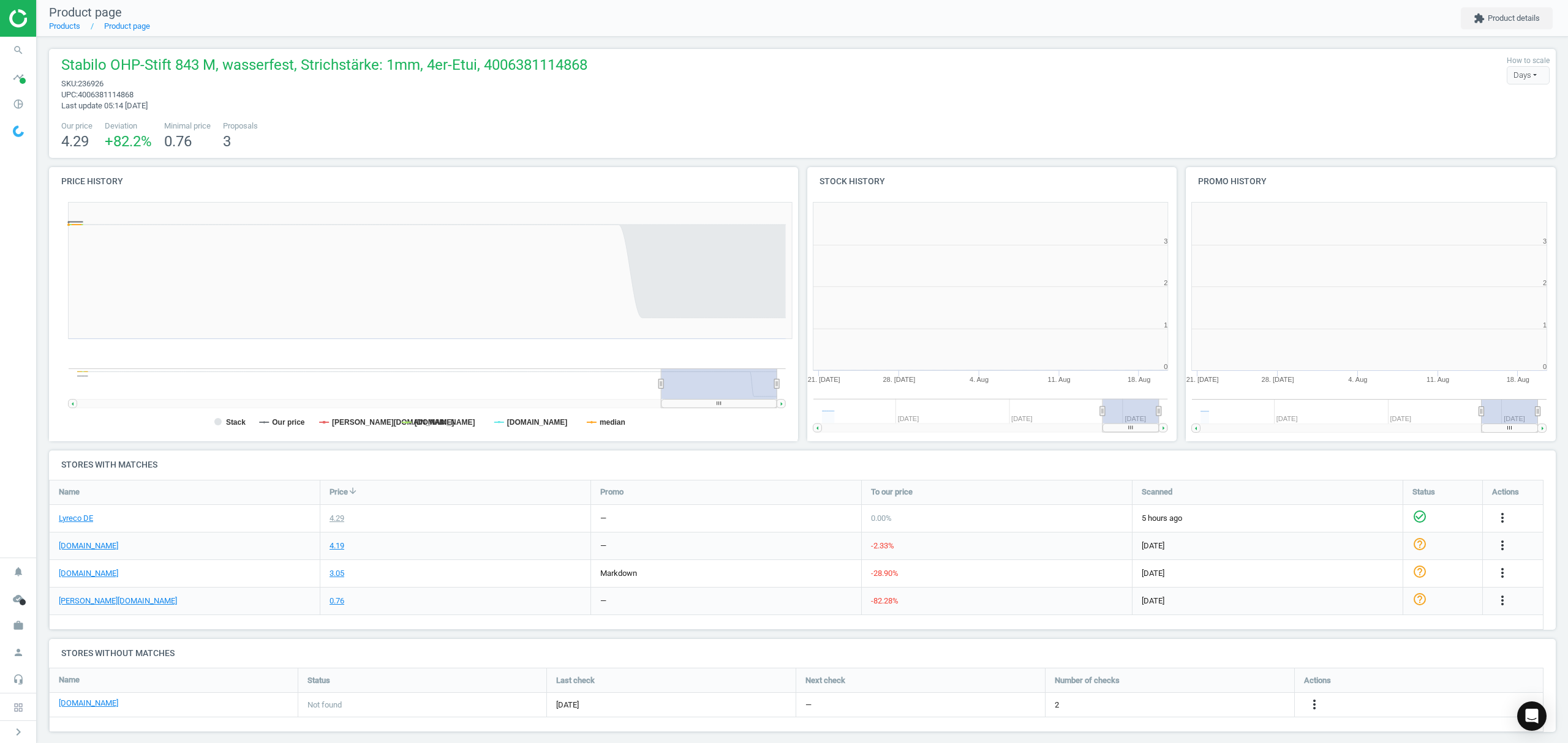
scroll to position [270, 392]
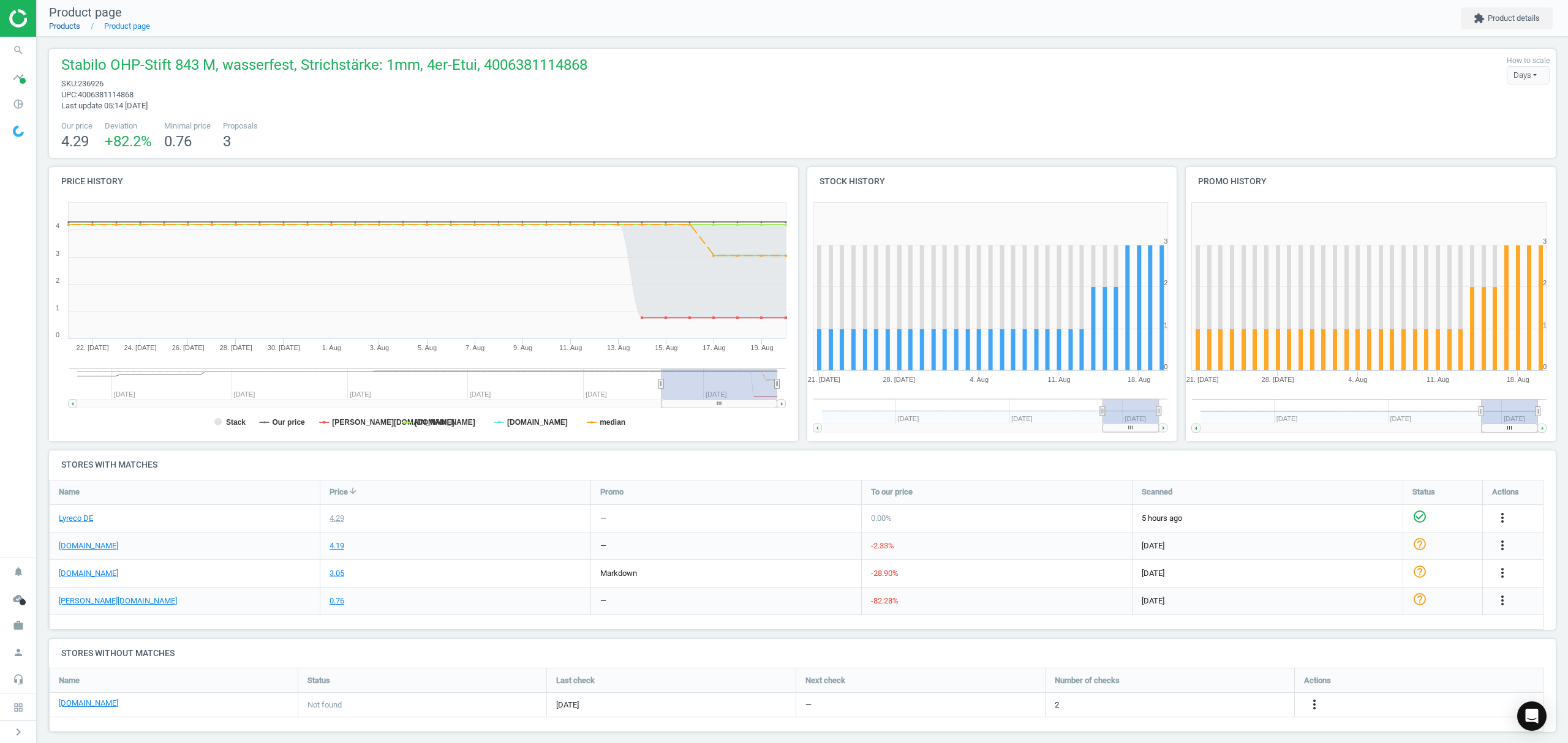
click at [66, 28] on link "Products" at bounding box center [65, 26] width 31 height 9
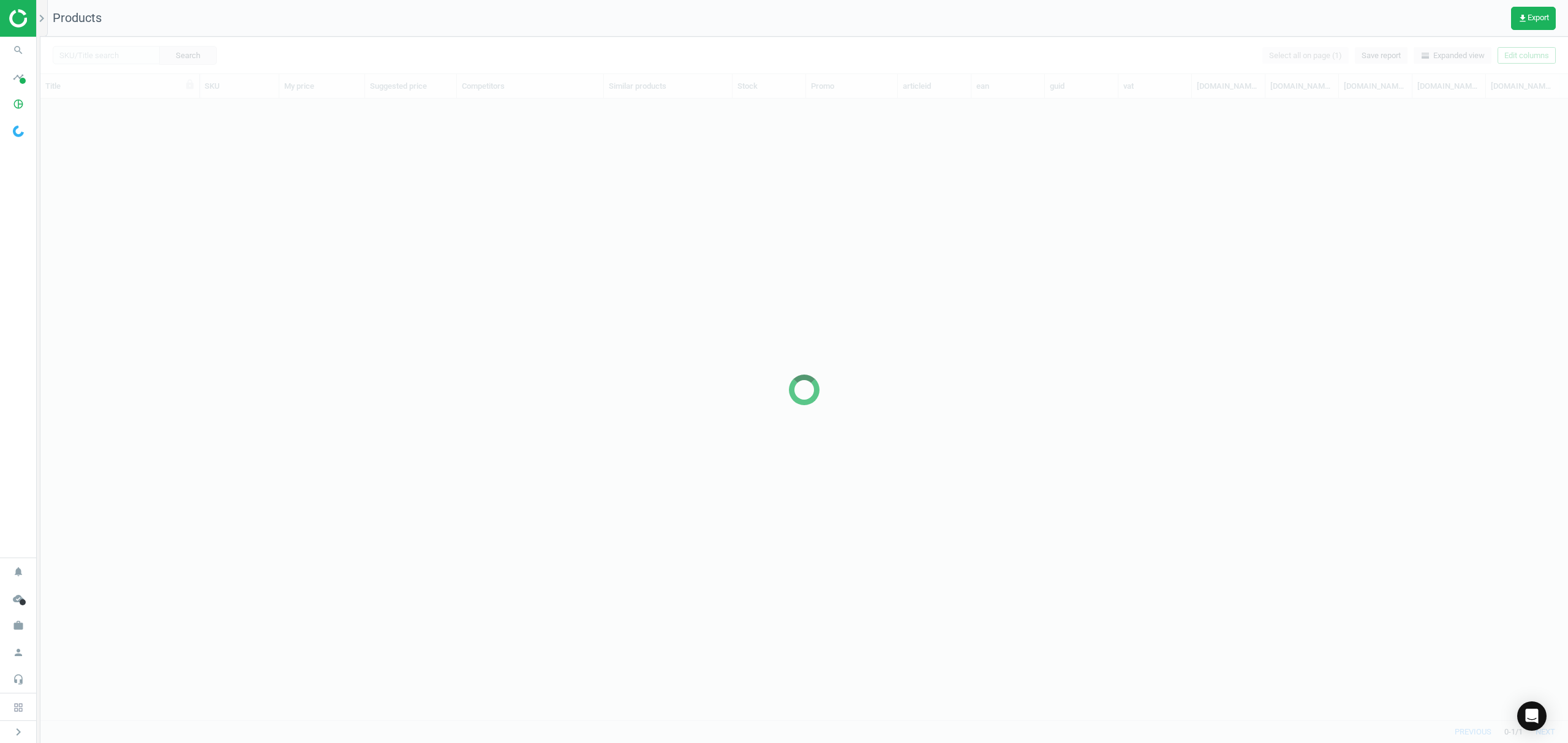
scroll to position [596, 1514]
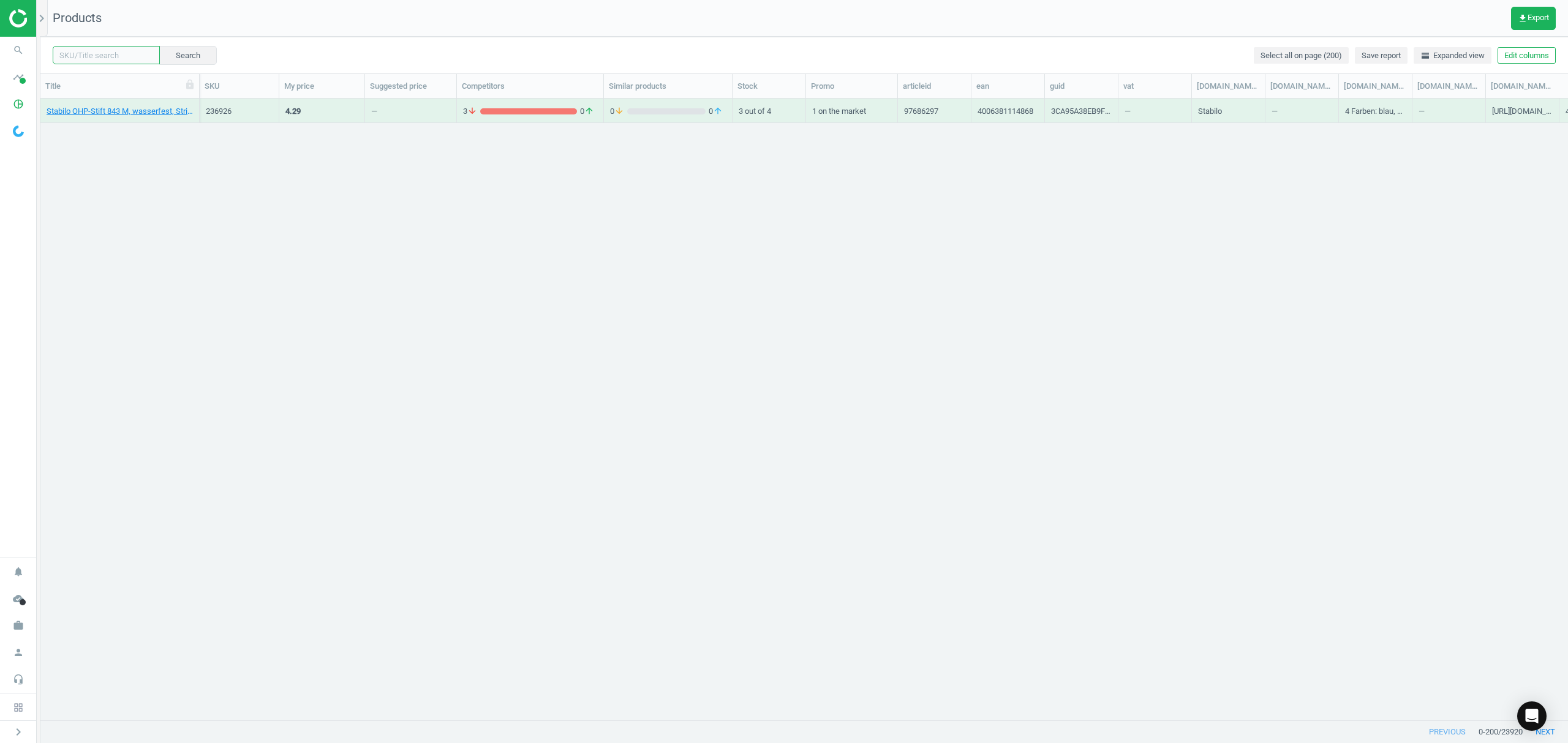
click at [98, 57] on input "text" at bounding box center [107, 55] width 107 height 18
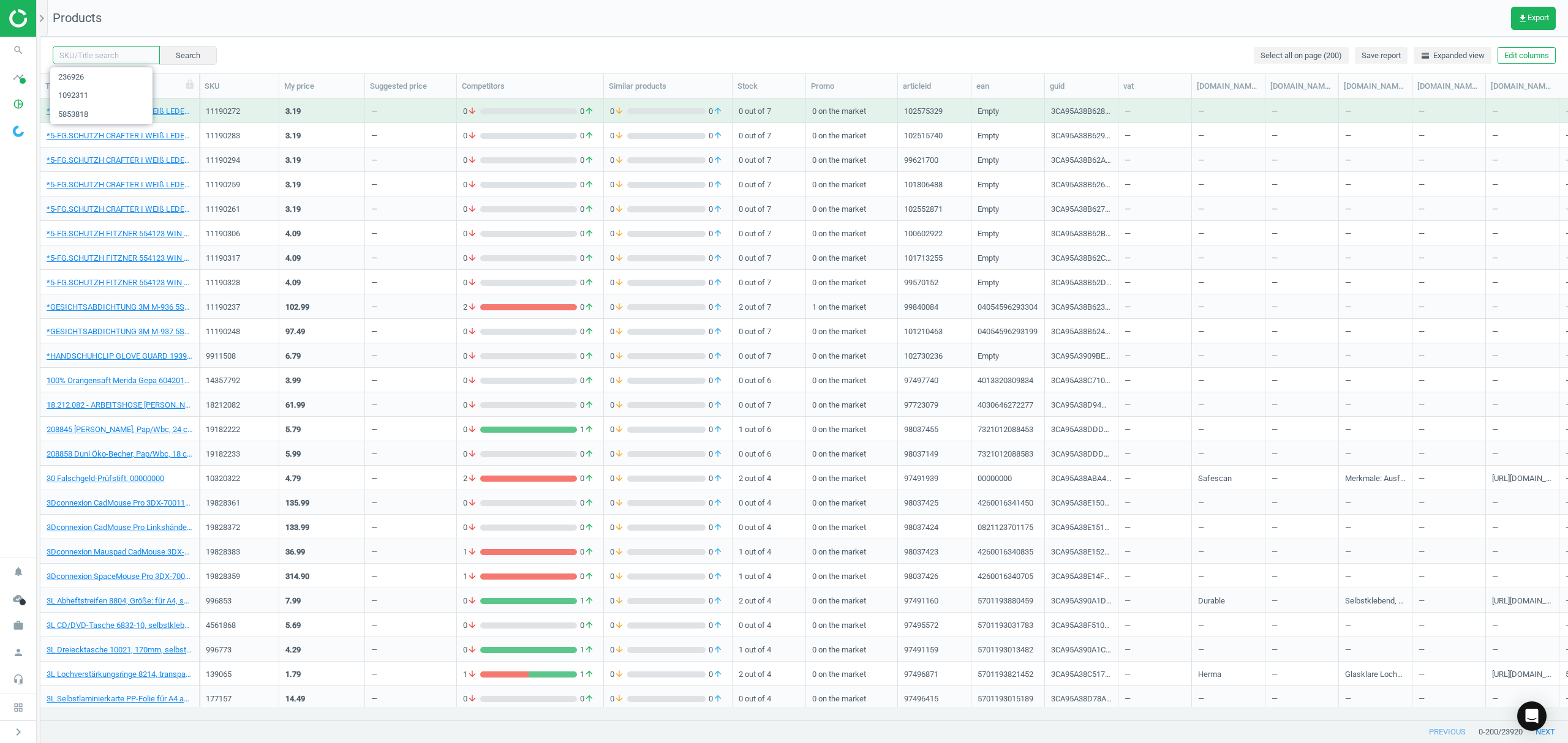
paste input "1092344"
type input "1092344"
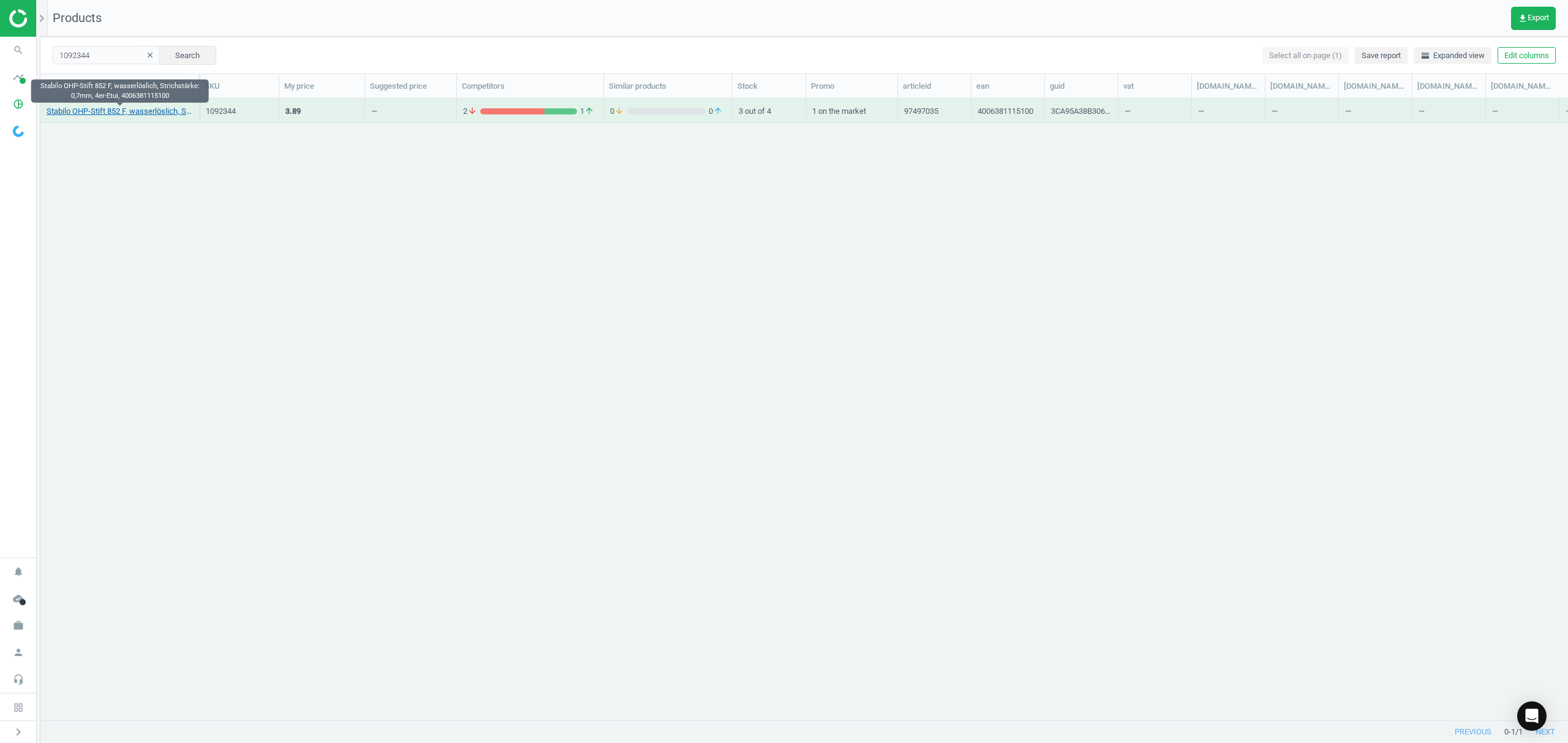
click at [119, 113] on link "Stabilo OHP-Stift 852 F, wasserlöslich, Strichstärke: 0,7mm, 4er-Etui, 40063811…" at bounding box center [120, 111] width 146 height 11
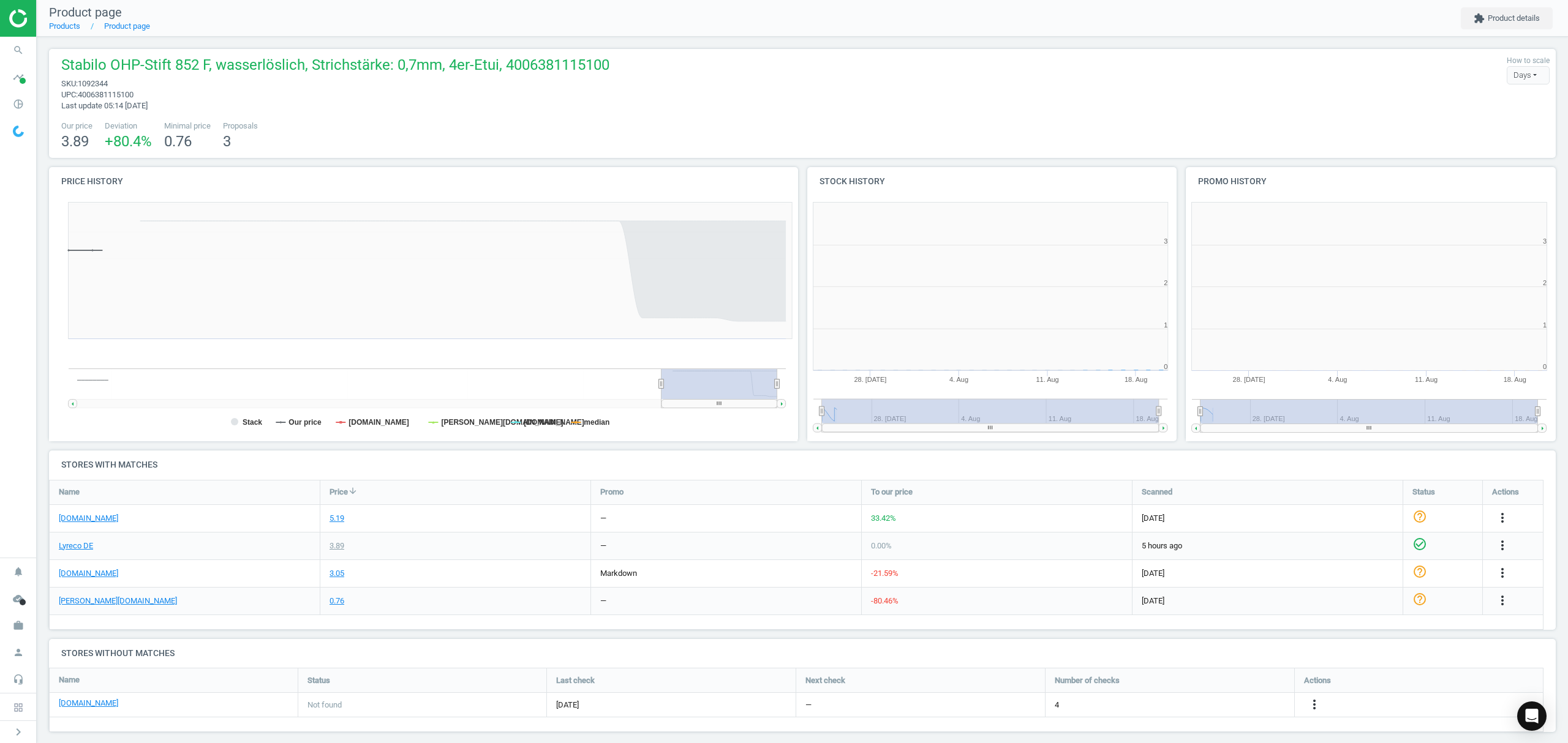
scroll to position [270, 392]
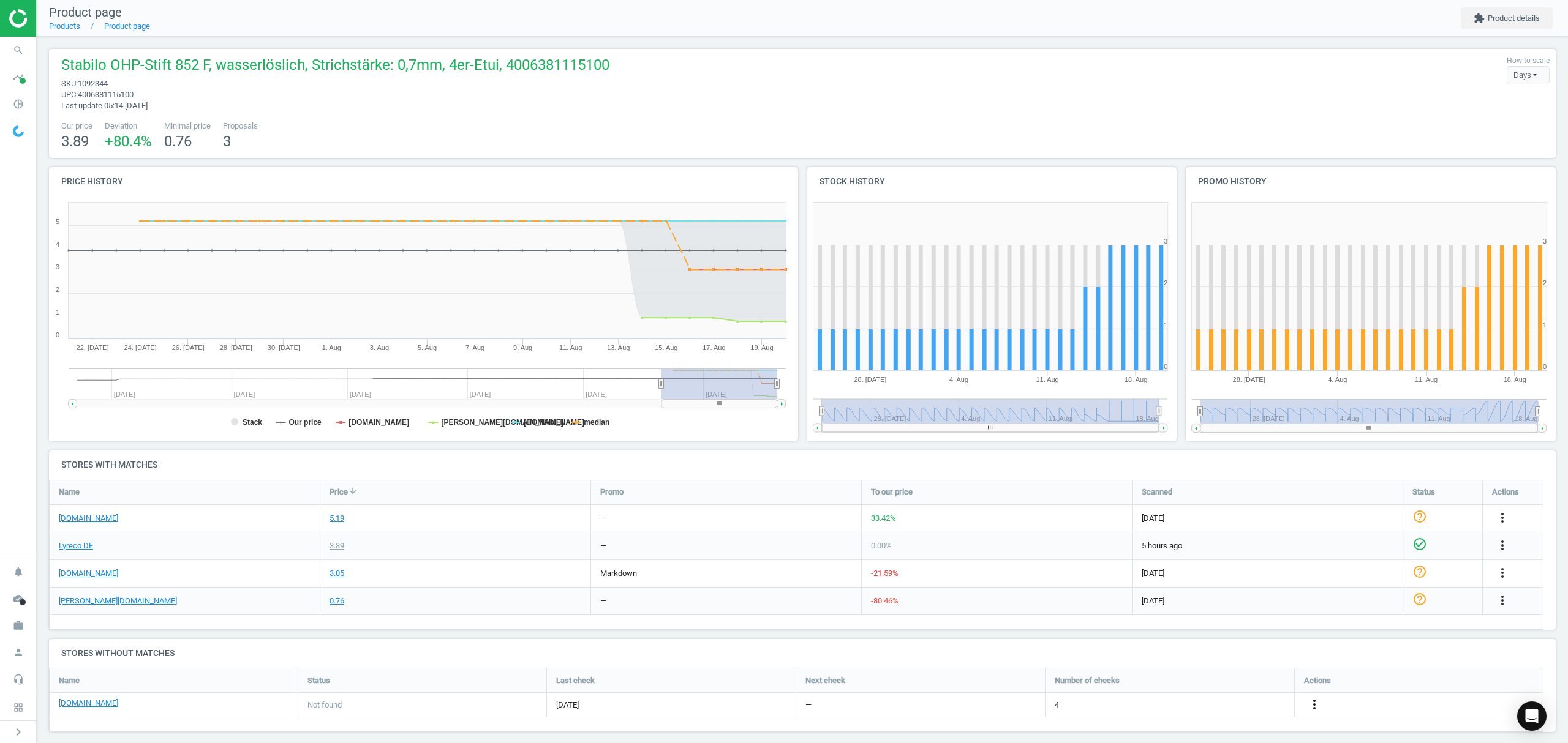
click at [1316, 706] on icon "more_vert" at bounding box center [1314, 705] width 15 height 15
click at [1205, 708] on link "Edit URL/product option" at bounding box center [1219, 706] width 168 height 19
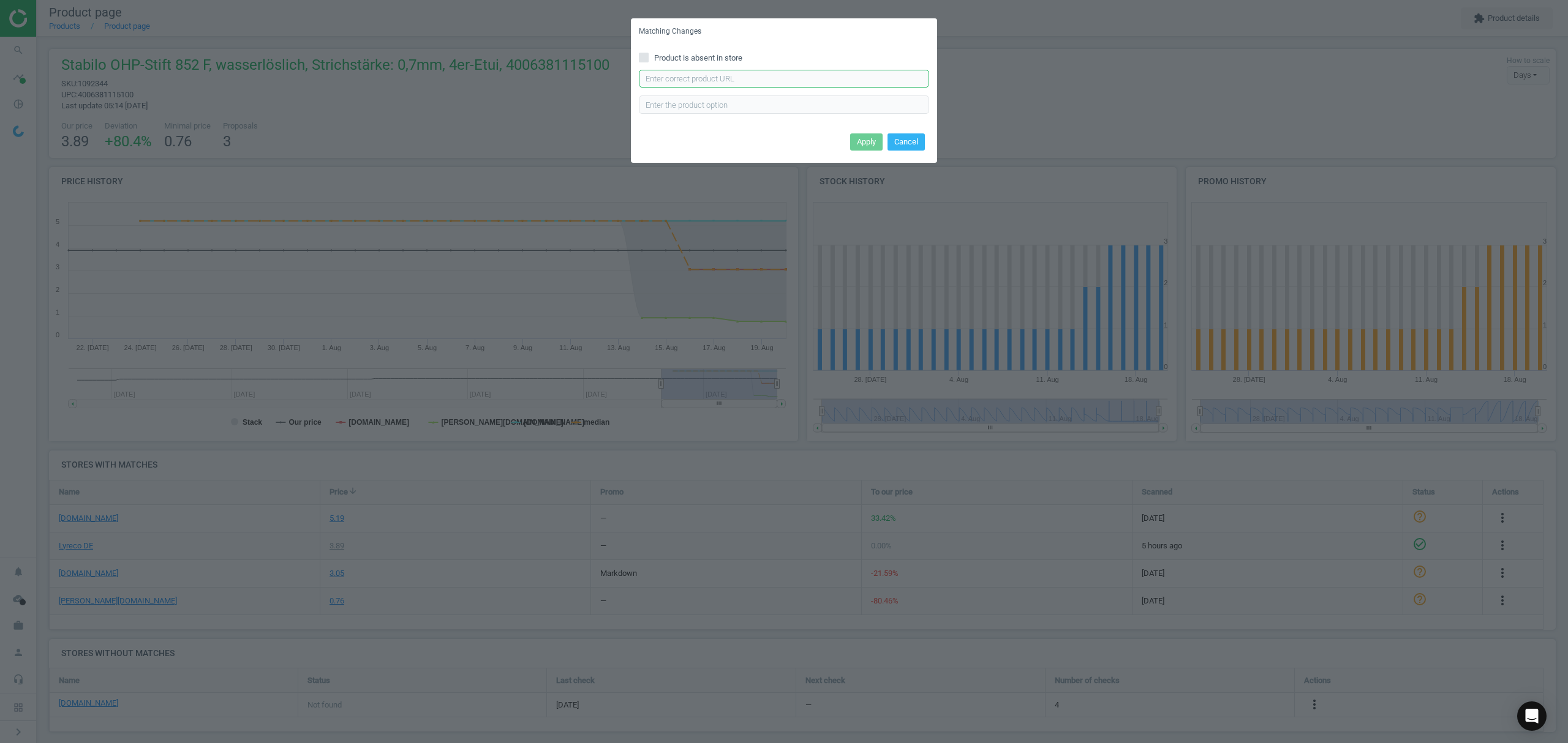
click at [776, 72] on input "text" at bounding box center [784, 78] width 290 height 18
paste input "[URL][DOMAIN_NAME]"
type input "[URL][DOMAIN_NAME]"
click at [865, 140] on button "Apply" at bounding box center [866, 142] width 32 height 17
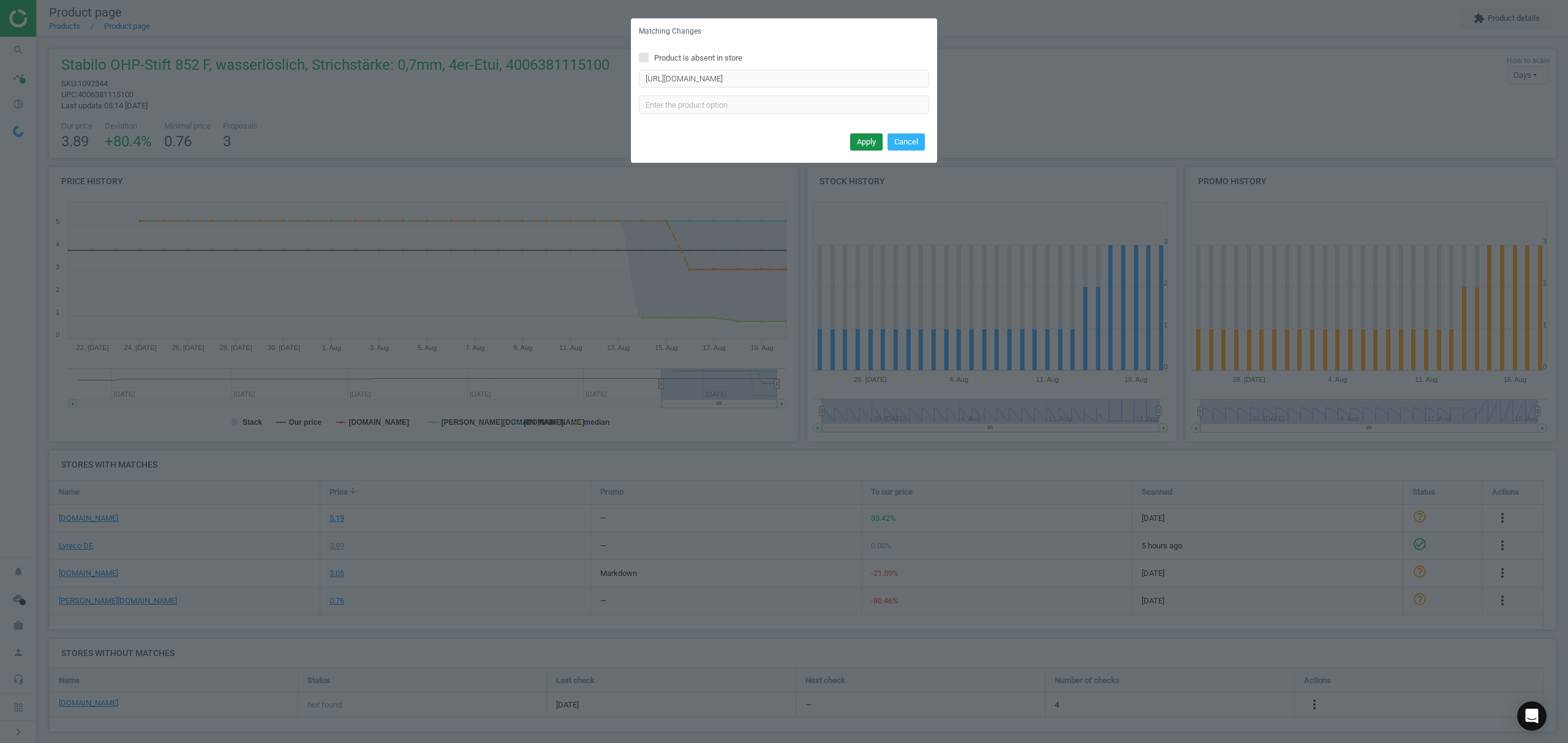
scroll to position [0, 0]
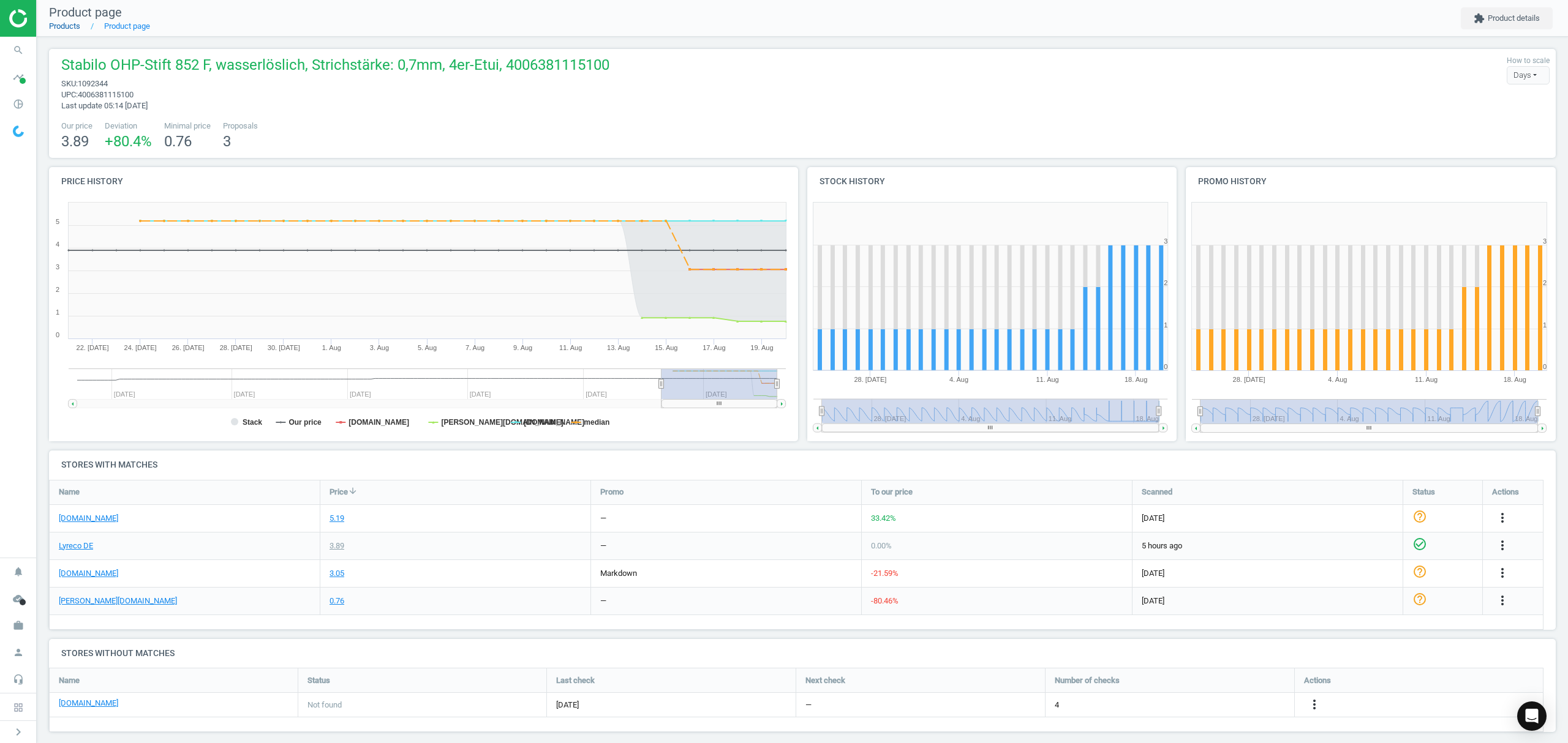
click at [57, 30] on link "Products" at bounding box center [65, 26] width 31 height 9
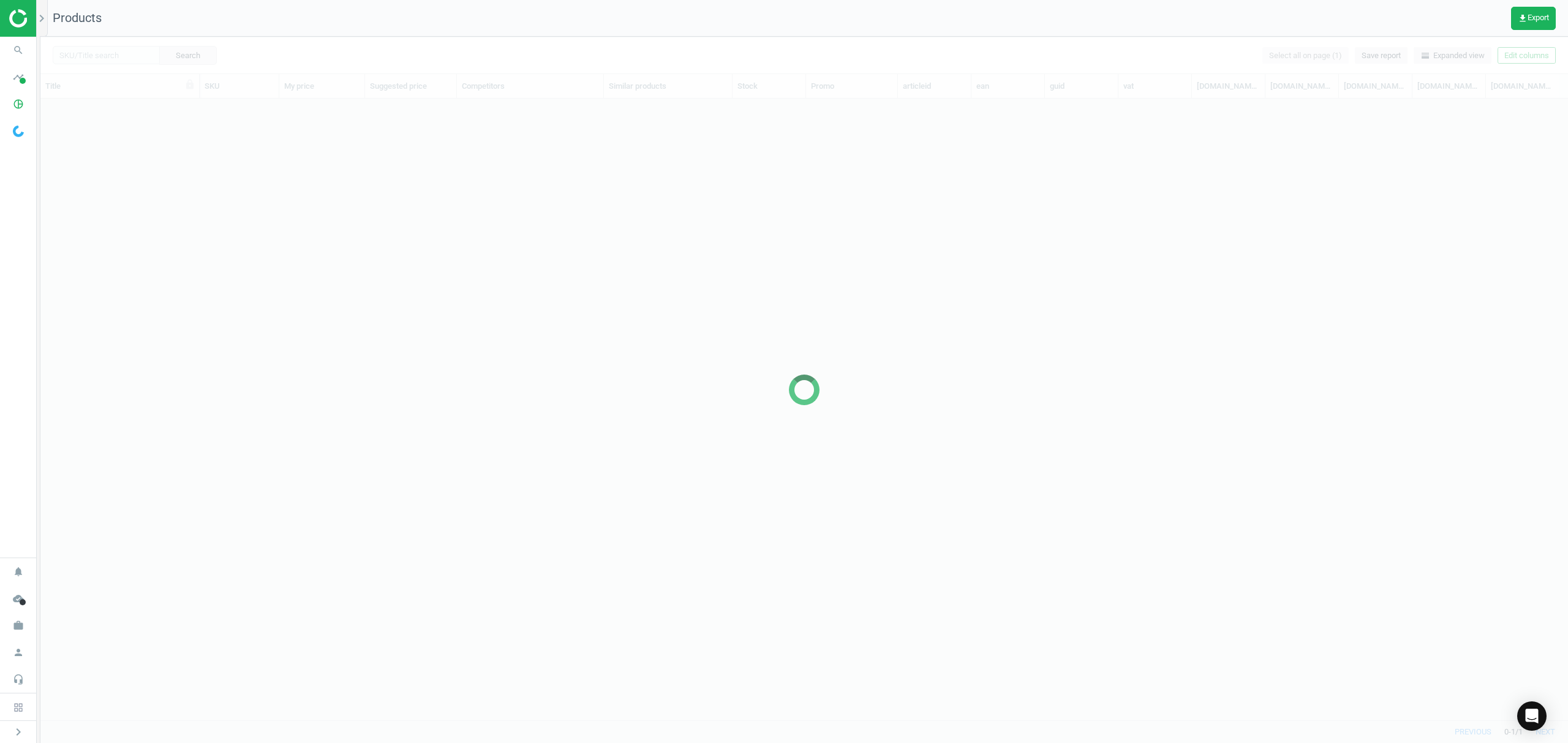
scroll to position [596, 1514]
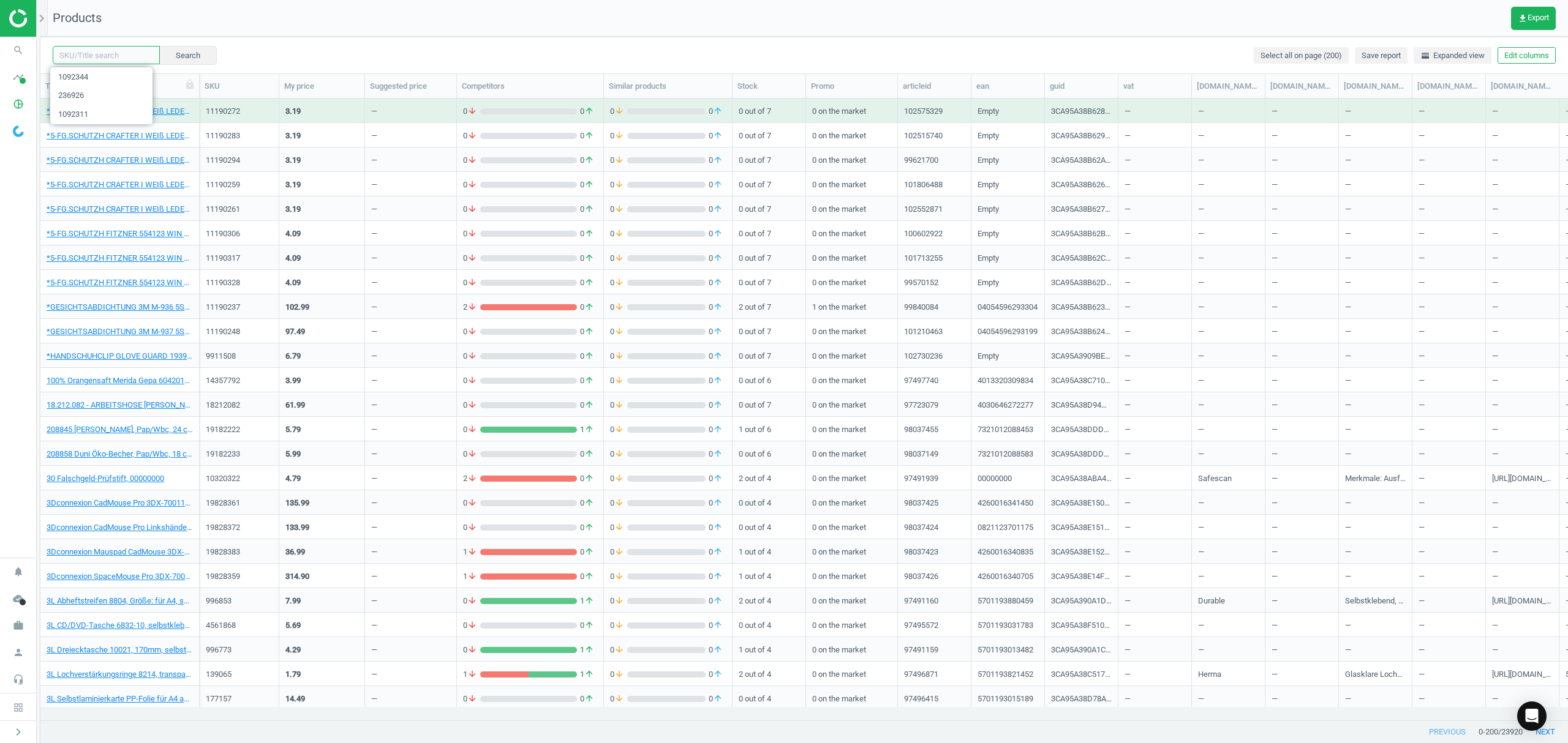
click at [113, 52] on input "text" at bounding box center [107, 55] width 107 height 18
paste input "16.508.263"
type input "16508263"
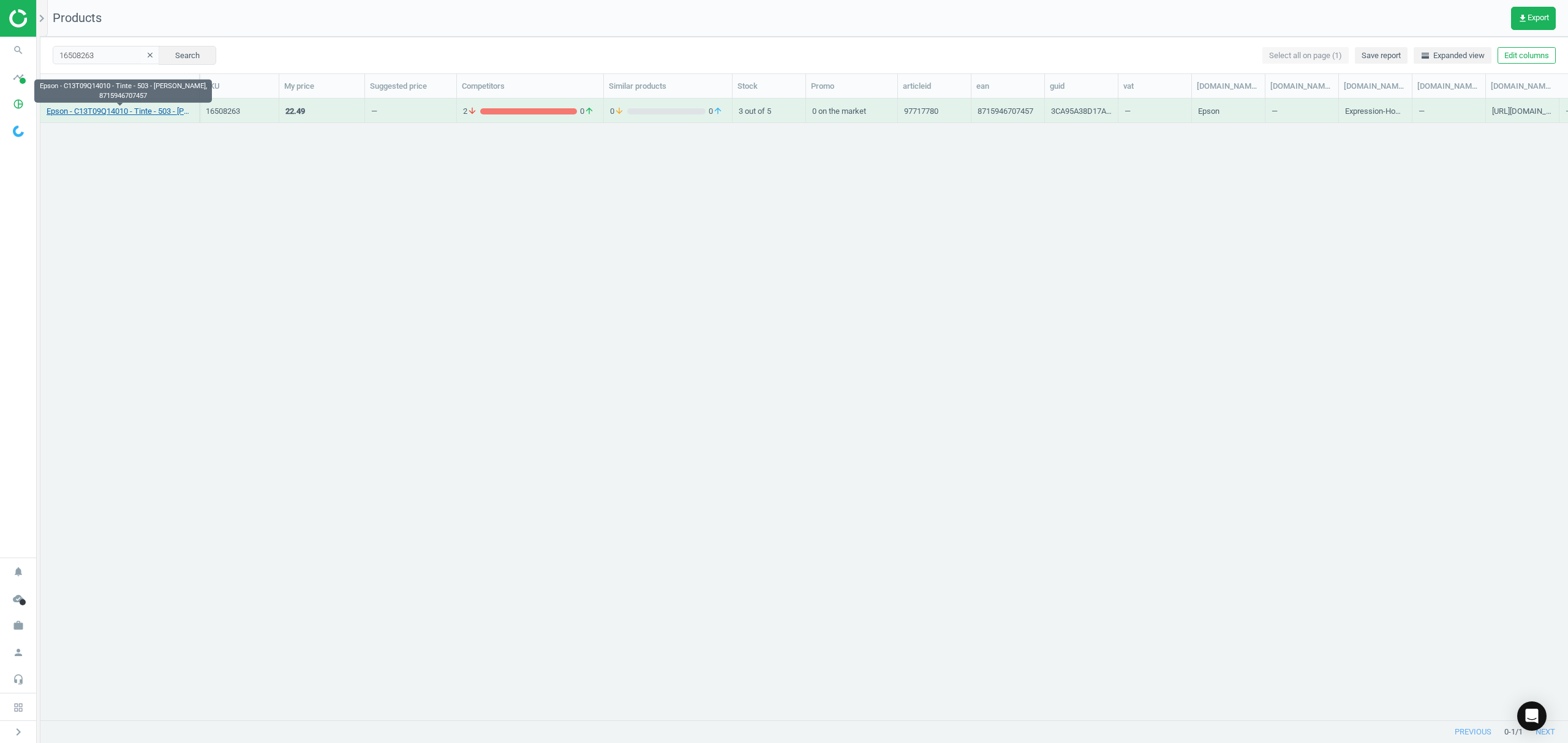
click at [120, 106] on link "Epson - C13T09Q14010 - Tinte - 503 - [PERSON_NAME], 8715946707457" at bounding box center [120, 111] width 146 height 11
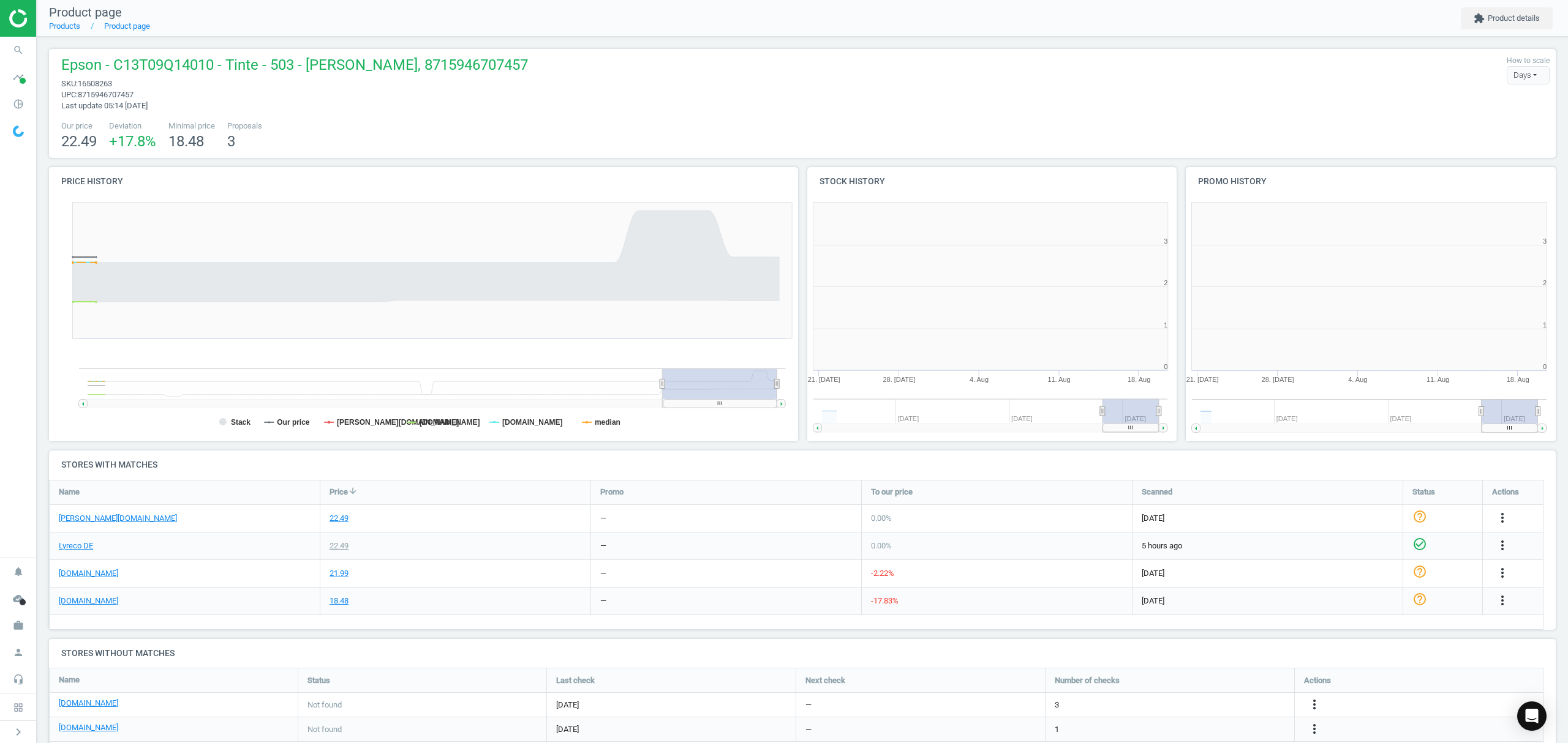
scroll to position [6, 6]
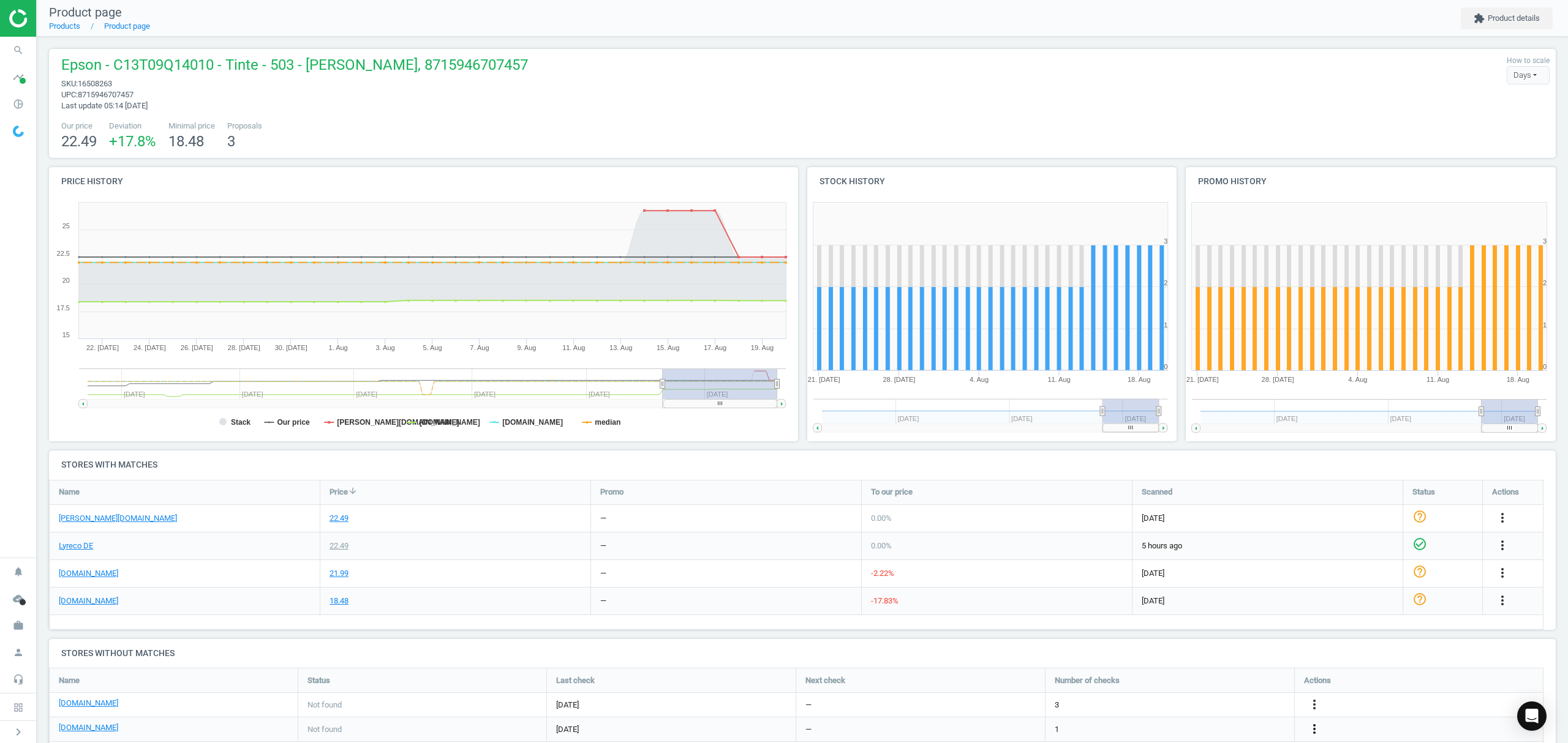
click at [1311, 731] on icon "more_vert" at bounding box center [1314, 729] width 15 height 15
click at [1198, 710] on link "Edit URL/product option" at bounding box center [1219, 714] width 168 height 19
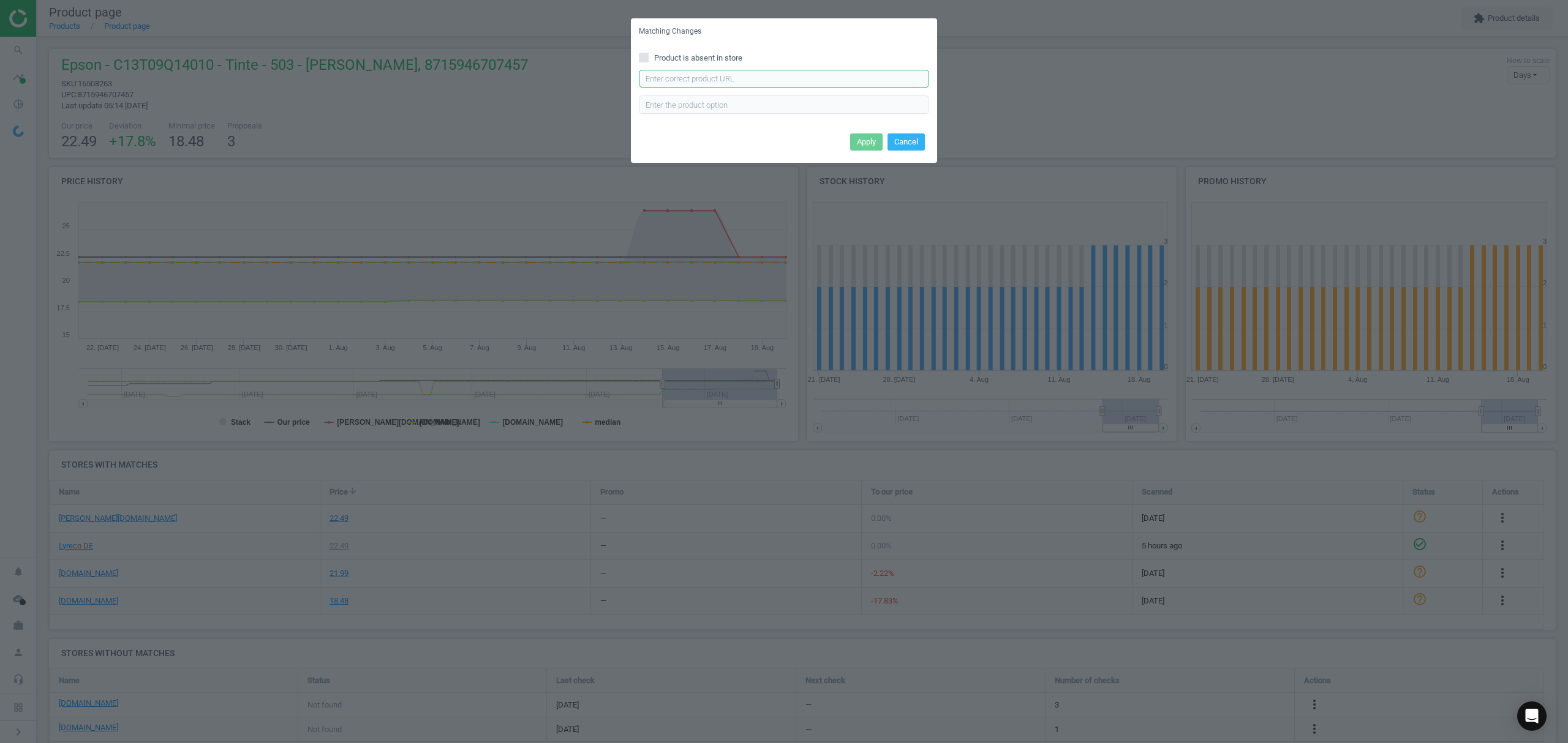
click at [746, 82] on input "text" at bounding box center [784, 78] width 290 height 18
paste input "[URL][DOMAIN_NAME]"
type input "[URL][DOMAIN_NAME]"
click at [858, 143] on button "Apply" at bounding box center [866, 142] width 32 height 17
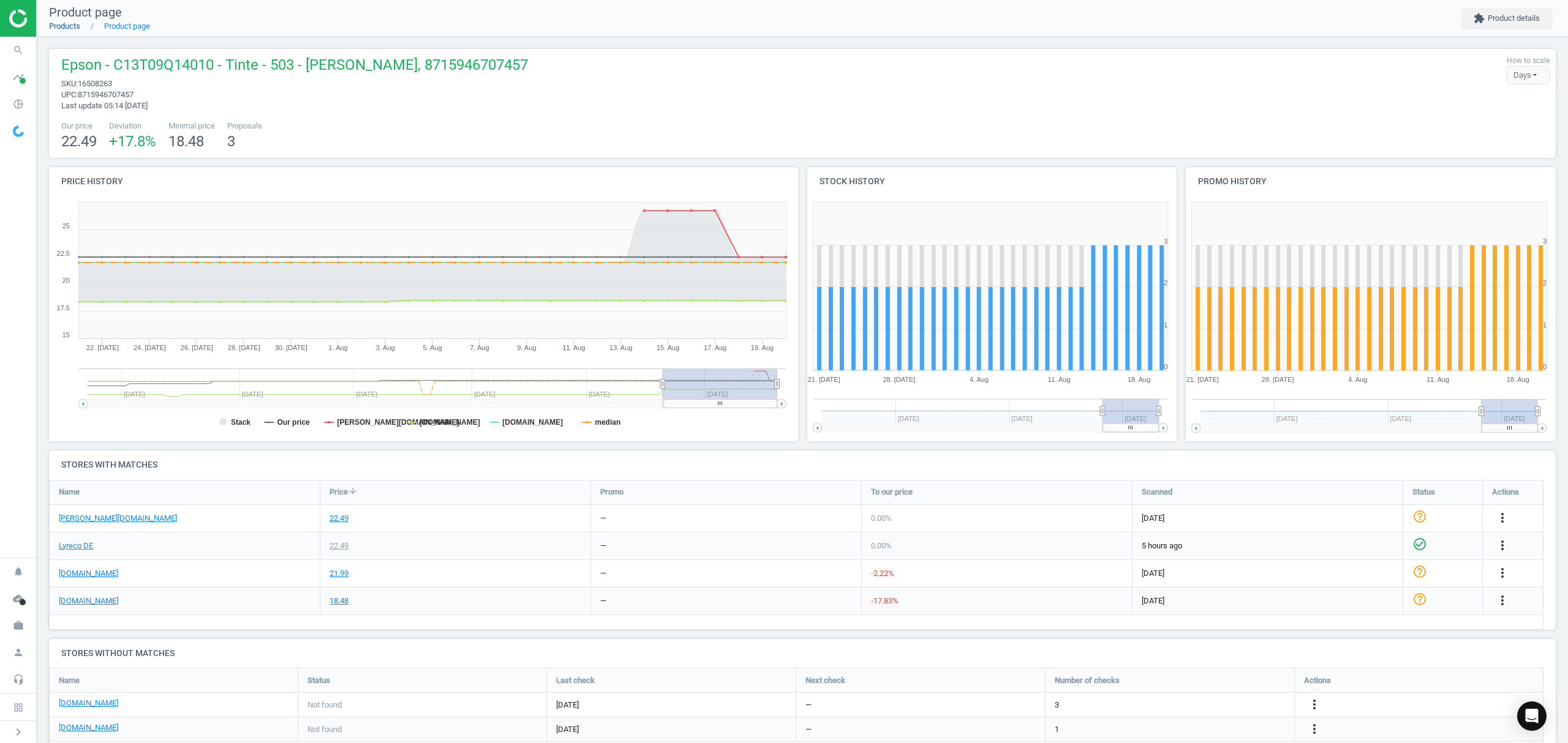
click at [65, 29] on link "Products" at bounding box center [65, 26] width 31 height 9
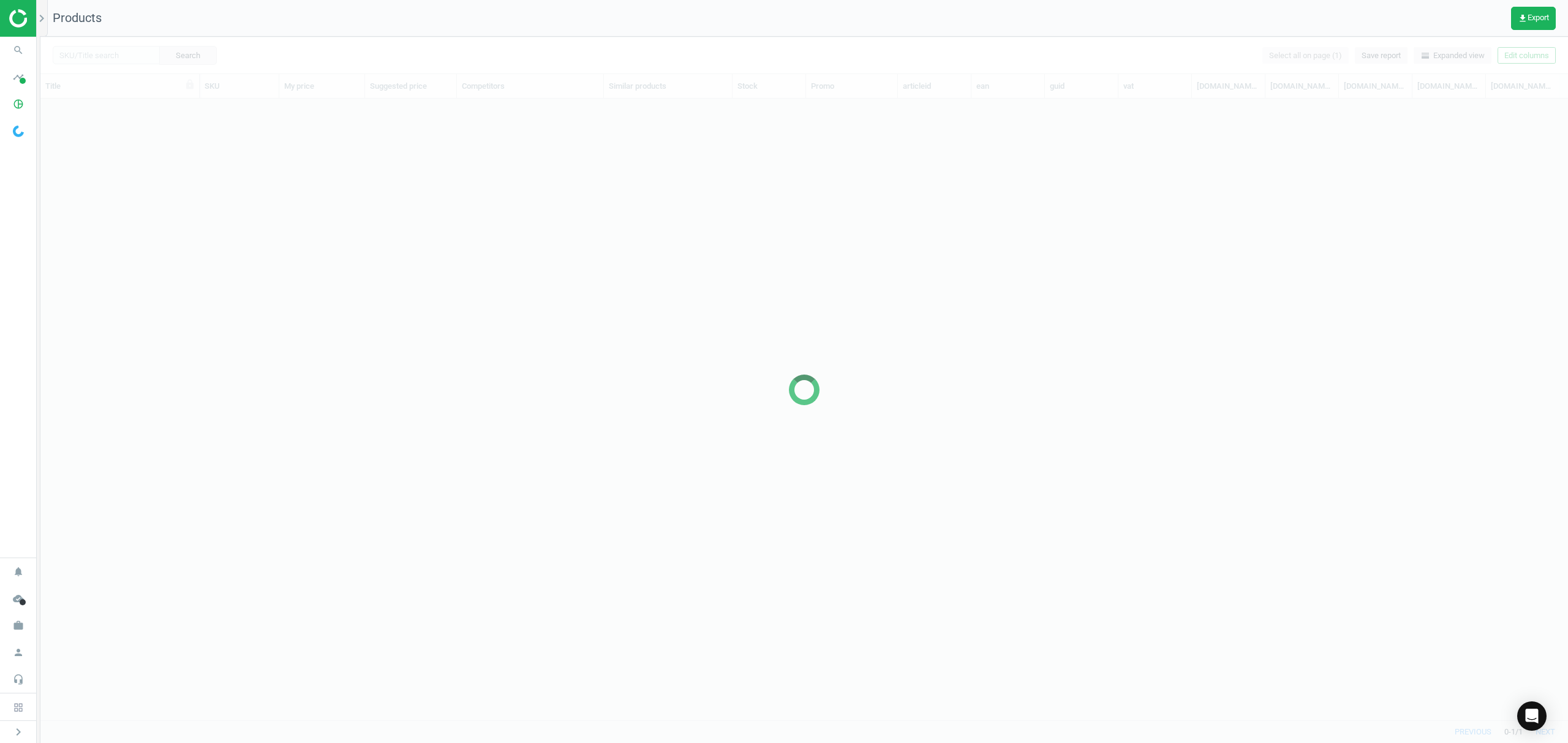
scroll to position [596, 1514]
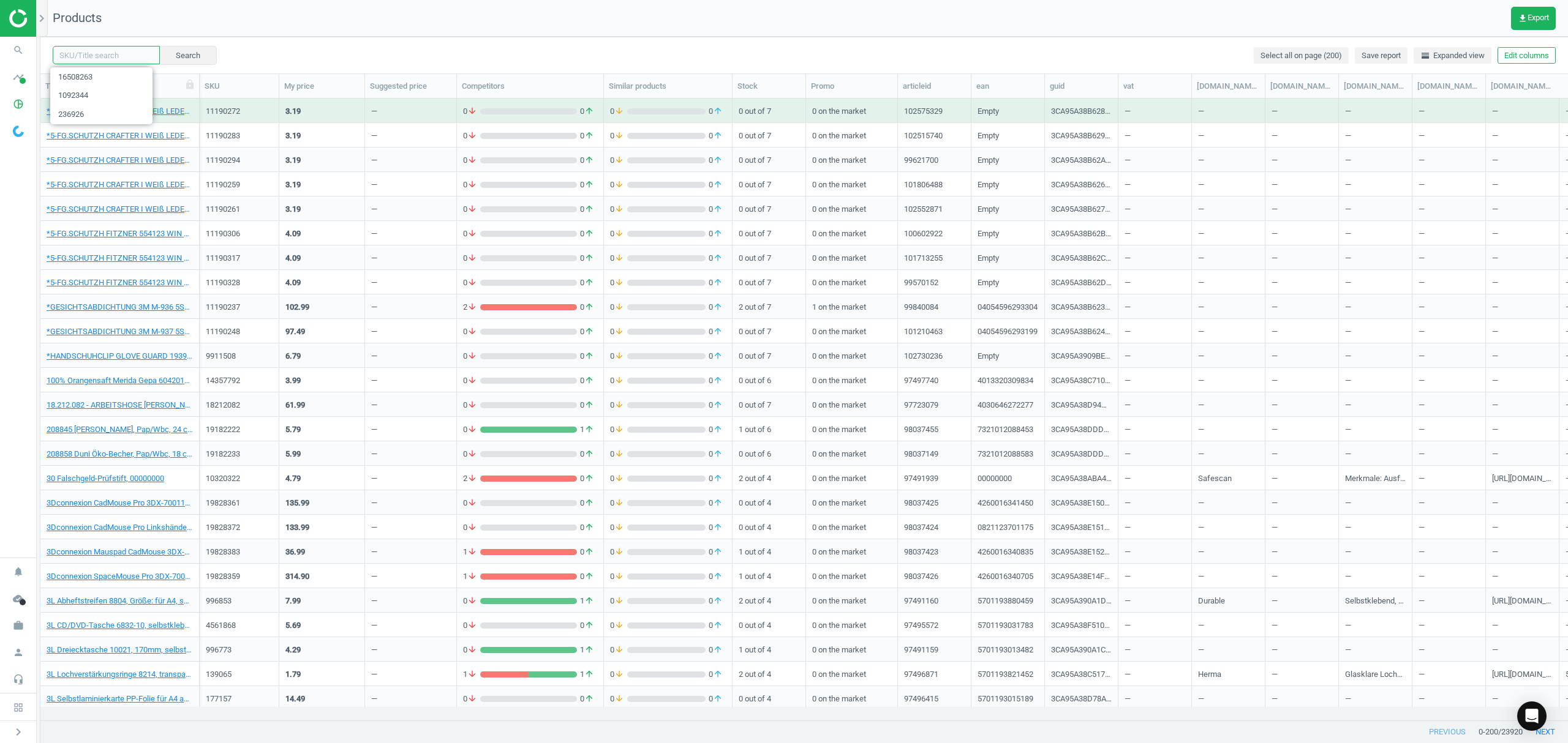
click at [118, 57] on input "text" at bounding box center [107, 55] width 107 height 18
paste input "17314511"
type input "17314511"
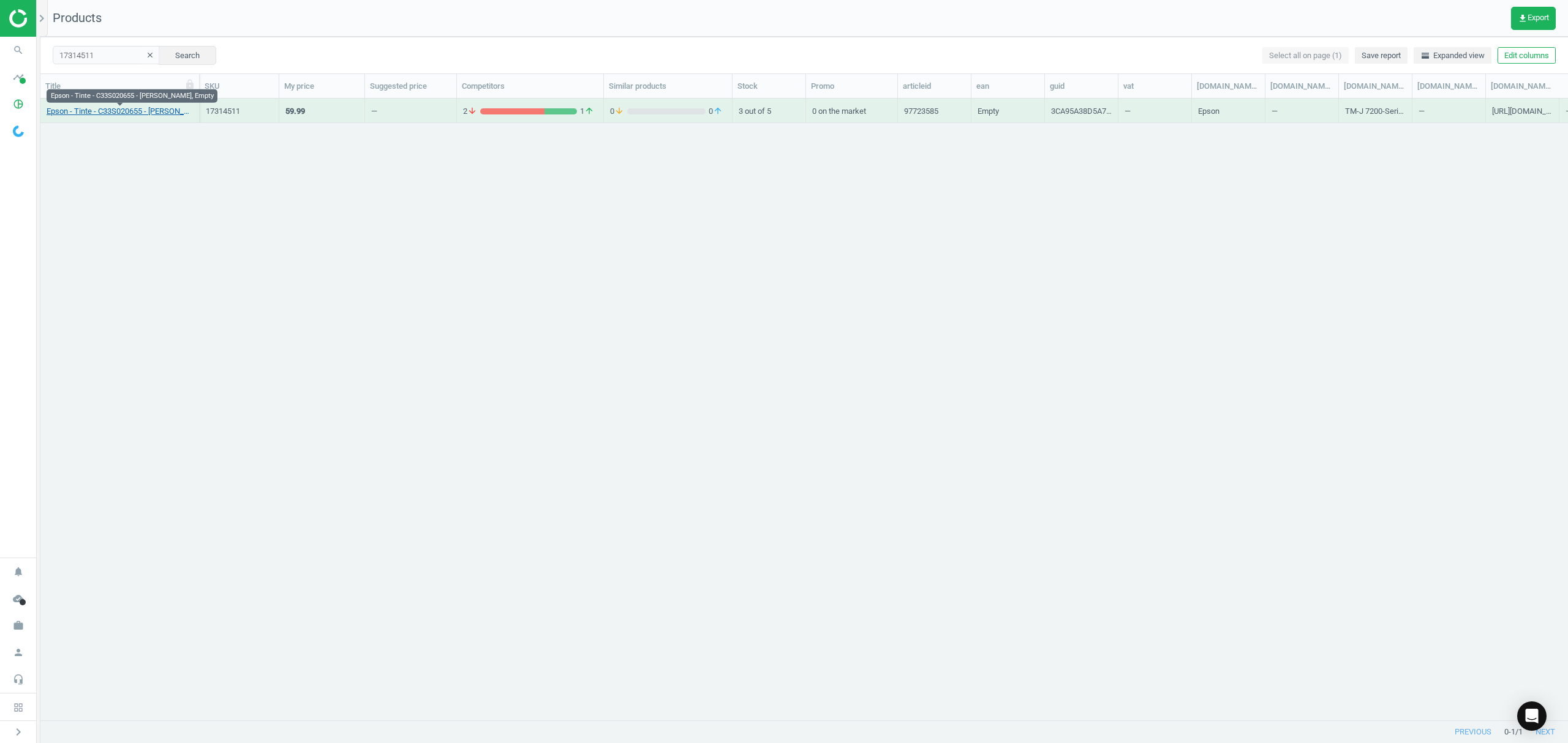
click at [109, 113] on link "Epson - Tinte - C33S020655 - [PERSON_NAME], Empty" at bounding box center [120, 111] width 146 height 11
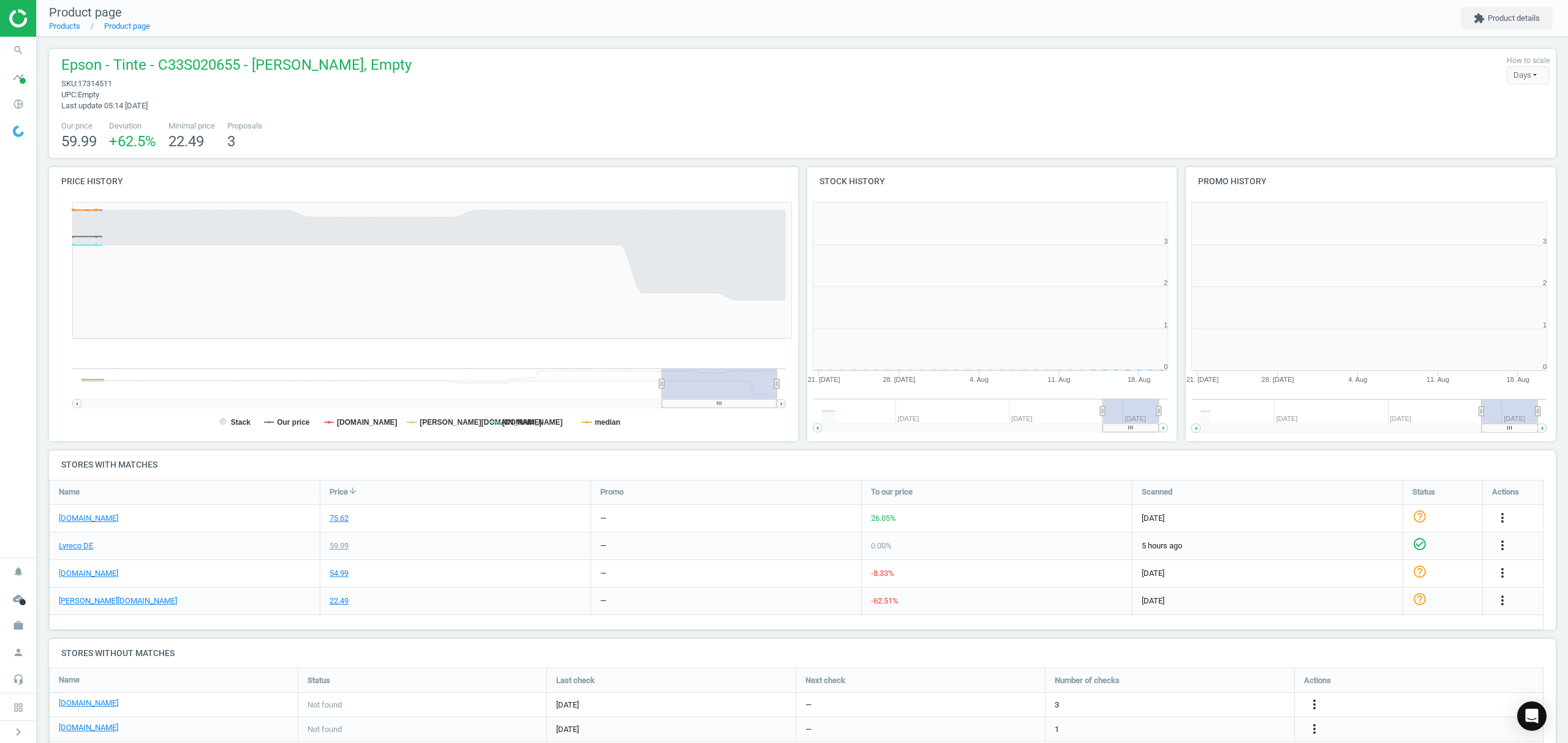
scroll to position [270, 392]
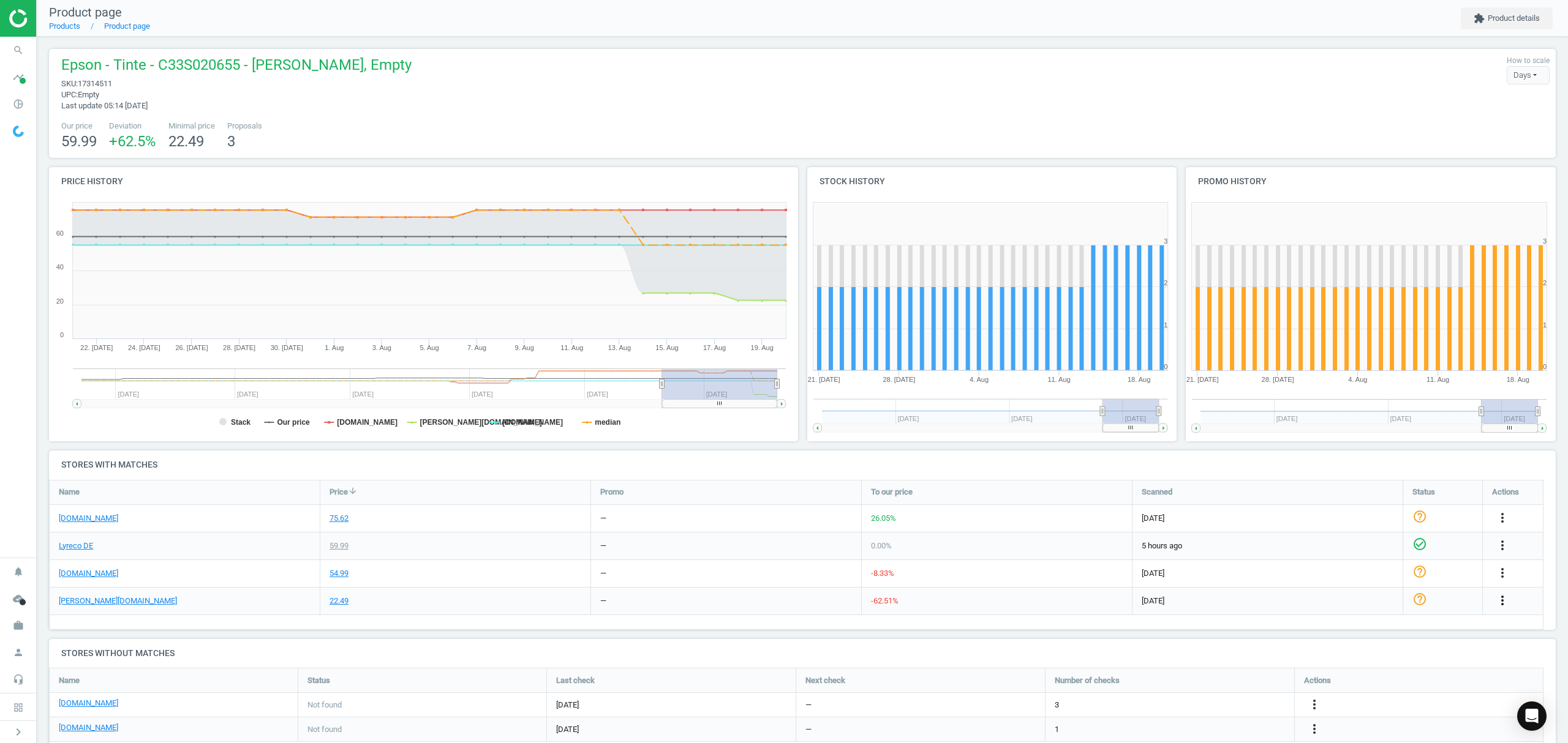
click at [1503, 597] on icon "more_vert" at bounding box center [1503, 601] width 15 height 15
click at [1368, 630] on link "Edit URL/product option" at bounding box center [1406, 630] width 168 height 19
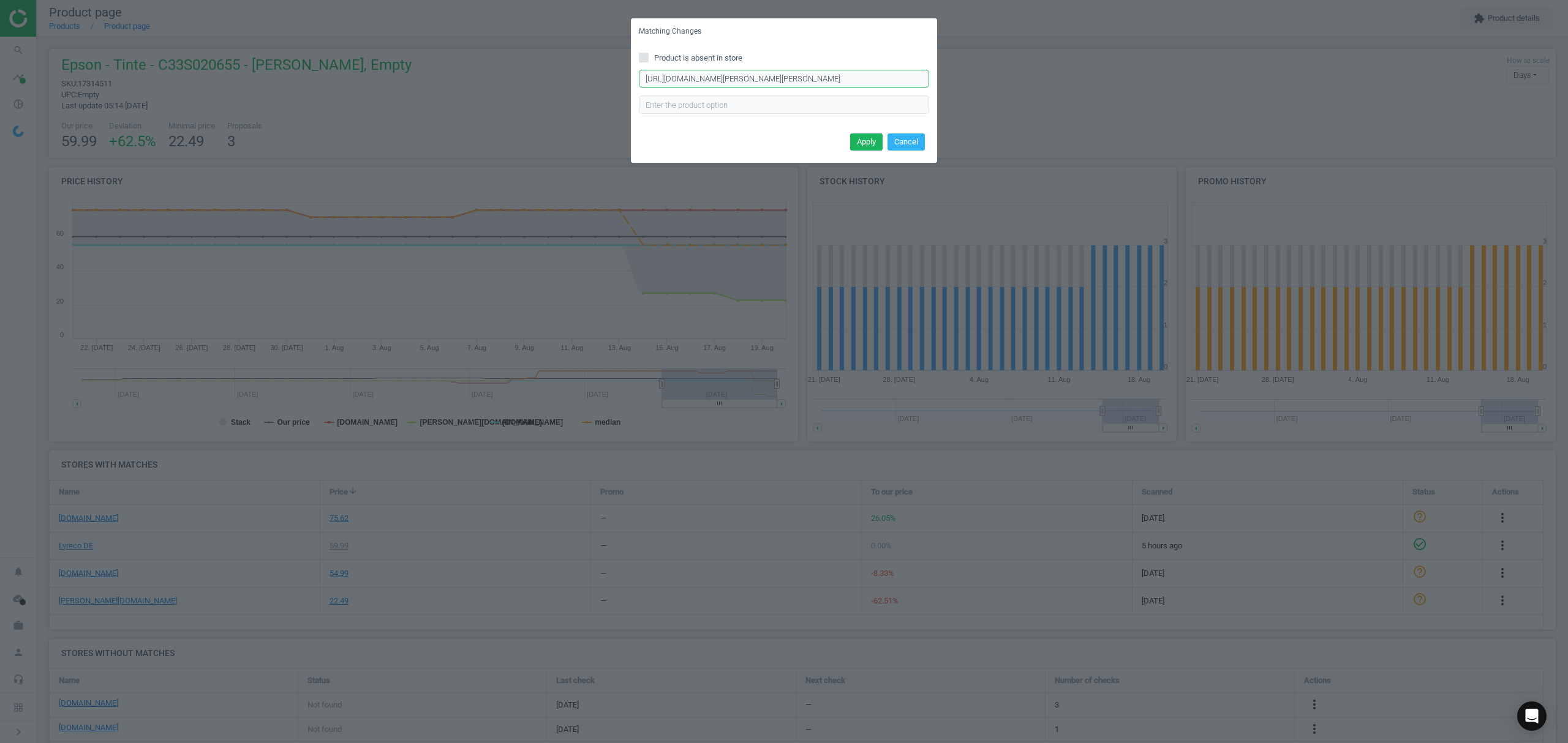
click at [674, 77] on input "[URL][DOMAIN_NAME][PERSON_NAME][PERSON_NAME]" at bounding box center [784, 78] width 290 height 18
paste input "S020700-SJIC33PK/338836/p"
type input "[URL][DOMAIN_NAME][PERSON_NAME]"
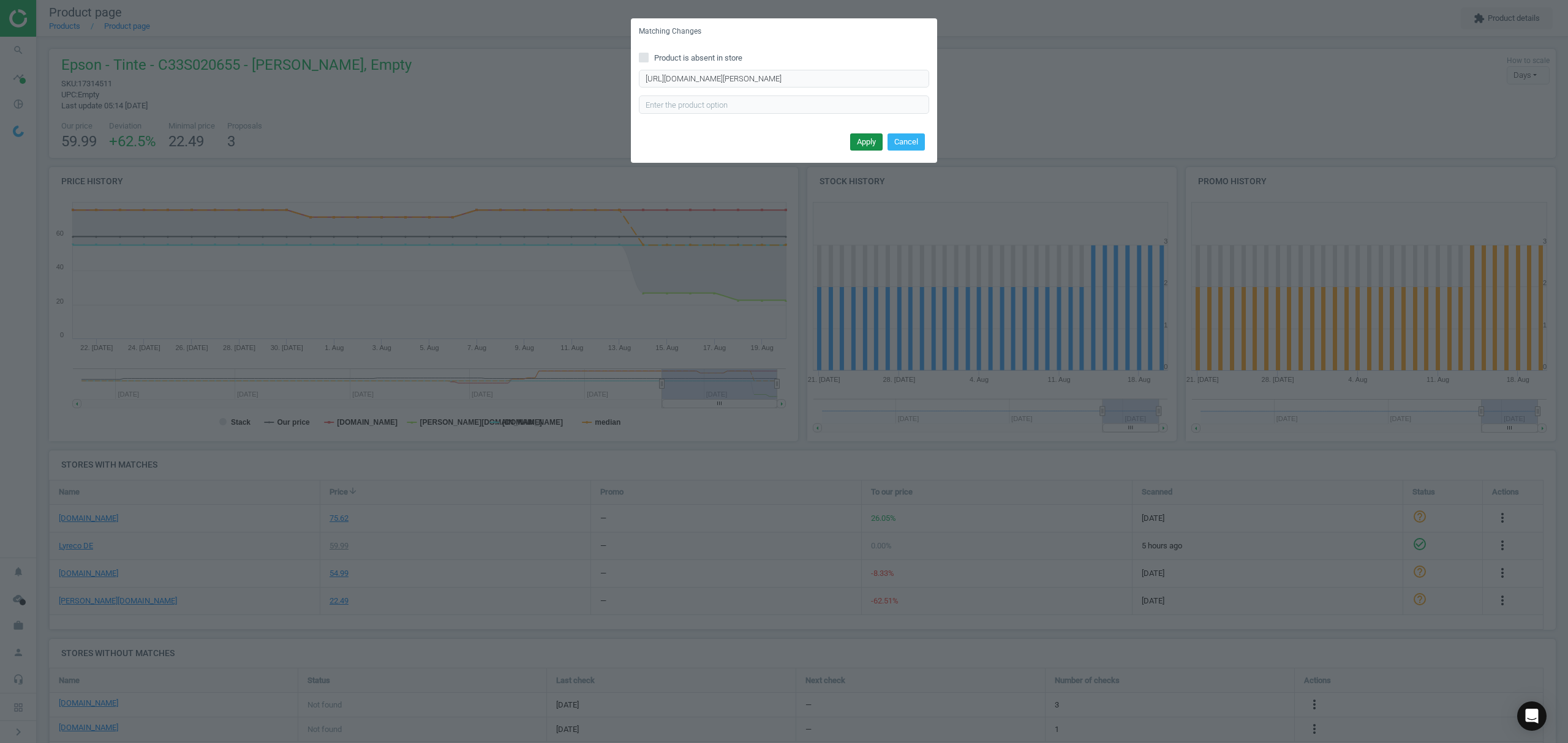
click at [863, 140] on button "Apply" at bounding box center [866, 142] width 32 height 17
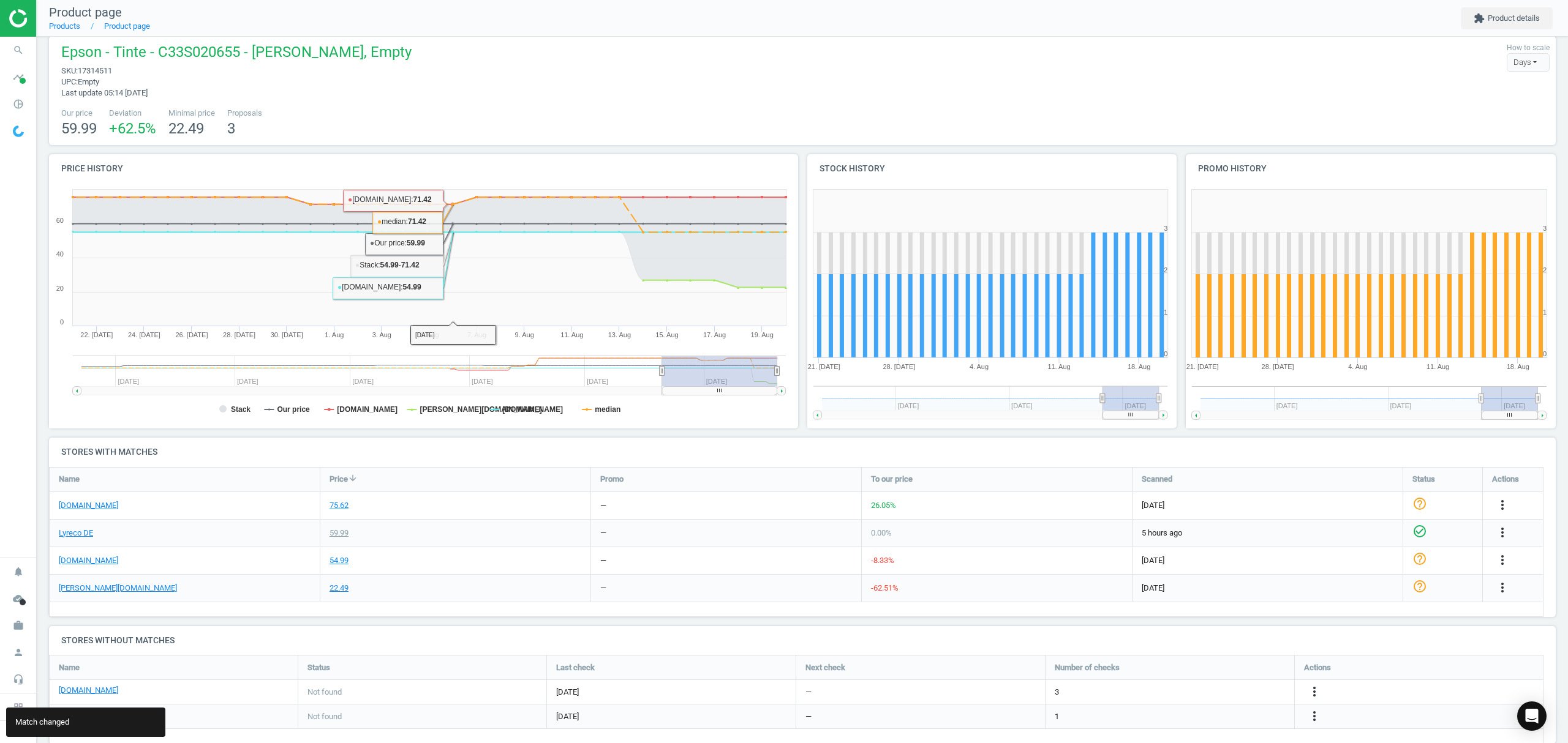
scroll to position [35, 0]
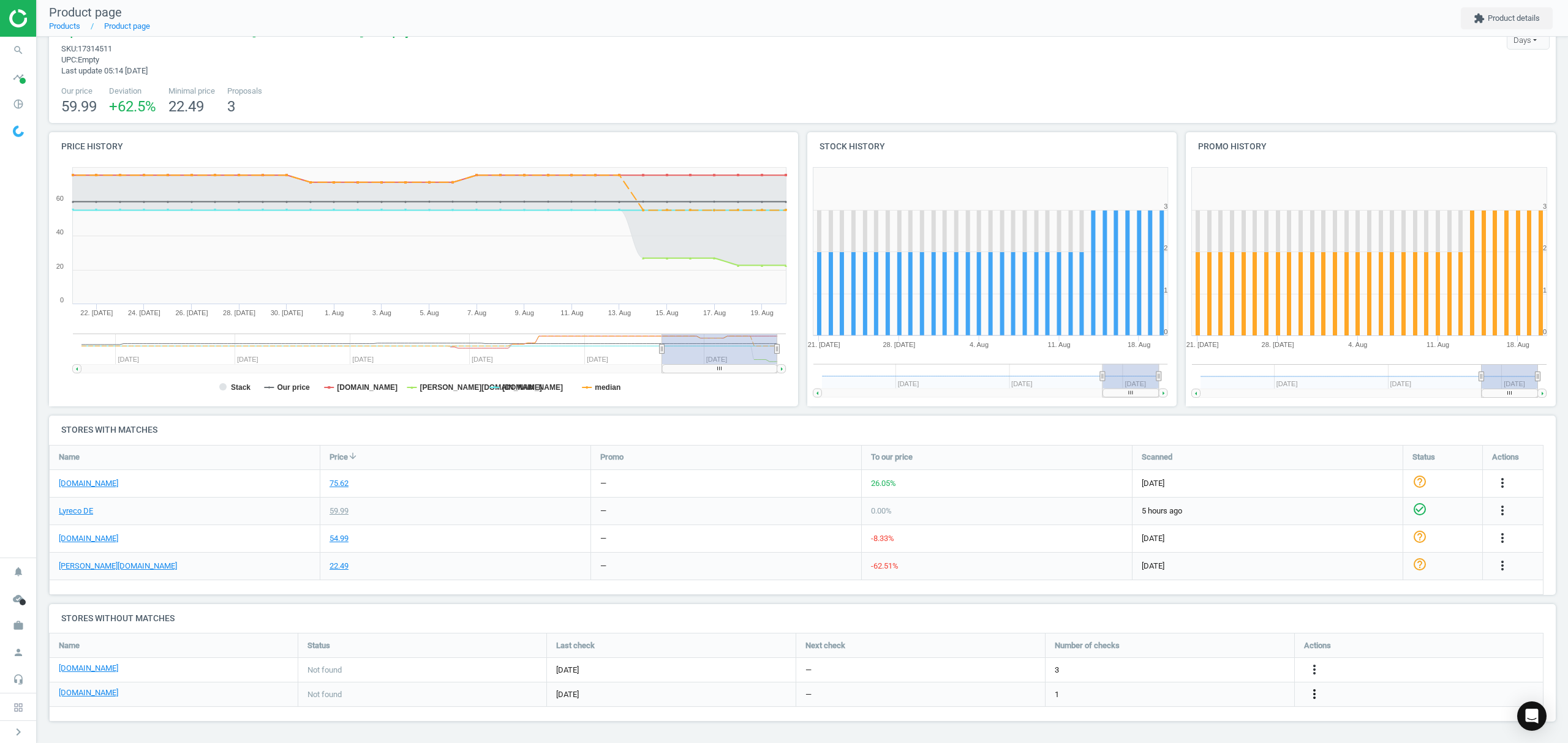
click at [1314, 692] on icon "more_vert" at bounding box center [1314, 694] width 15 height 15
click at [1169, 694] on link "Edit URL/product option" at bounding box center [1219, 695] width 168 height 19
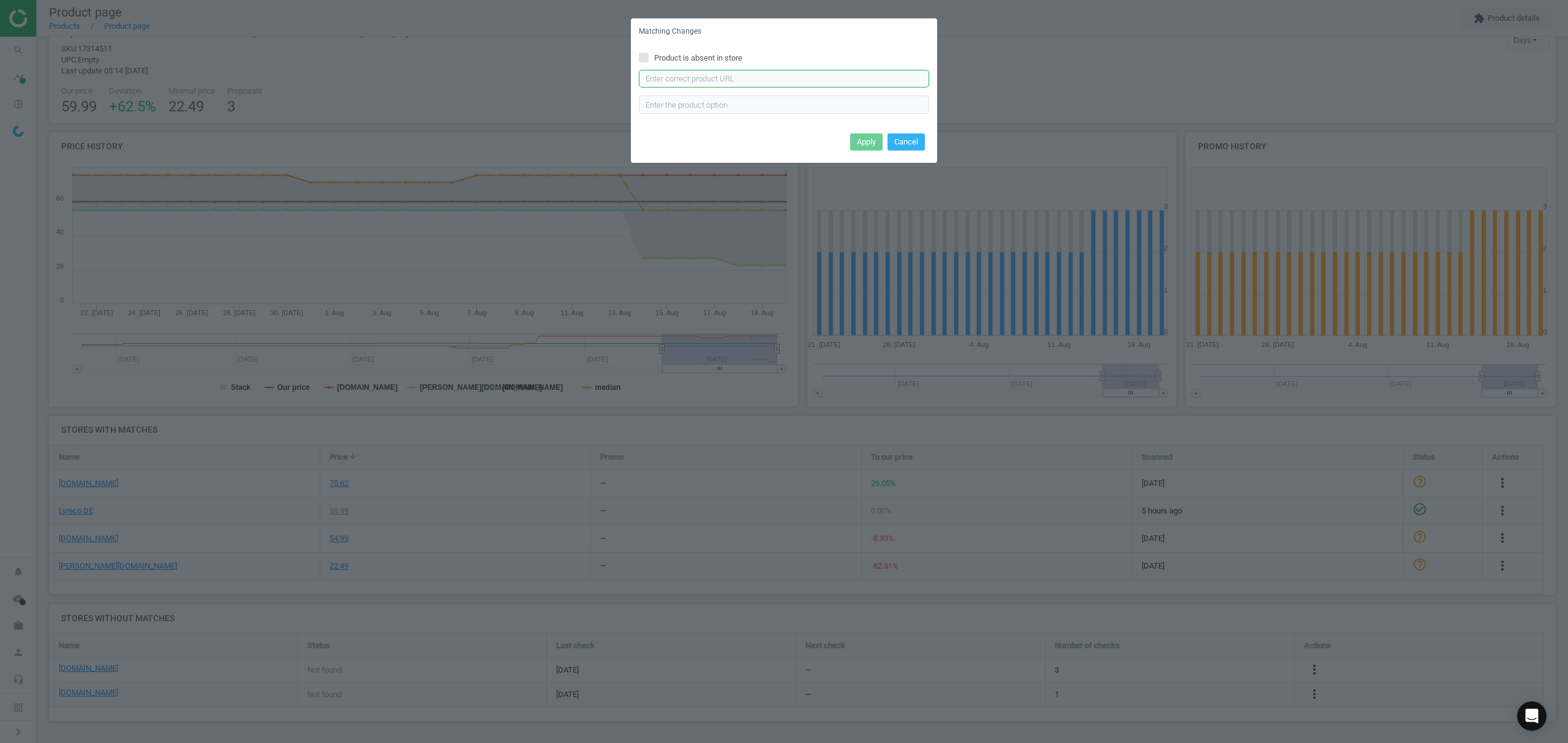
click at [745, 82] on input "text" at bounding box center [784, 78] width 290 height 18
paste input "[URL][DOMAIN_NAME]"
type input "[URL][DOMAIN_NAME]"
click at [862, 138] on button "Apply" at bounding box center [866, 142] width 32 height 17
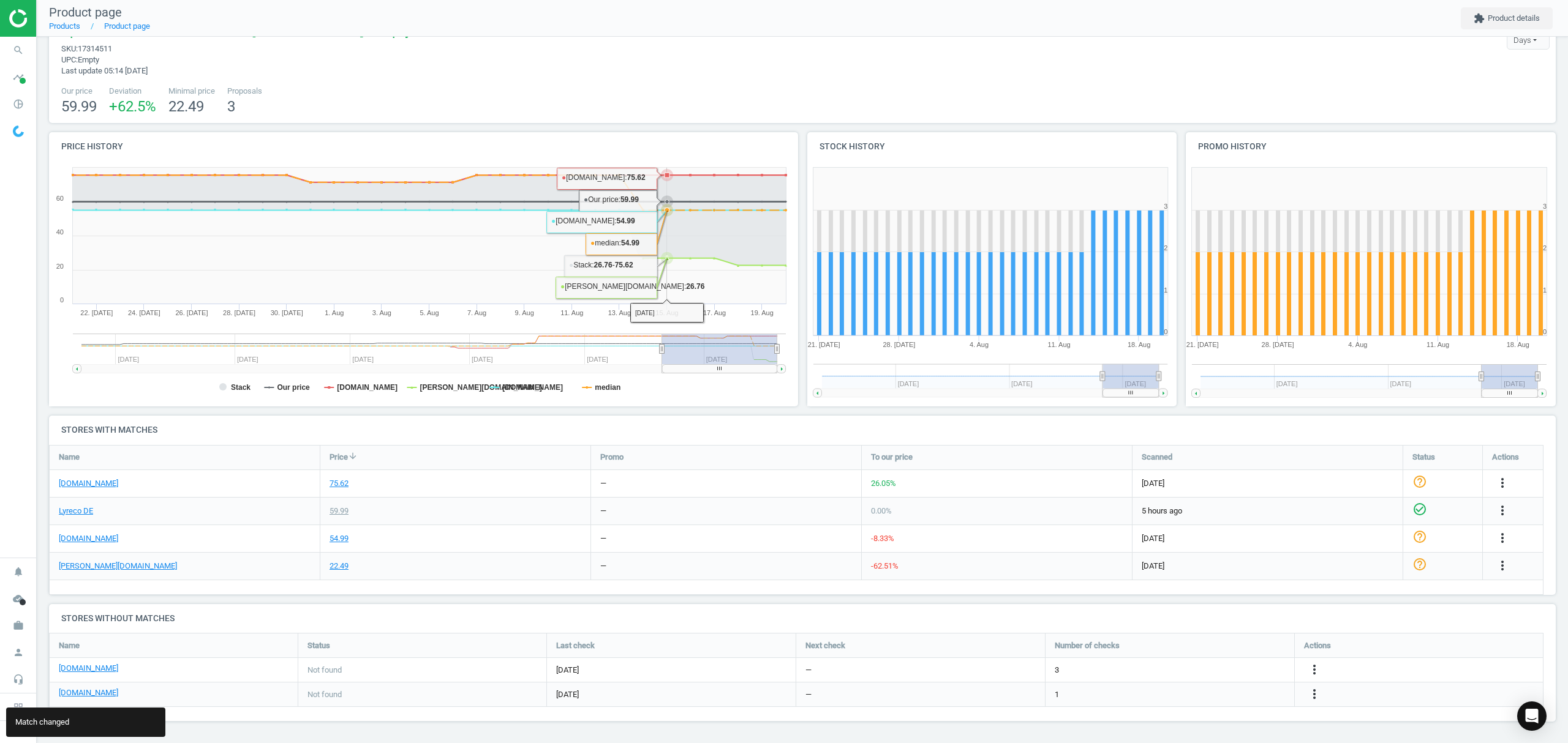
scroll to position [0, 0]
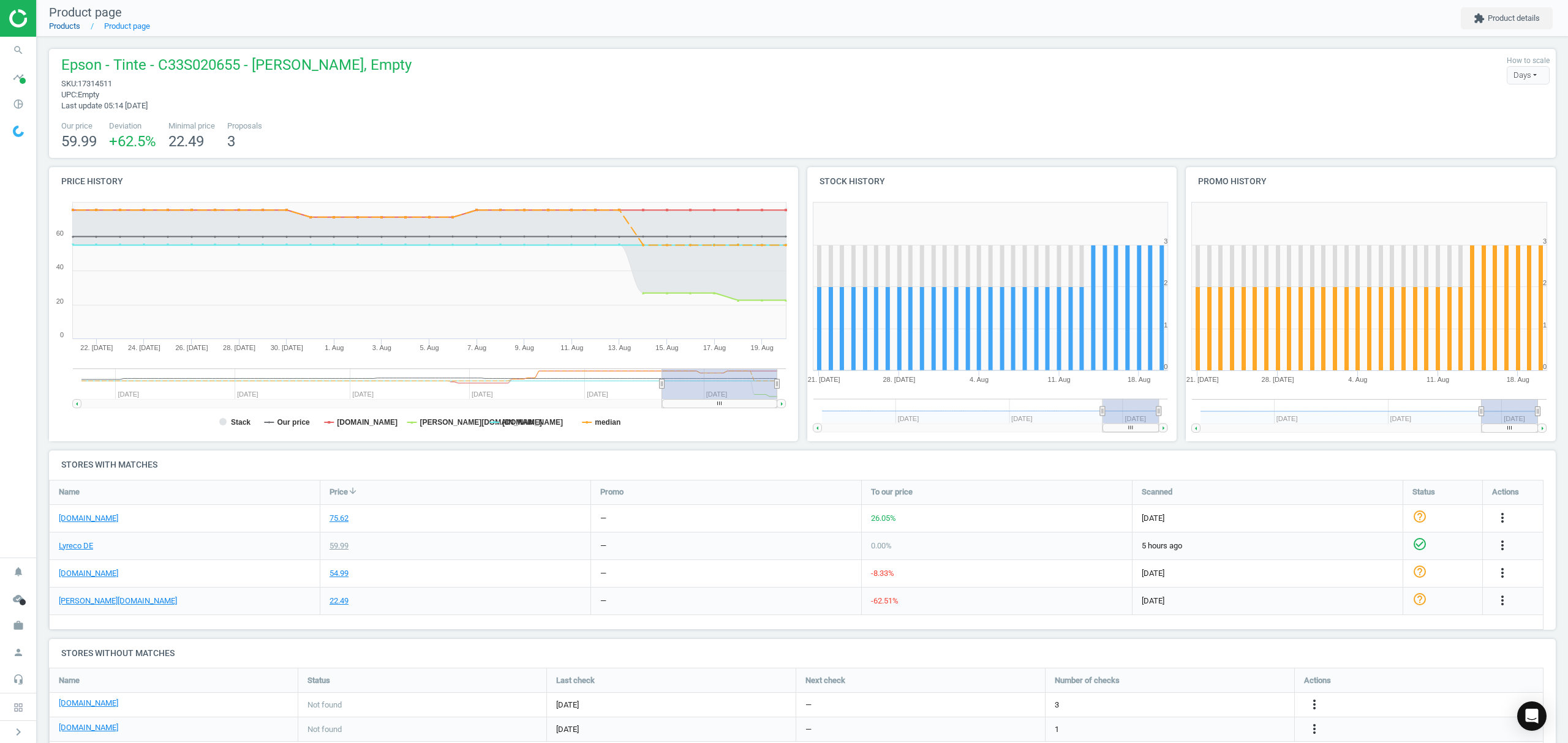
click at [59, 27] on link "Products" at bounding box center [65, 26] width 31 height 9
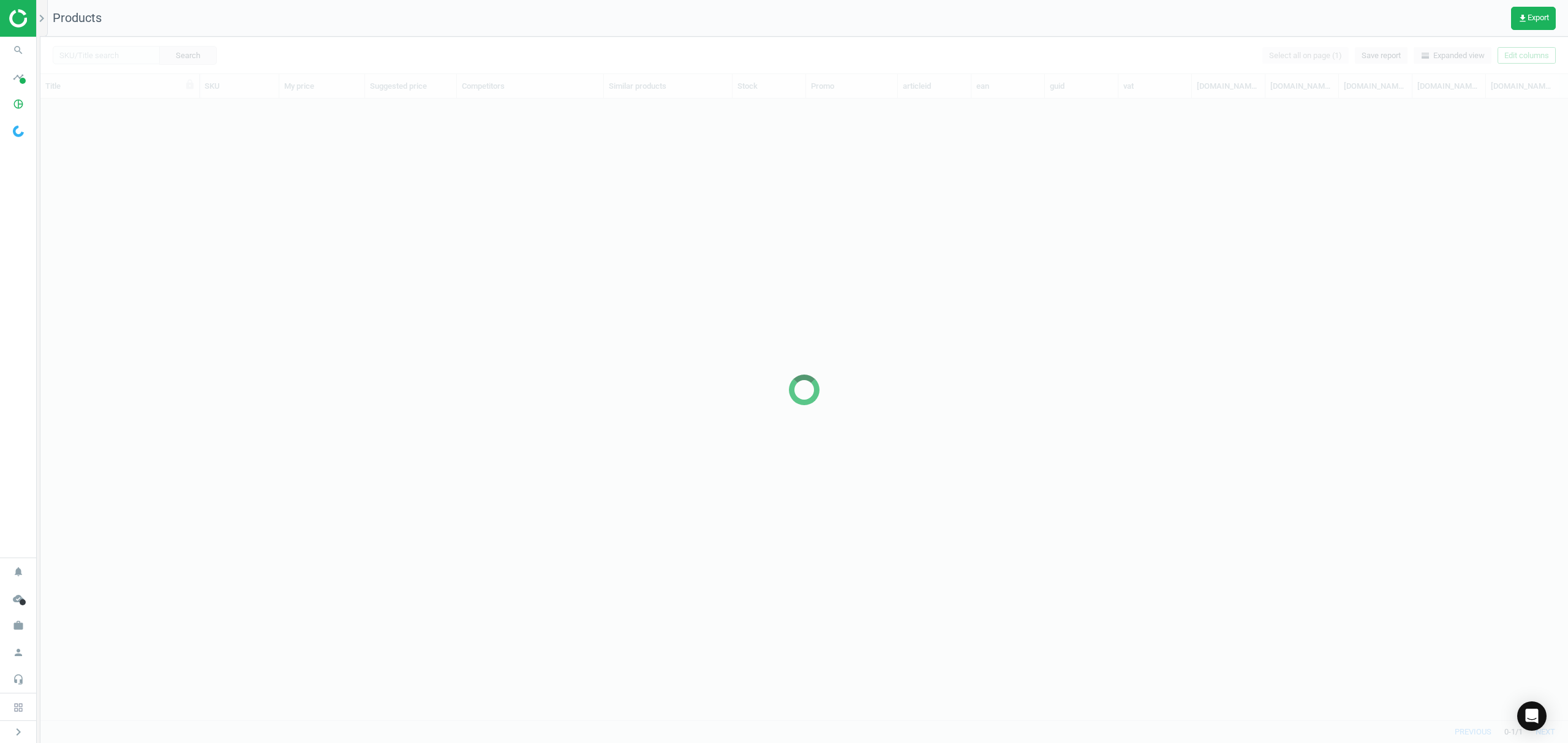
scroll to position [596, 1514]
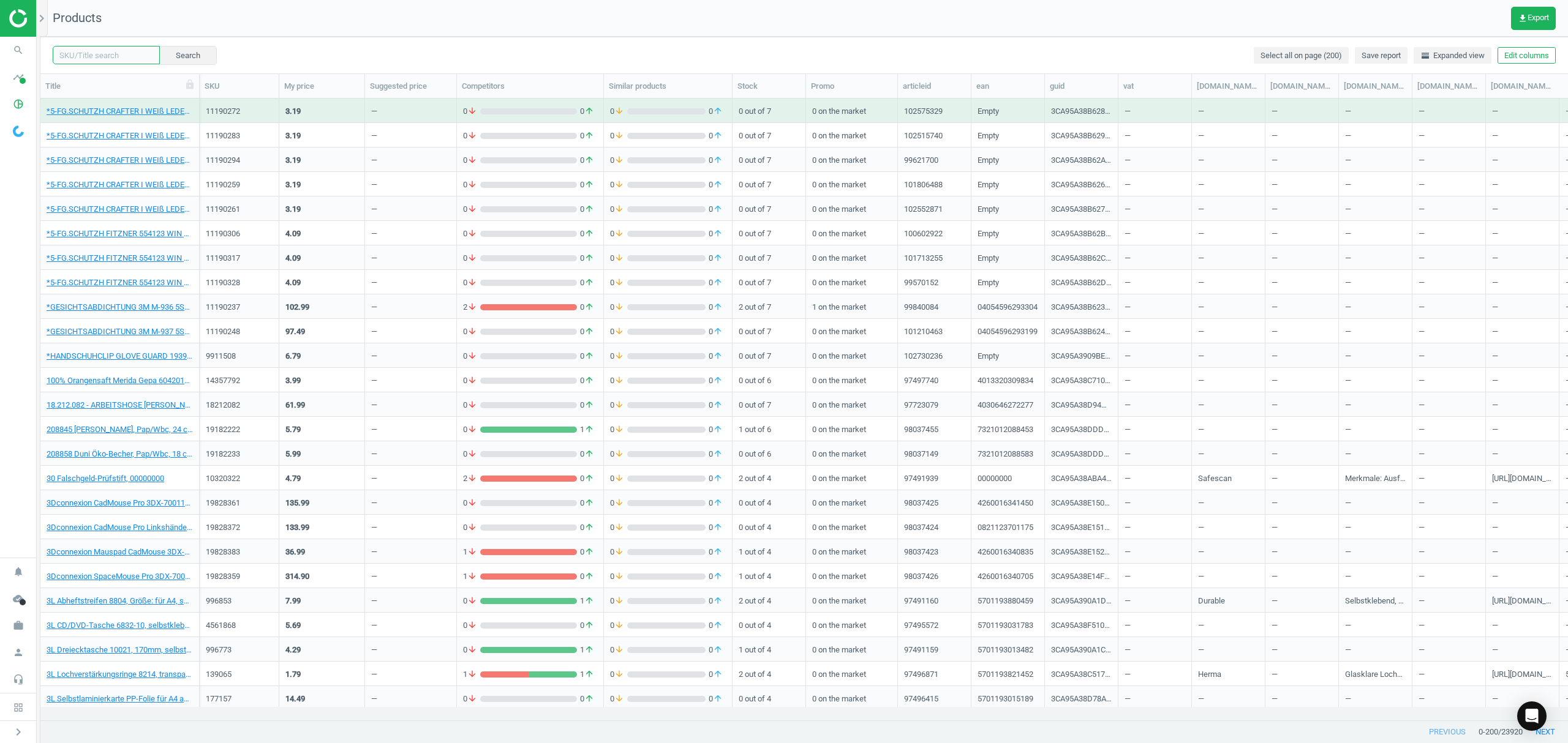
click at [94, 52] on input "text" at bounding box center [107, 55] width 107 height 18
paste input "16566002"
type input "16566002"
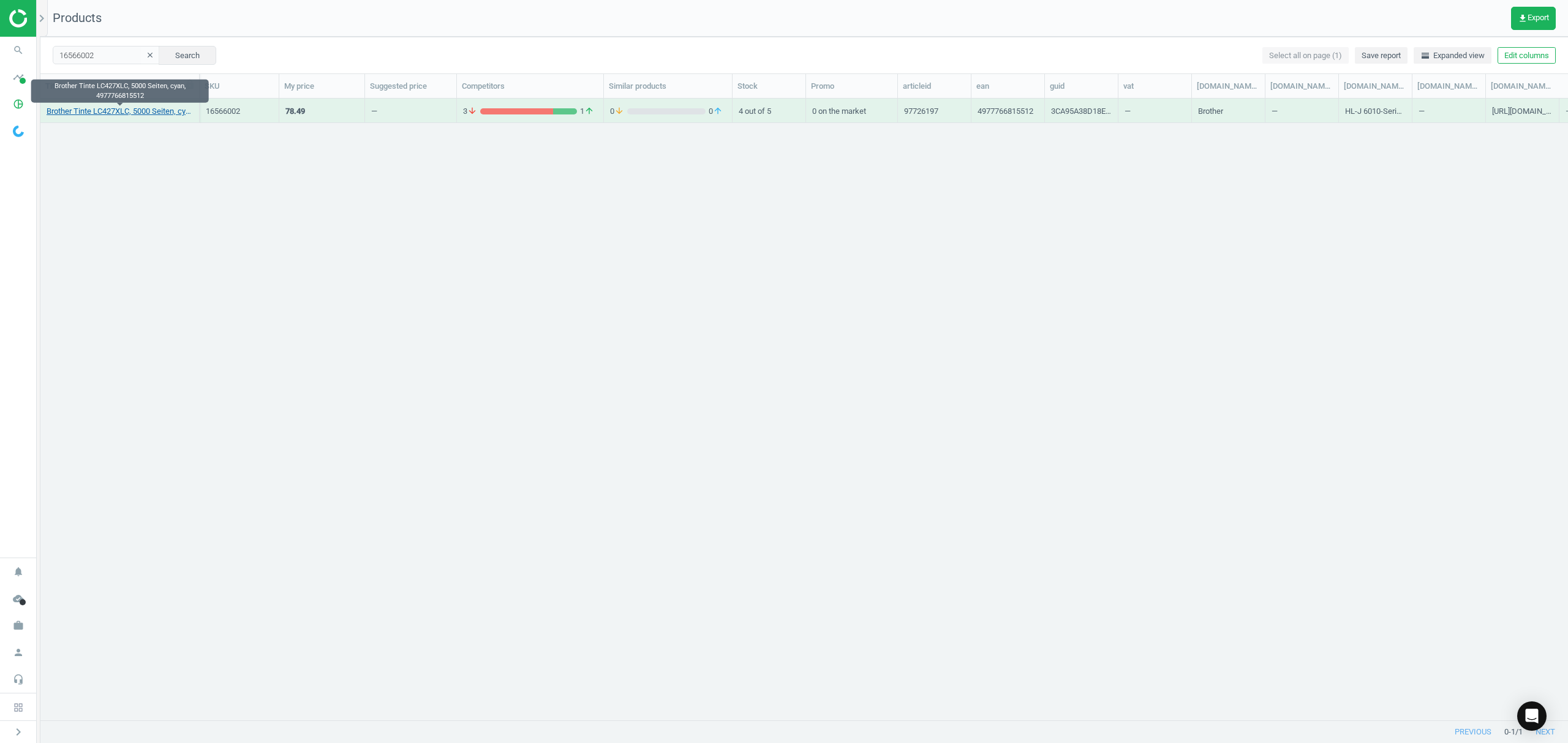
click at [113, 114] on link "Brother Tinte LC427XLC, 5000 Seiten, cyan, 4977766815512" at bounding box center [120, 111] width 146 height 11
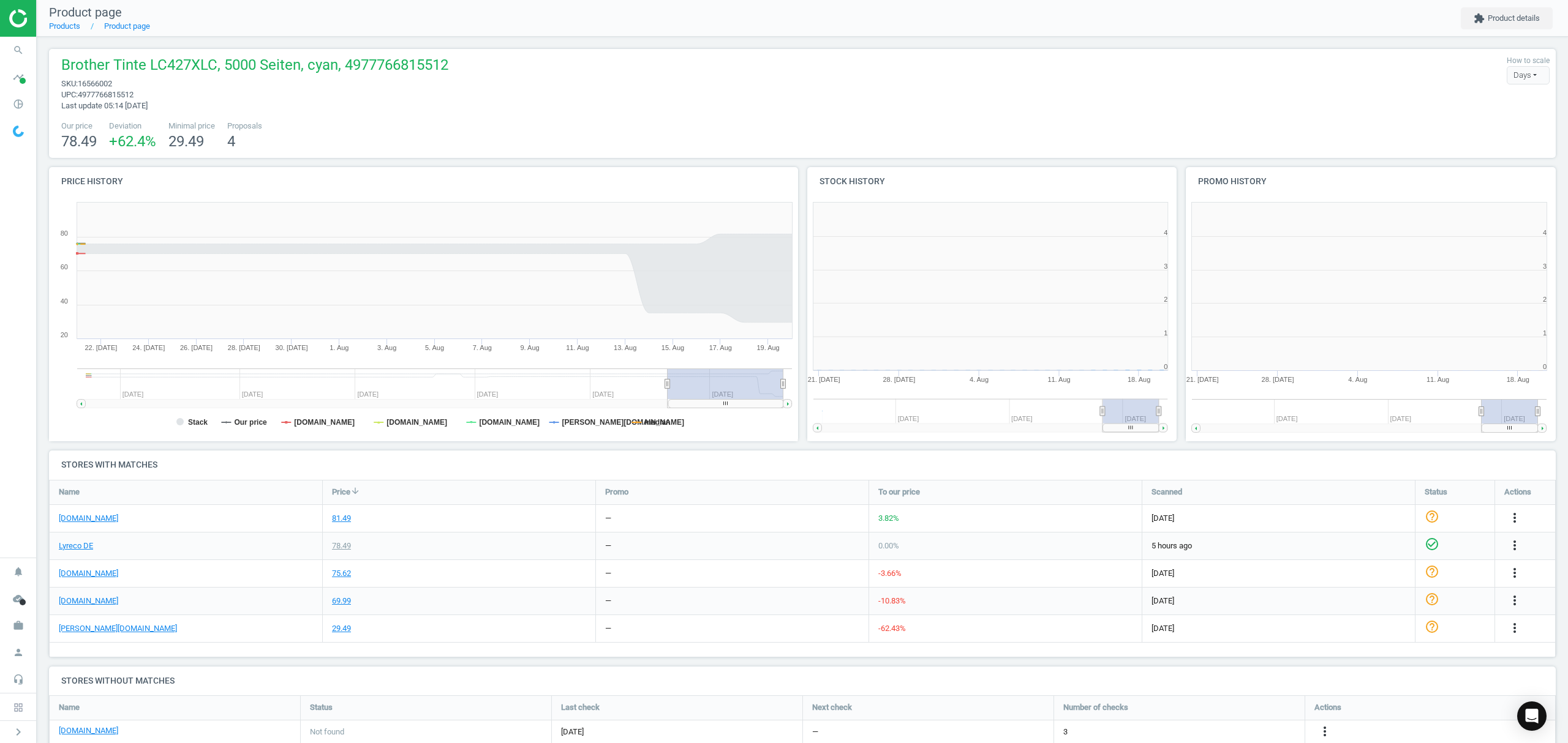
scroll to position [6, 6]
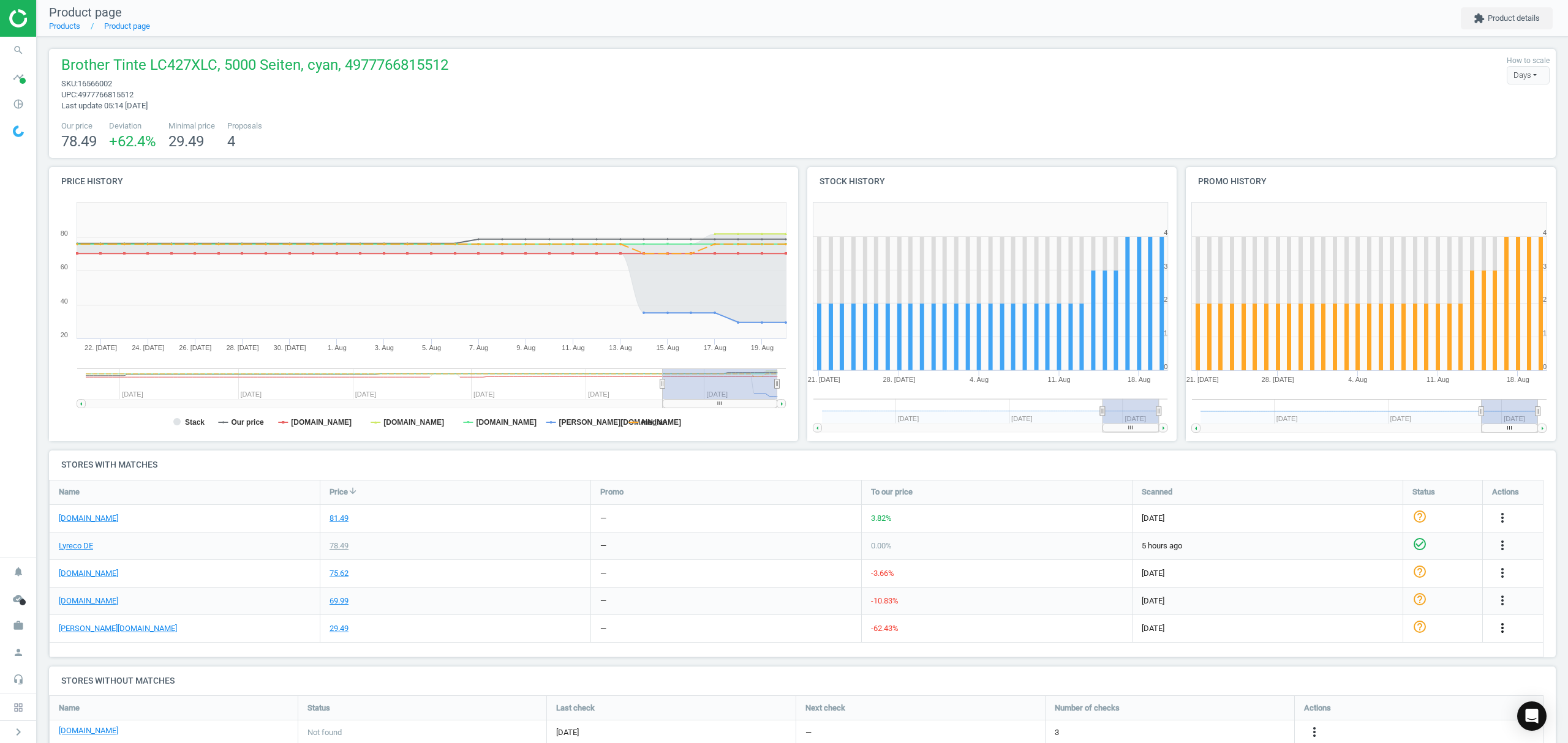
click at [1504, 628] on icon "more_vert" at bounding box center [1503, 628] width 15 height 15
click at [1358, 655] on link "Edit URL/product option" at bounding box center [1406, 658] width 168 height 19
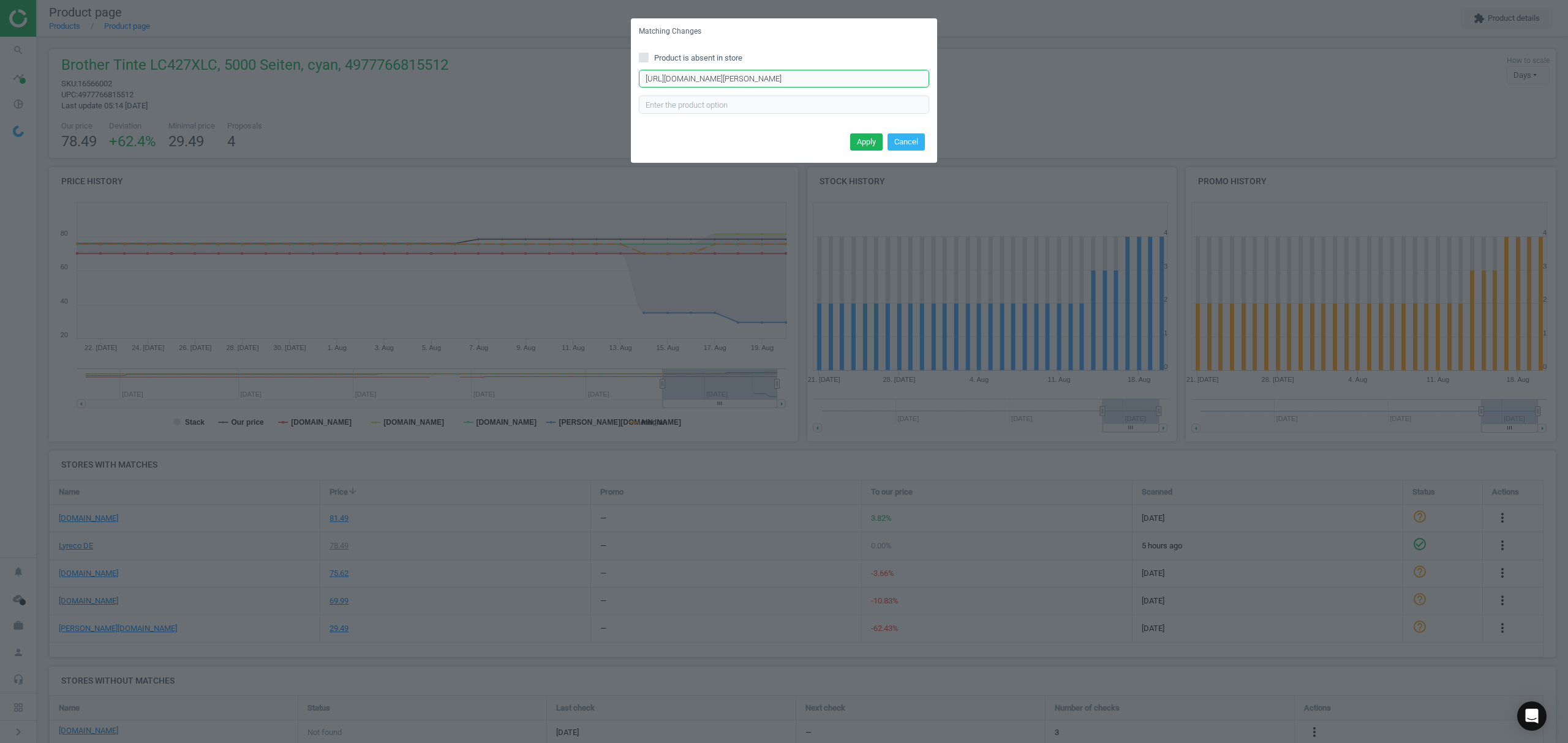
click at [699, 77] on input "[URL][DOMAIN_NAME][PERSON_NAME]" at bounding box center [784, 78] width 290 height 18
paste input "Brother-Tintenpatrone-LC-427XLC/347408/p"
type input "[URL][DOMAIN_NAME][PERSON_NAME]"
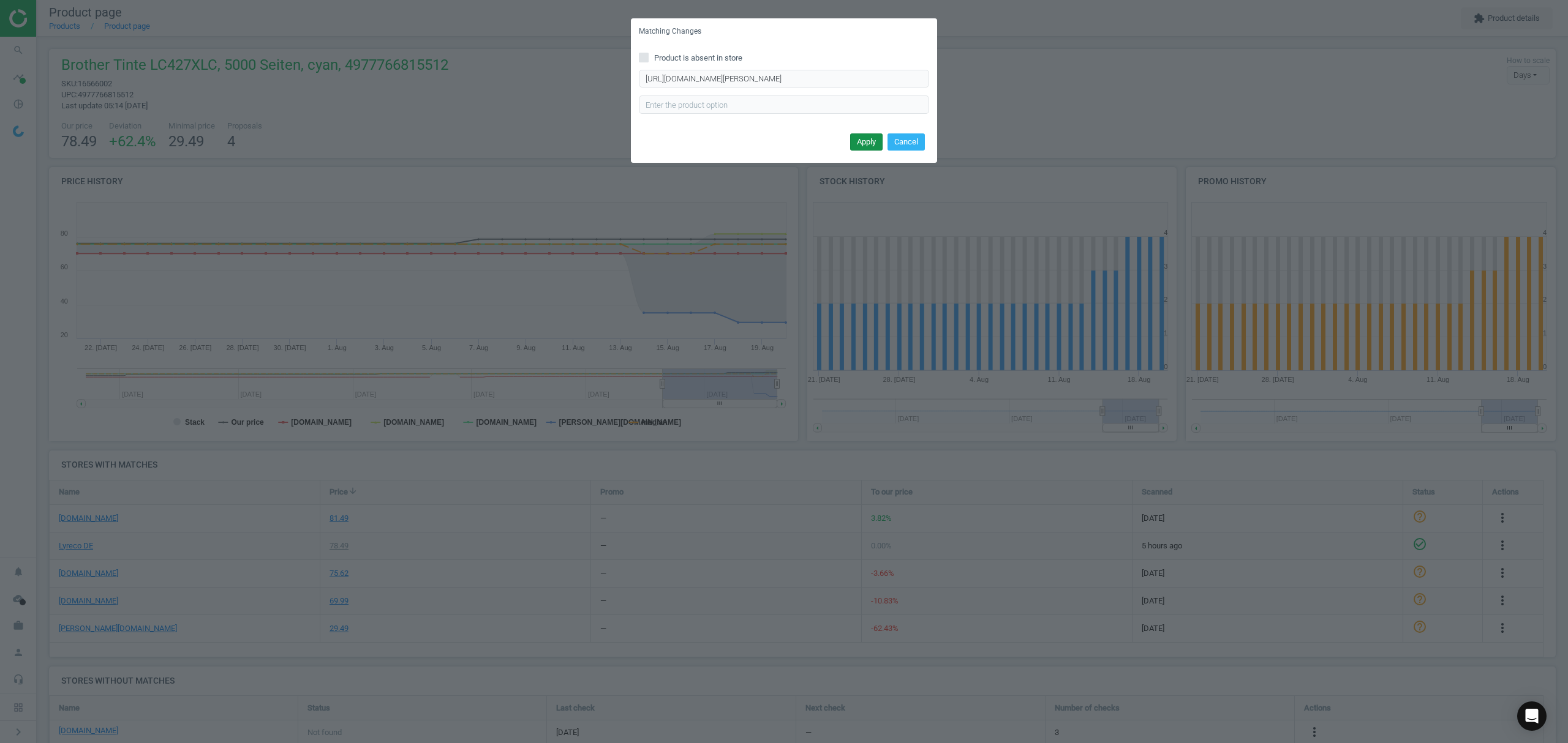
click at [865, 137] on button "Apply" at bounding box center [866, 142] width 32 height 17
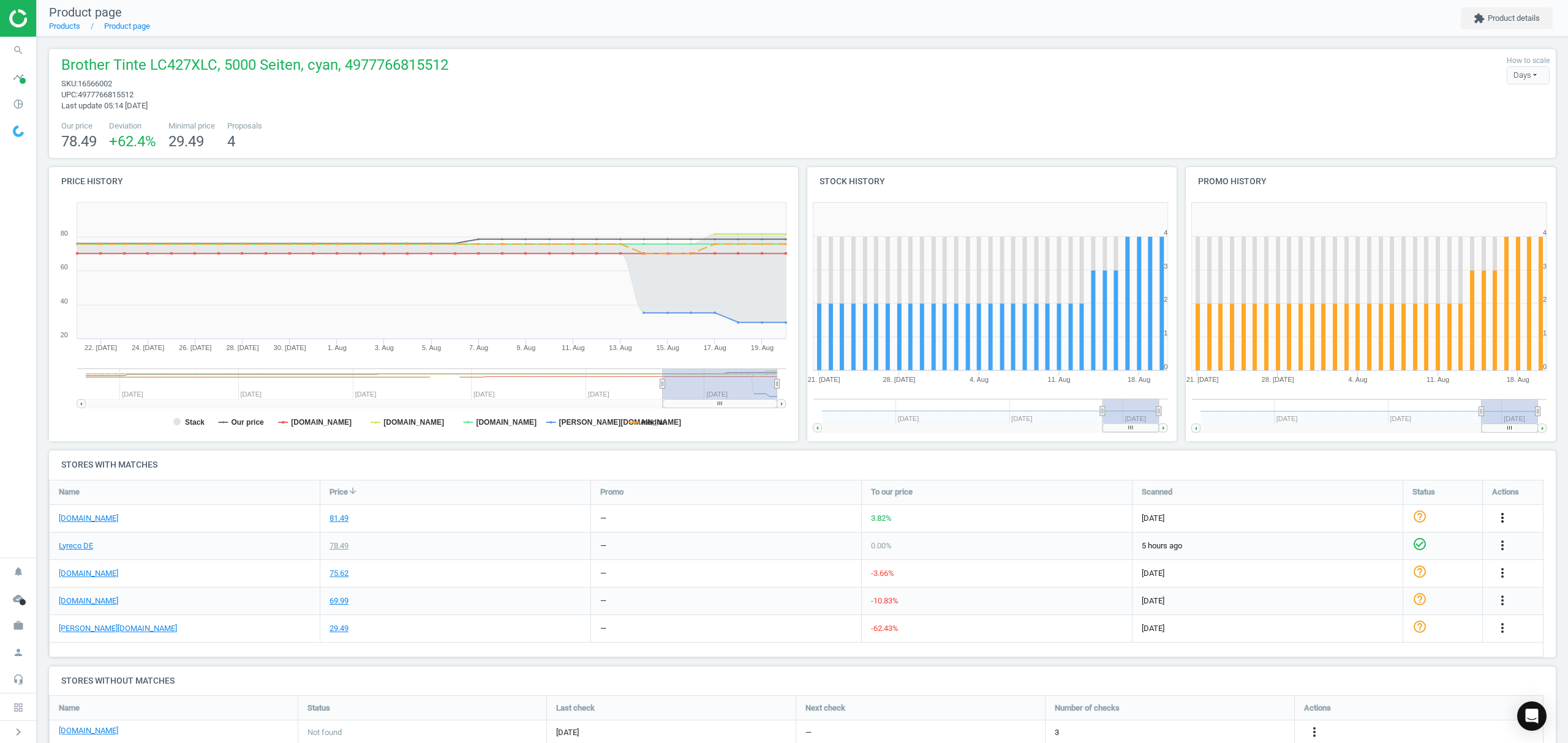
click at [1502, 513] on icon "more_vert" at bounding box center [1503, 518] width 15 height 15
click at [1379, 549] on link "Edit URL/product option" at bounding box center [1406, 547] width 168 height 19
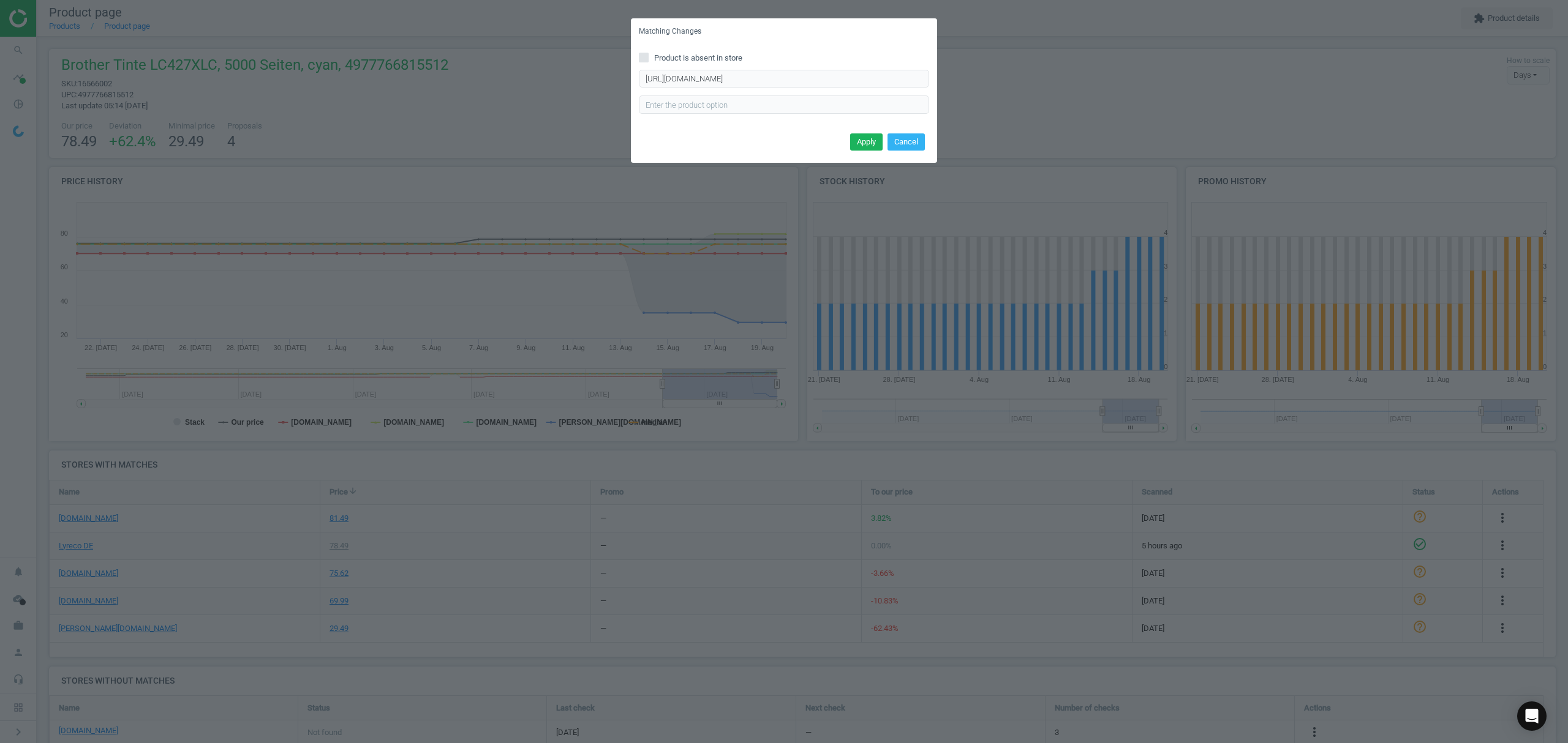
click at [1056, 73] on div "Matching Changes Product is absent in store [URL][DOMAIN_NAME] Enter correct pr…" at bounding box center [784, 371] width 1568 height 743
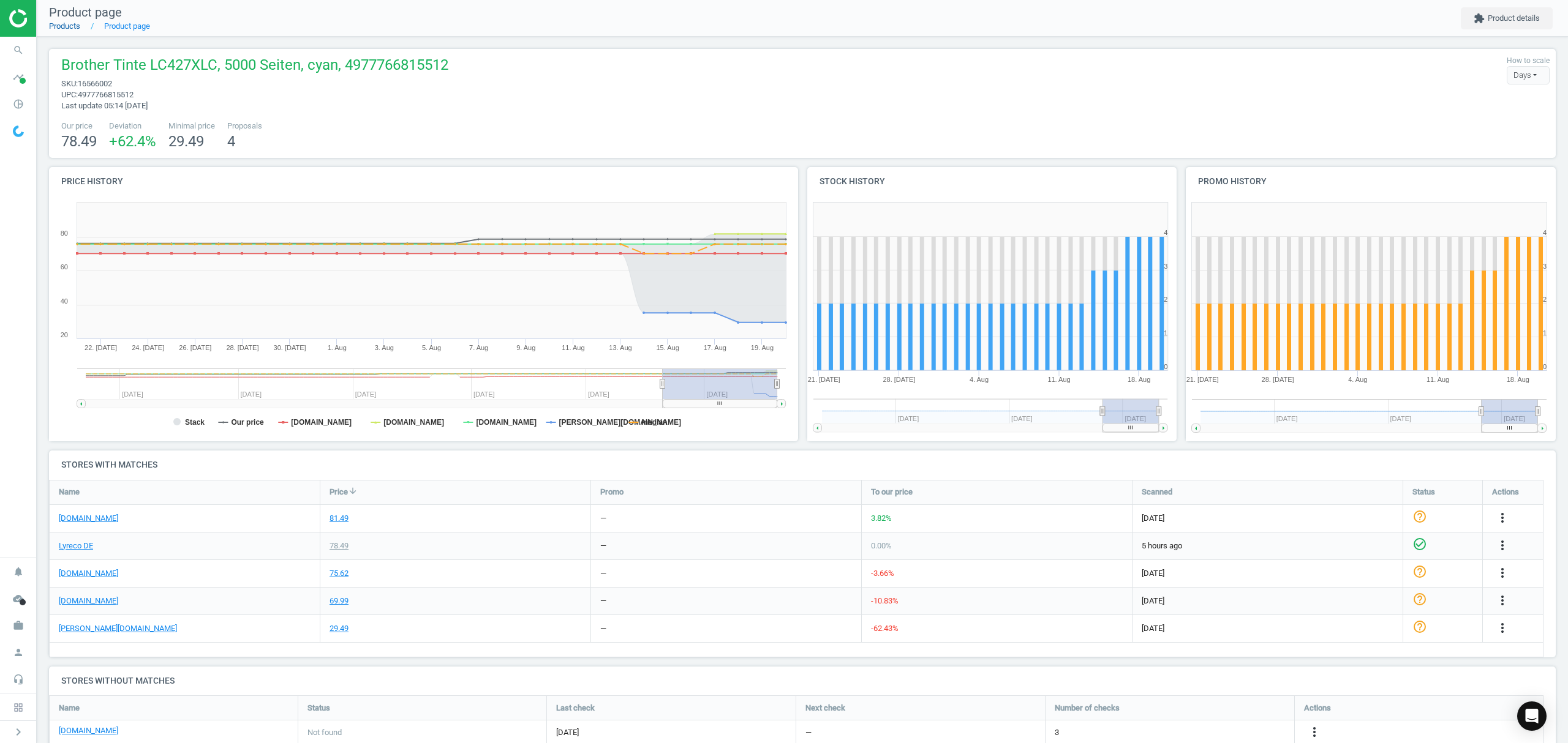
click at [67, 27] on link "Products" at bounding box center [65, 26] width 31 height 9
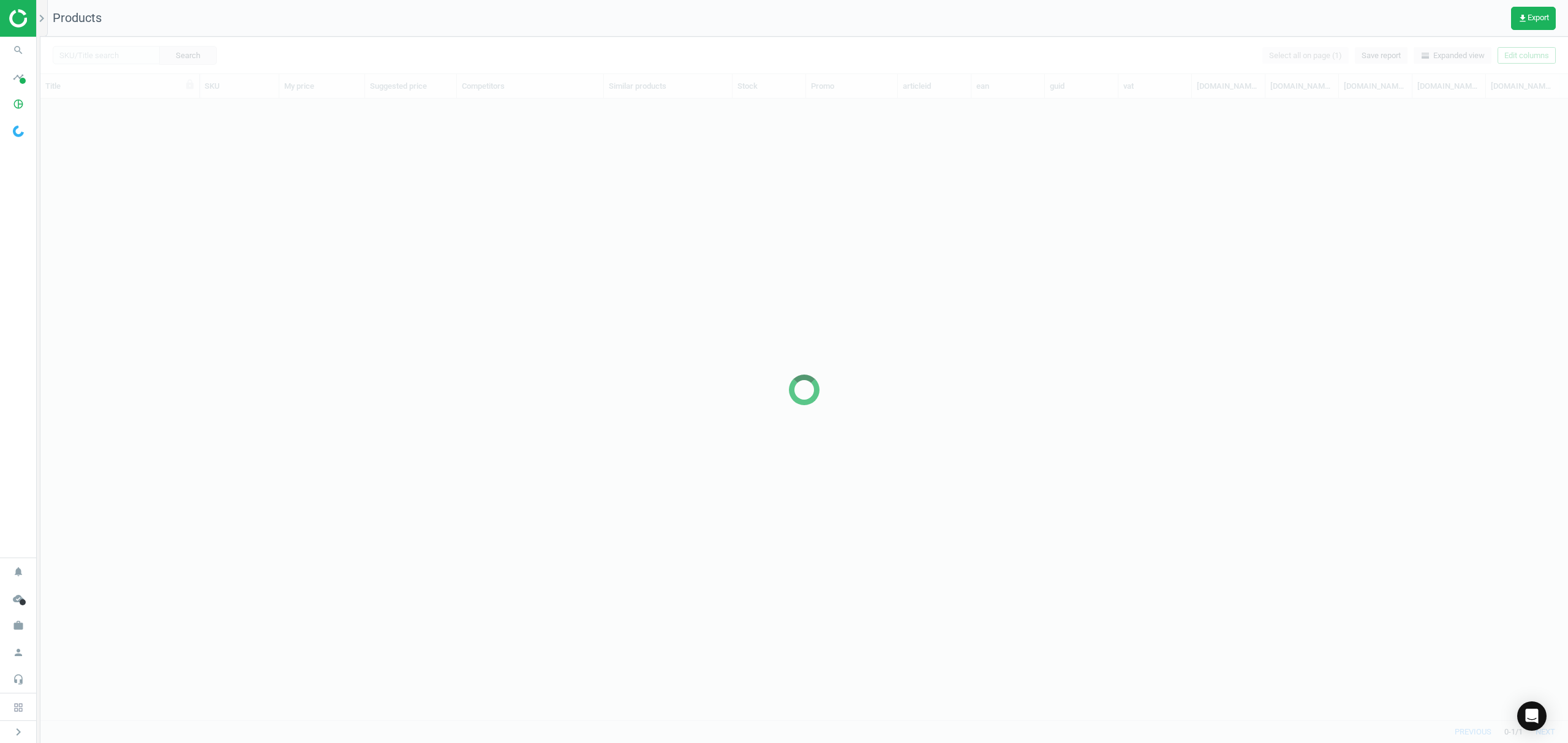
scroll to position [596, 1514]
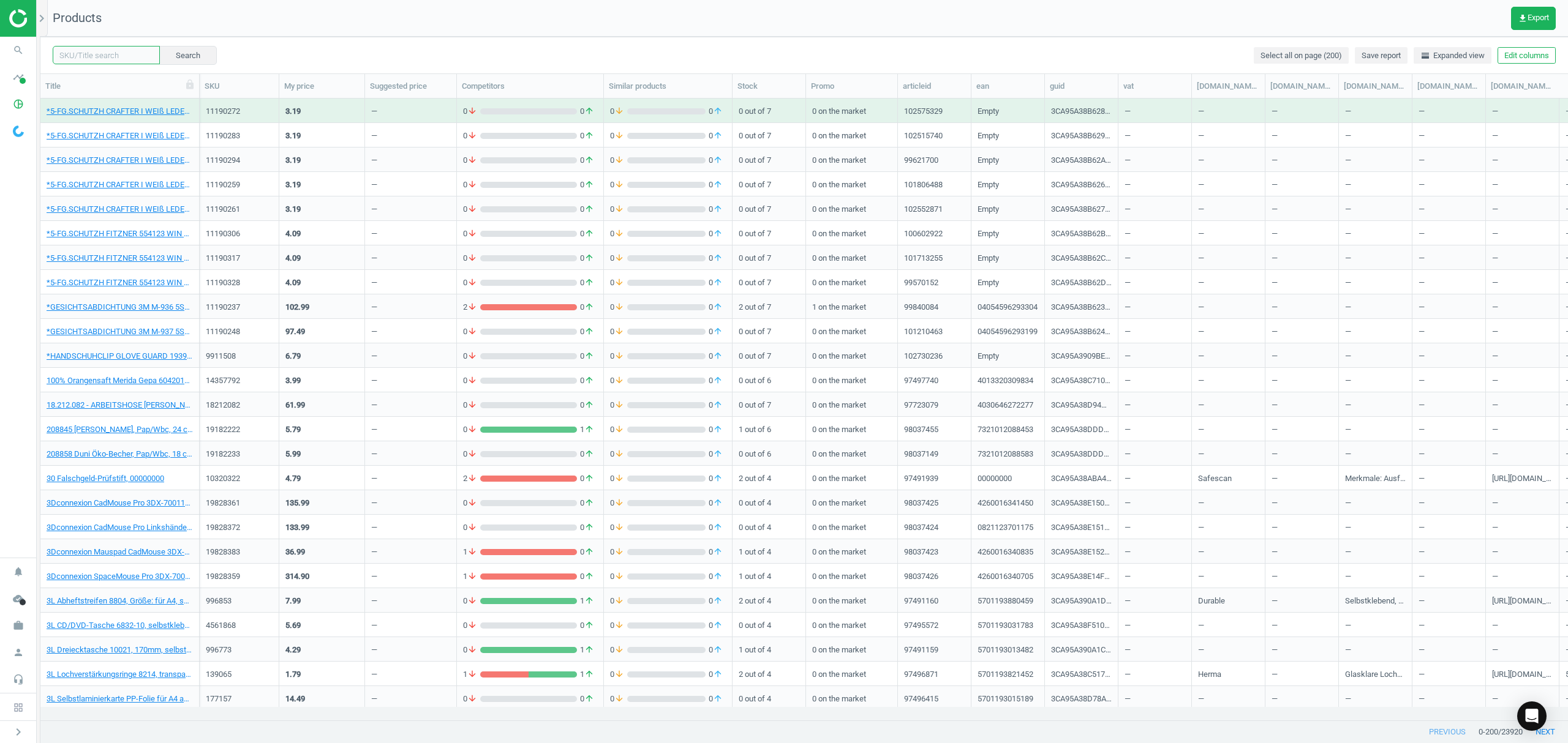
click at [95, 55] on input "text" at bounding box center [107, 55] width 107 height 18
paste input "20097236"
type input "20097236"
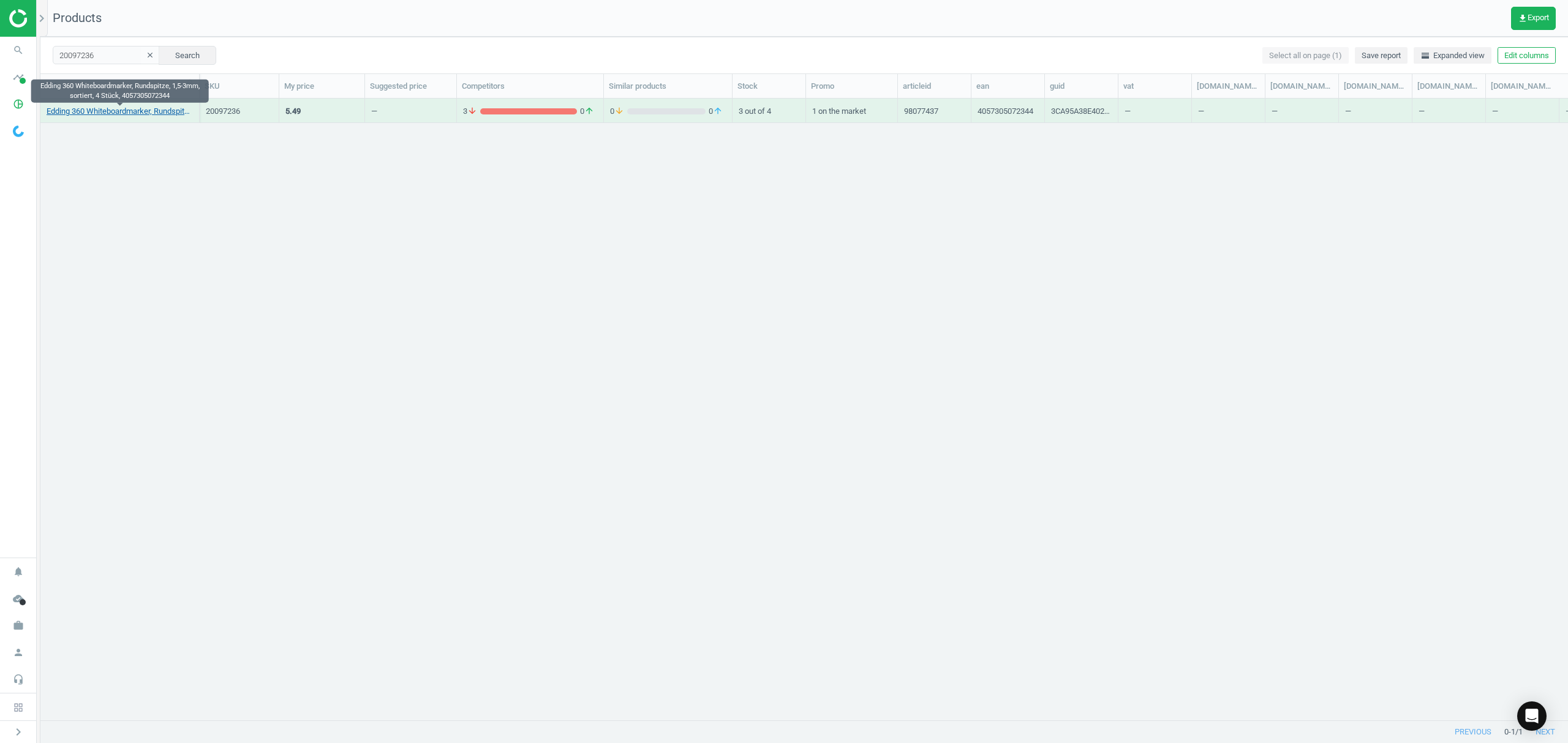
click at [126, 108] on link "Edding 360 Whiteboardmarker, Rundspitze, 1,5-3mm, sortiert, 4 Stück, 4057305072…" at bounding box center [120, 111] width 146 height 11
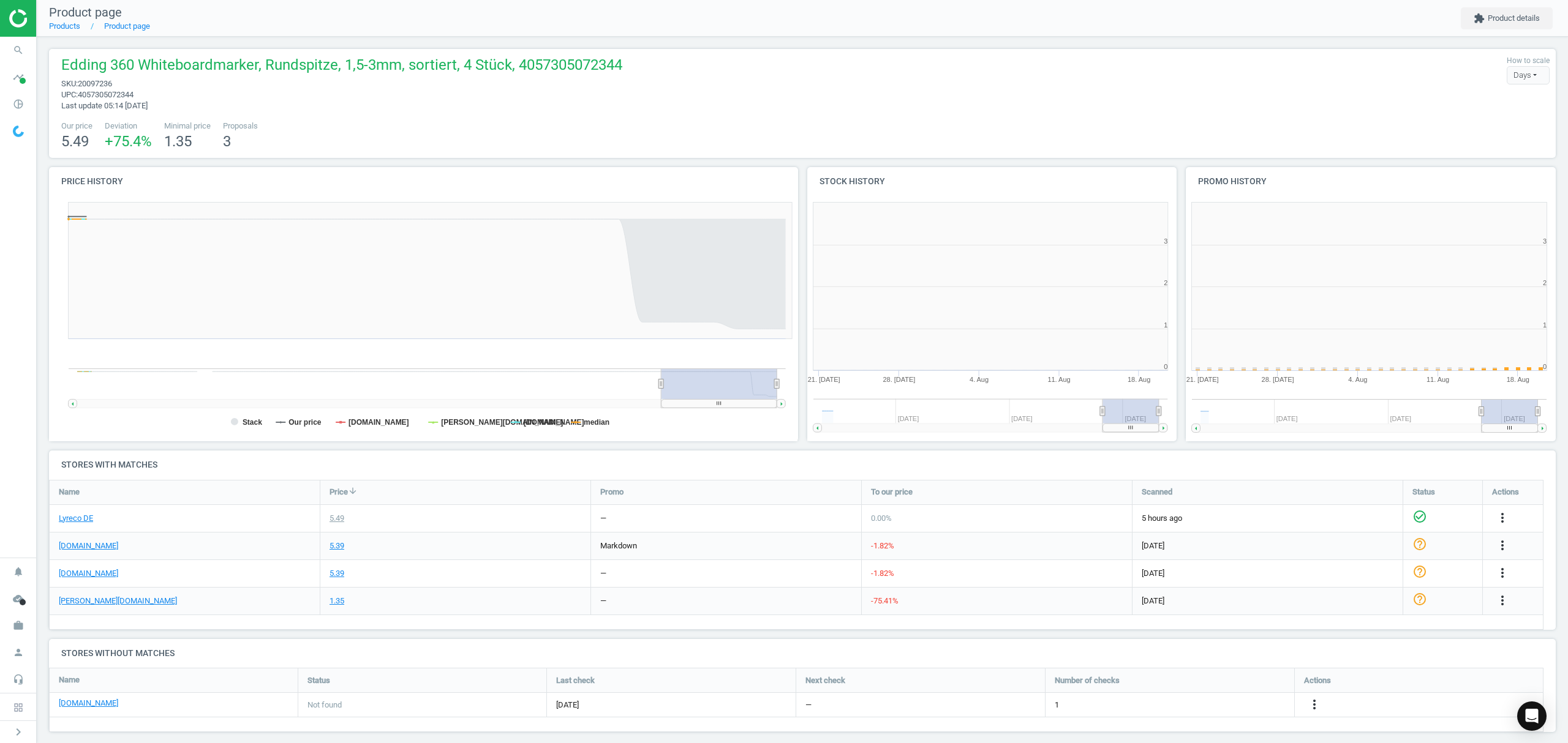
scroll to position [270, 392]
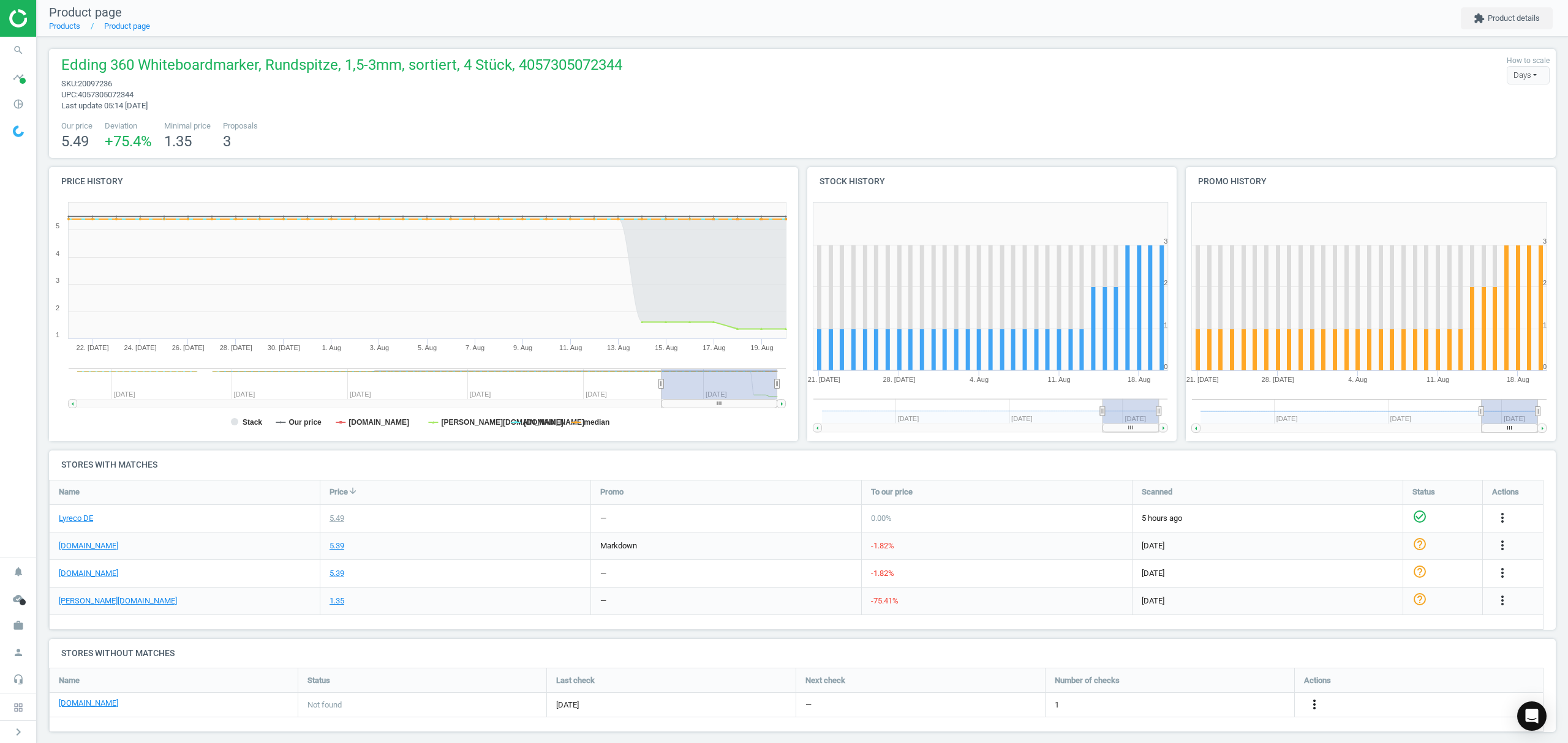
click at [1314, 704] on icon "more_vert" at bounding box center [1314, 705] width 15 height 15
click at [1205, 705] on link "Edit URL/product option" at bounding box center [1219, 706] width 168 height 19
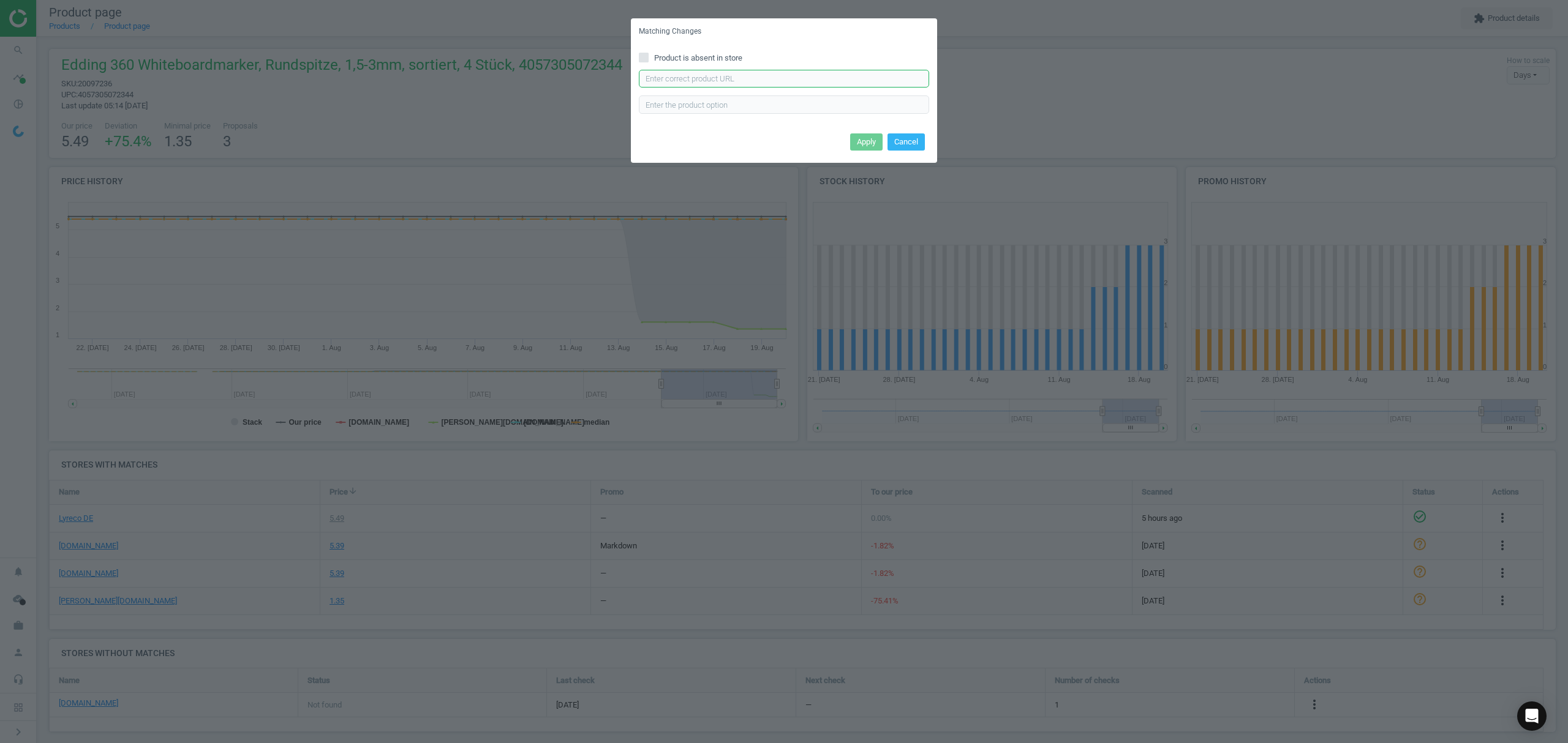
click at [739, 73] on input "text" at bounding box center [784, 78] width 290 height 18
paste input "[URL][DOMAIN_NAME]"
type input "[URL][DOMAIN_NAME]"
click at [875, 138] on button "Apply" at bounding box center [866, 142] width 32 height 17
